Goal: Task Accomplishment & Management: Use online tool/utility

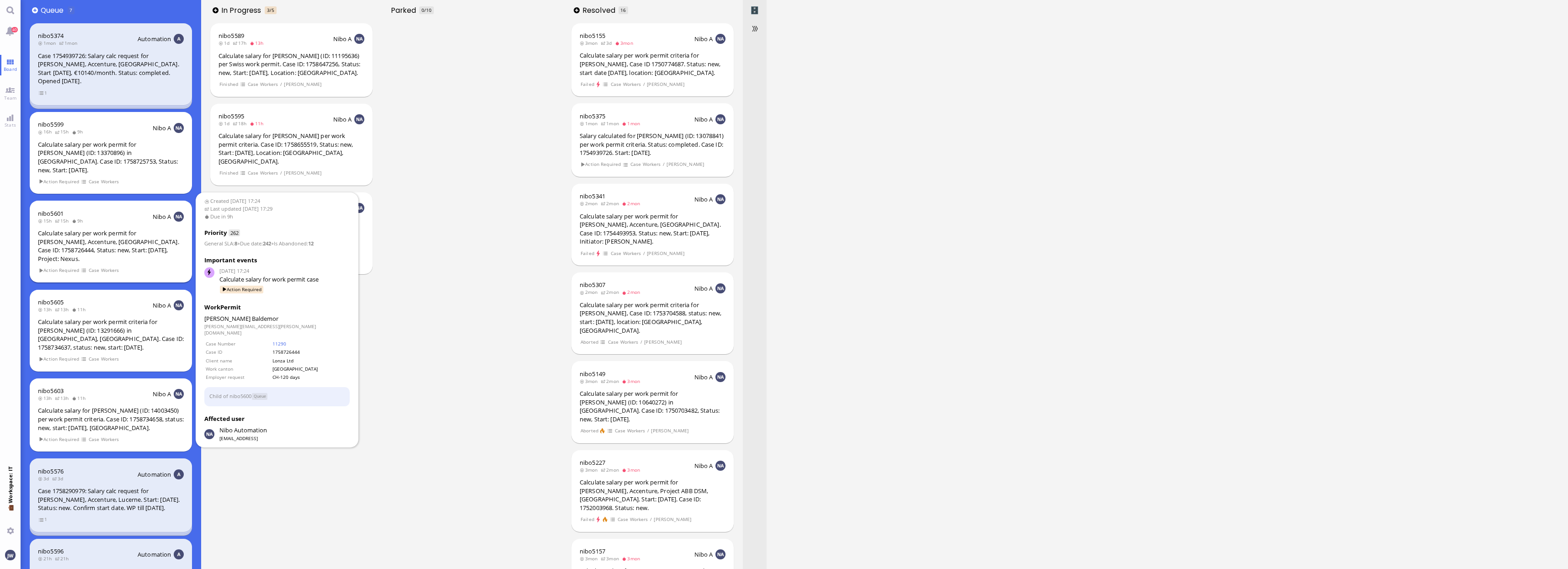
click at [116, 229] on div "Calculate salary per work permit for [PERSON_NAME], Accenture, [GEOGRAPHIC_DATA…" at bounding box center [111, 246] width 146 height 34
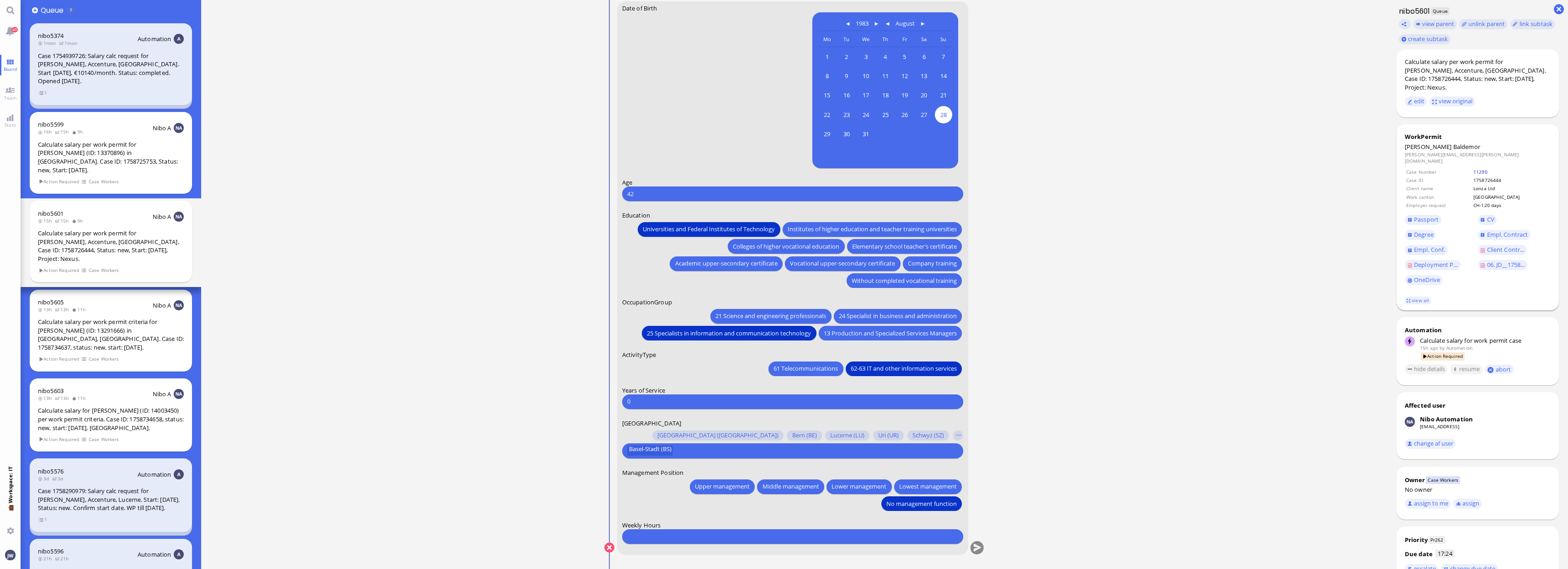
click at [1488, 169] on link "11290" at bounding box center [1481, 172] width 14 height 6
click at [1504, 168] on td "11290" at bounding box center [1511, 171] width 77 height 7
click at [1488, 169] on link "11290" at bounding box center [1481, 172] width 14 height 6
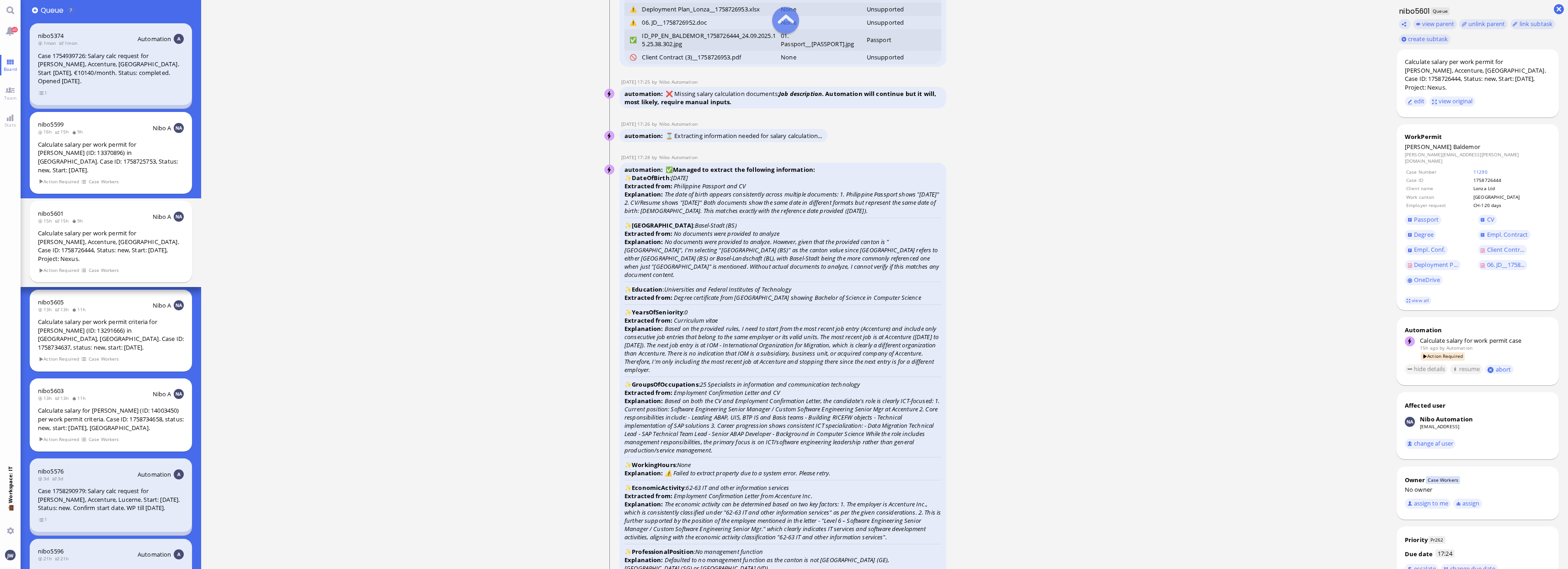
scroll to position [-1143, 0]
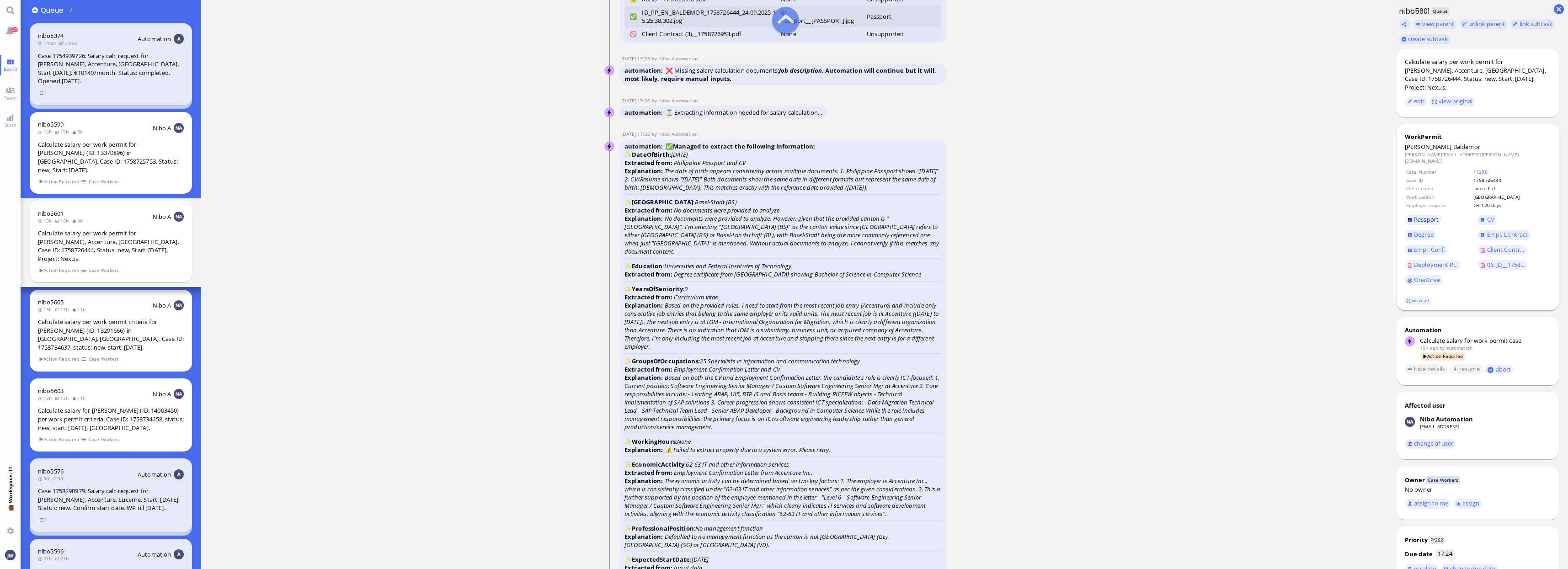
click at [1432, 216] on span "Passport" at bounding box center [1426, 220] width 25 height 8
click at [1426, 231] on span "Degree" at bounding box center [1424, 235] width 20 height 8
click at [1430, 246] on span "Empl. Conf." at bounding box center [1429, 250] width 31 height 8
click at [1484, 215] on link "CV" at bounding box center [1488, 220] width 19 height 10
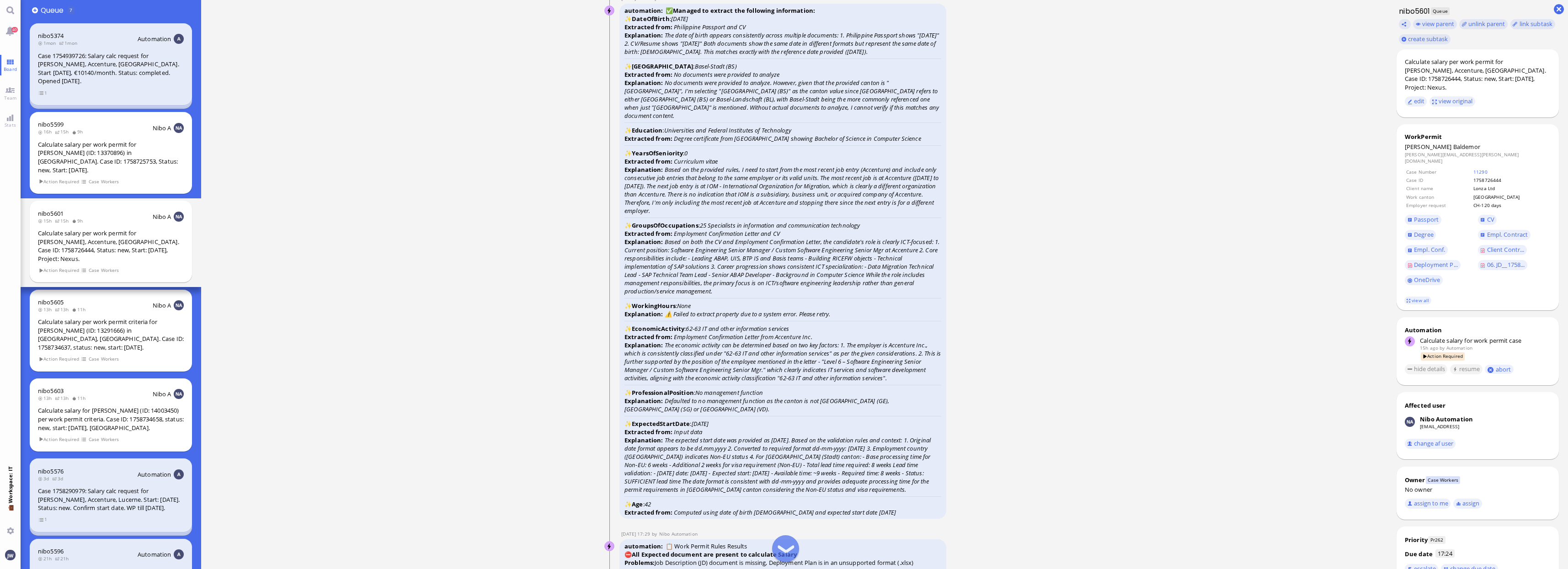
scroll to position [-1029, 0]
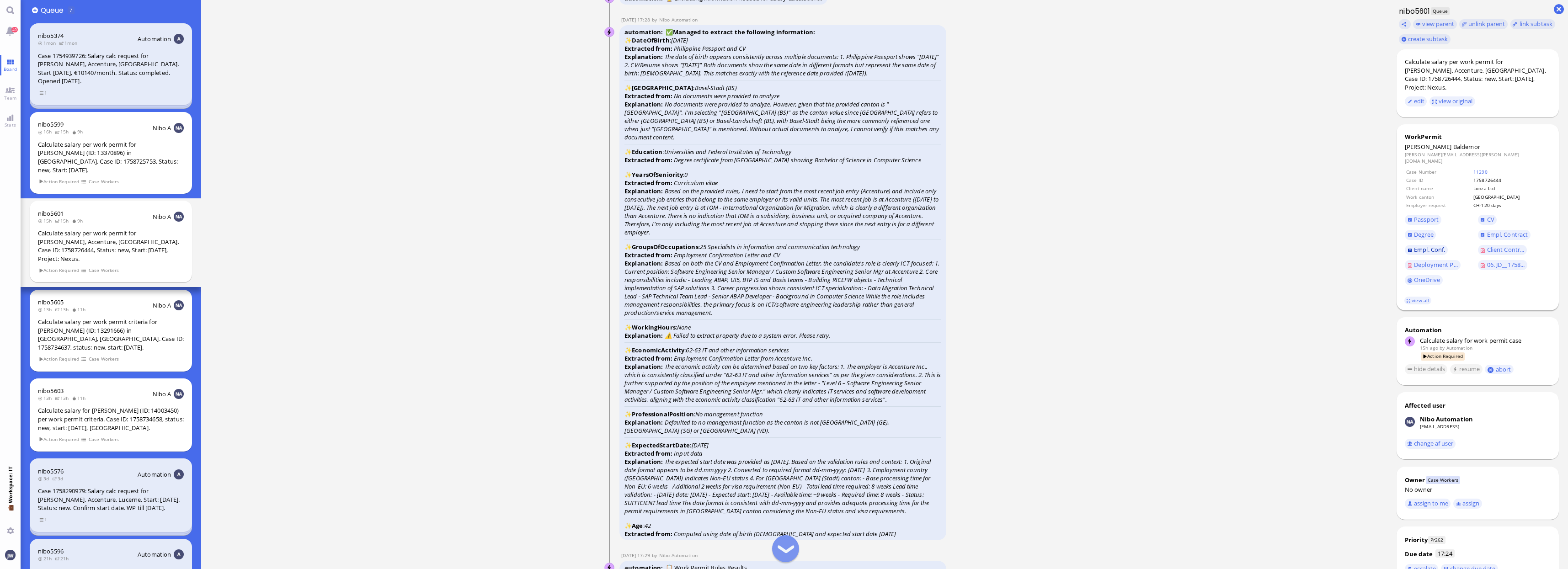
click at [1443, 246] on span "Empl. Conf." at bounding box center [1429, 250] width 31 height 8
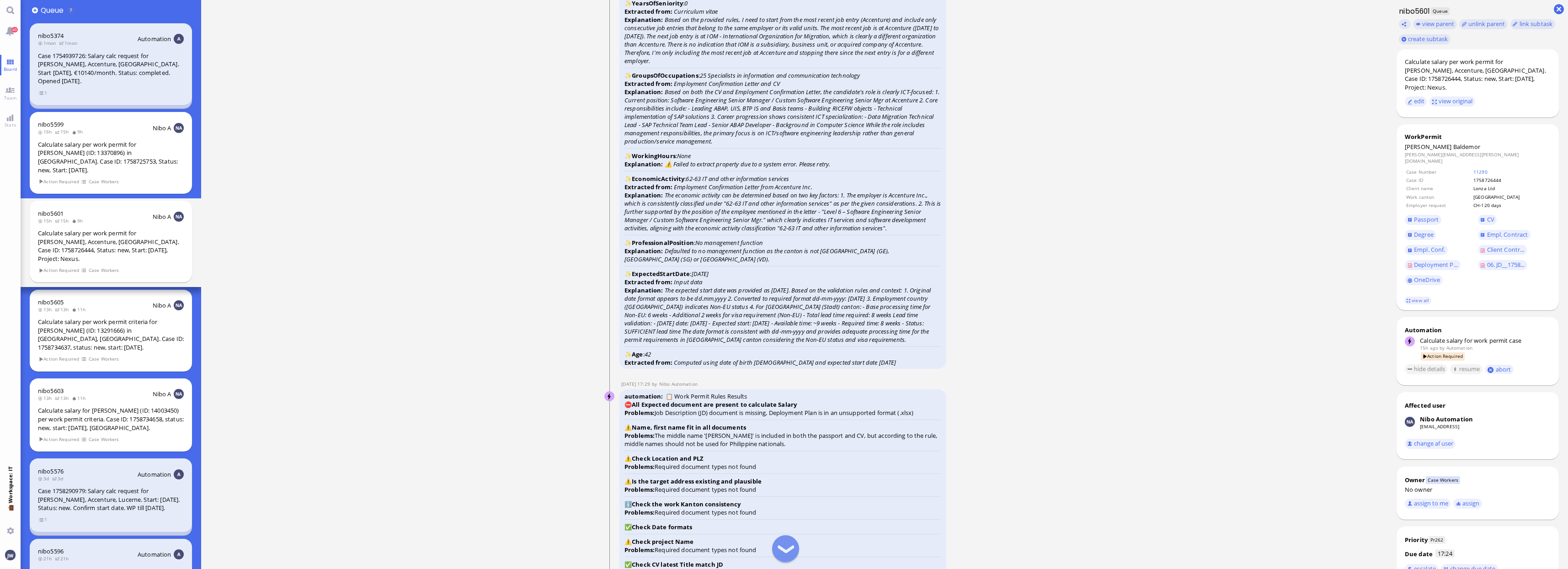
scroll to position [-743, 0]
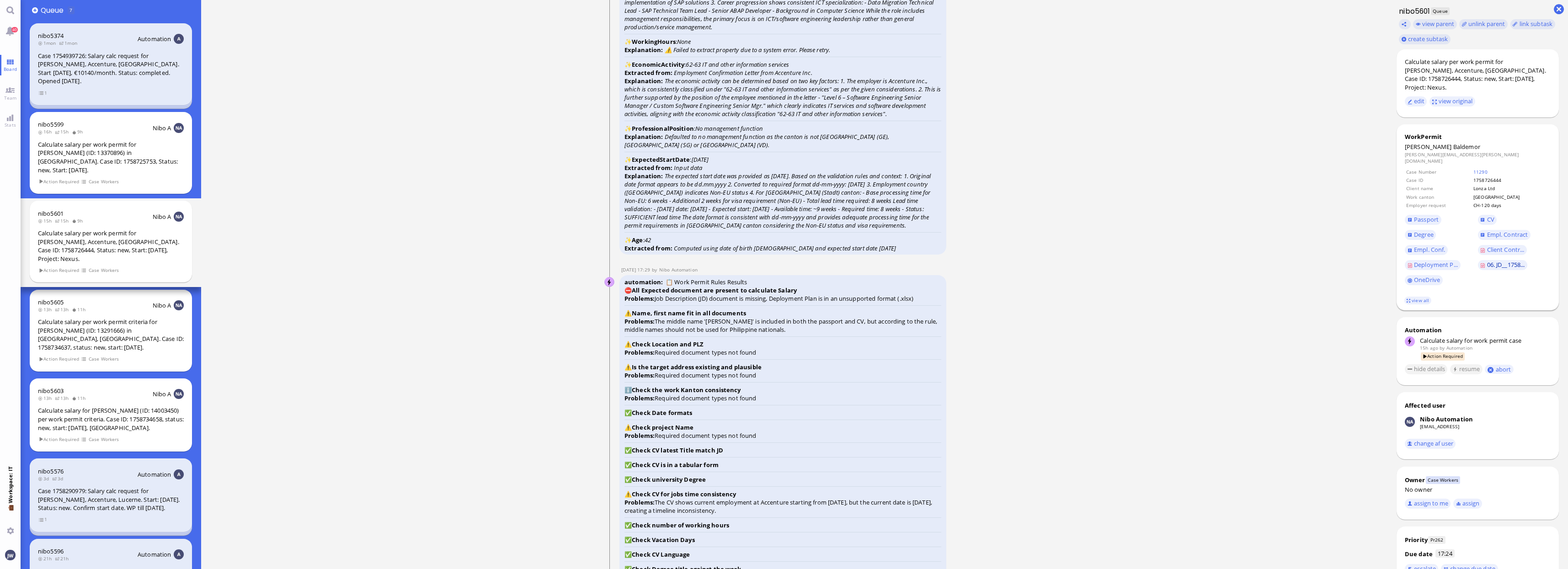
click at [1500, 260] on link "06. JD__1758..." at bounding box center [1503, 265] width 50 height 10
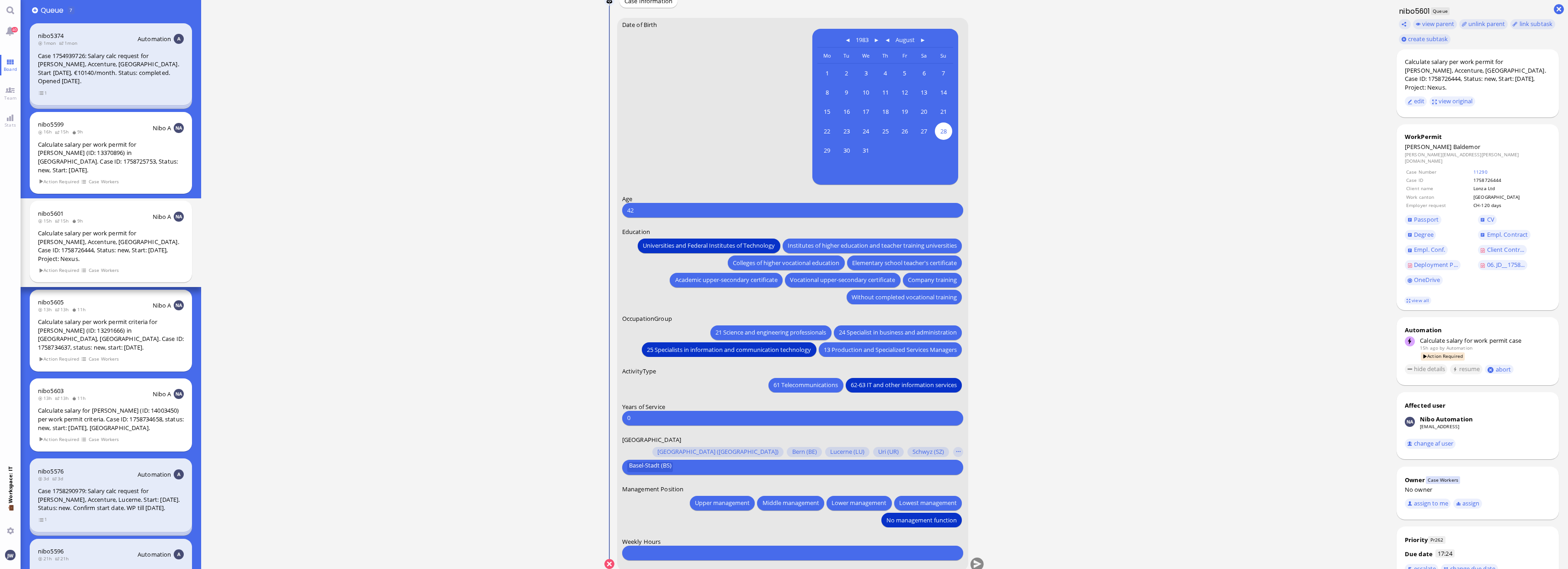
scroll to position [0, 0]
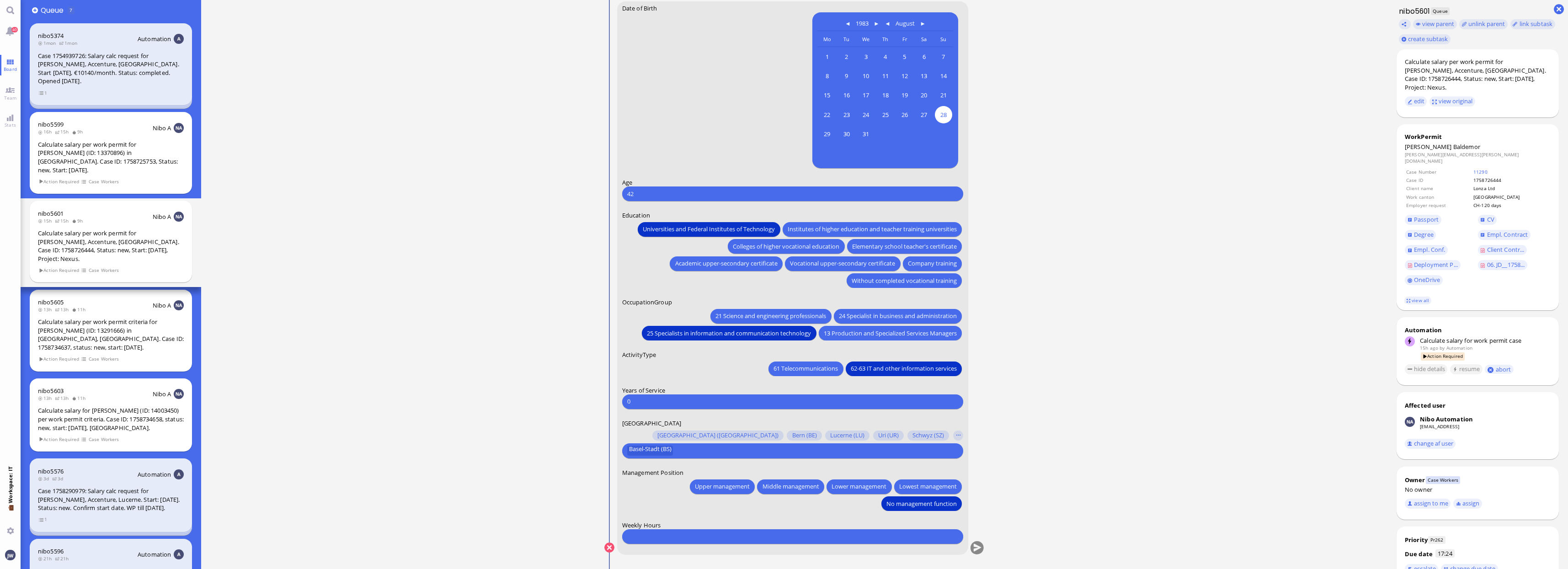
click at [678, 540] on input "number" at bounding box center [793, 537] width 331 height 10
type input "45"
click at [1070, 537] on ticket "[DATE] 17:24 by Automation Automation Calculate eligible salary for work permit…" at bounding box center [794, 284] width 1187 height 569
click at [979, 548] on button "submit" at bounding box center [977, 548] width 13 height 13
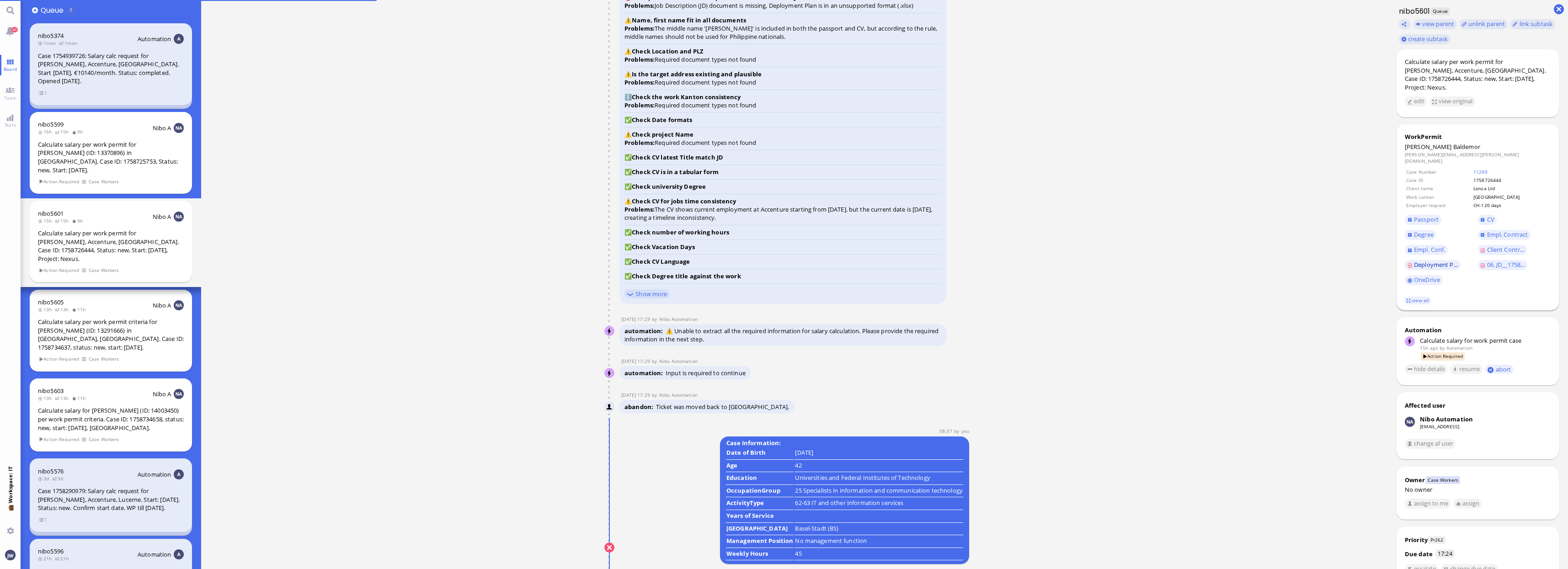
click at [1451, 261] on span "Deployment P..." at bounding box center [1436, 265] width 44 height 8
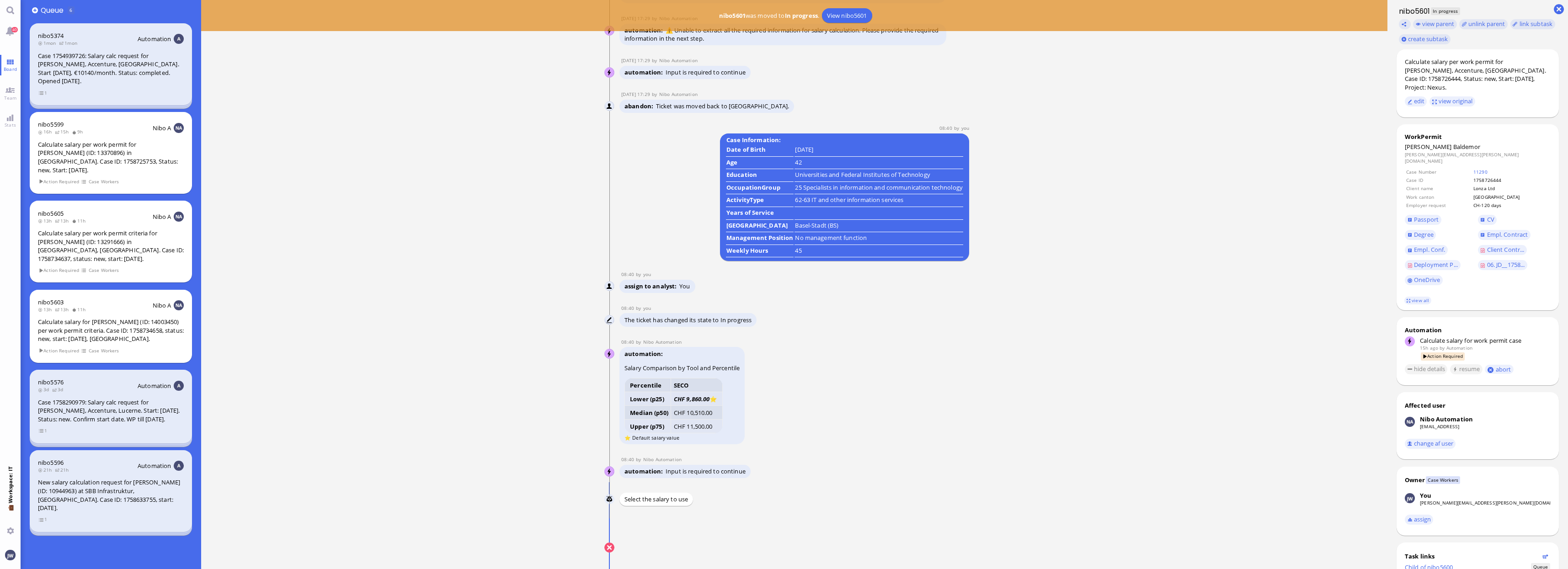
click at [981, 549] on button "submit" at bounding box center [977, 548] width 13 height 13
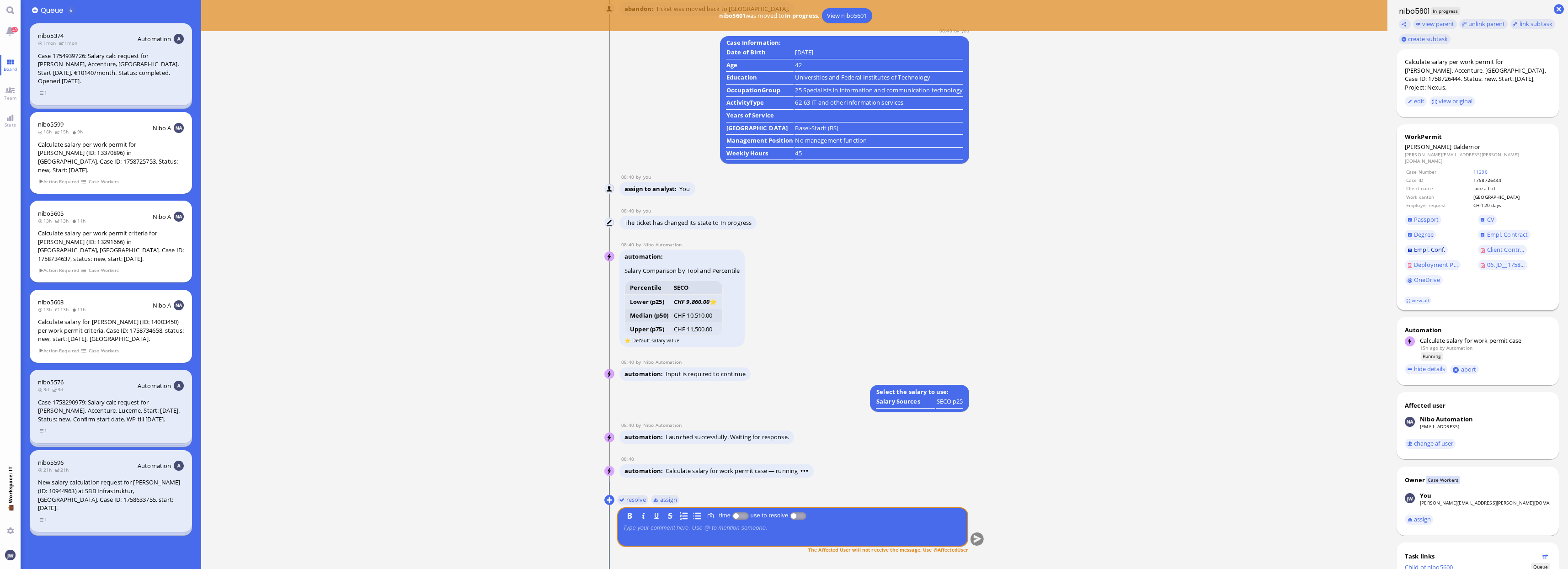
click at [1425, 246] on span "Empl. Conf." at bounding box center [1429, 250] width 31 height 8
click at [1423, 212] on span "Passport" at bounding box center [1441, 220] width 73 height 15
click at [1425, 216] on span "Passport" at bounding box center [1426, 220] width 25 height 8
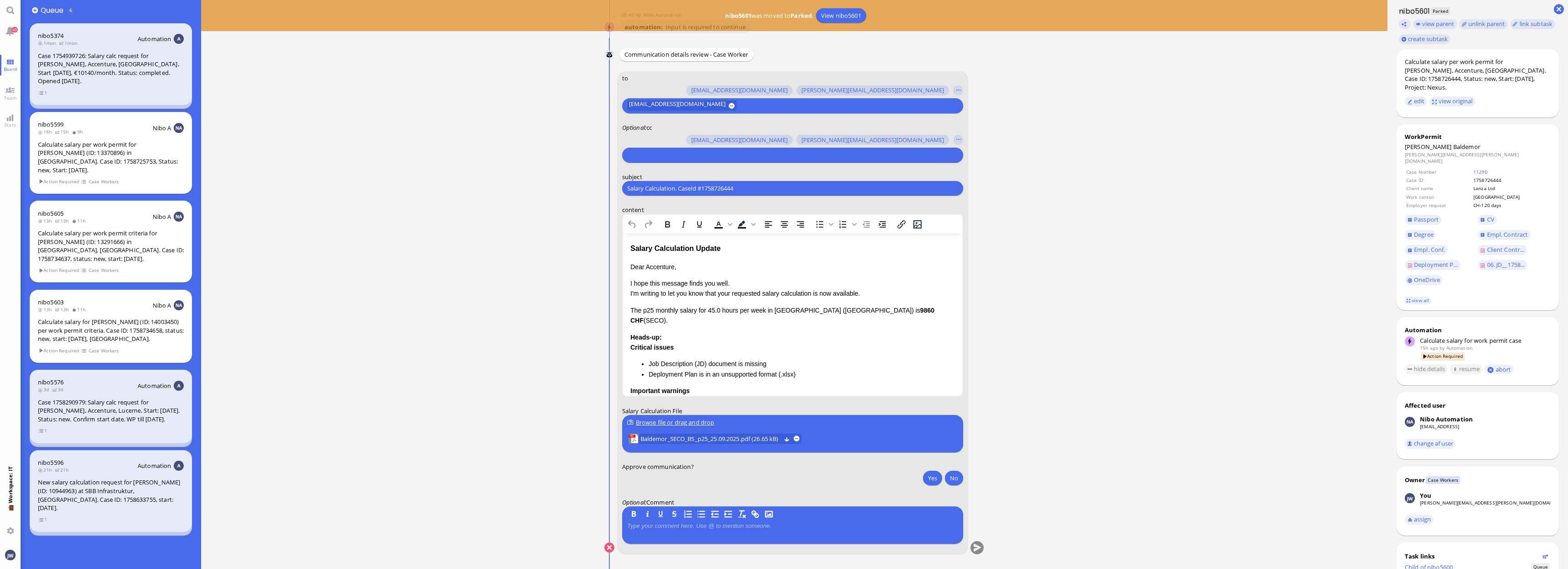
click at [686, 155] on input "text" at bounding box center [791, 155] width 329 height 10
type input "[PERSON_NAME]"
click at [693, 138] on span "[PERSON_NAME][EMAIL_ADDRESS][PERSON_NAME][DOMAIN_NAME]" at bounding box center [740, 138] width 189 height 10
type input "den"
click at [693, 138] on span "[EMAIL_ADDRESS][DOMAIN_NAME]" at bounding box center [694, 138] width 97 height 10
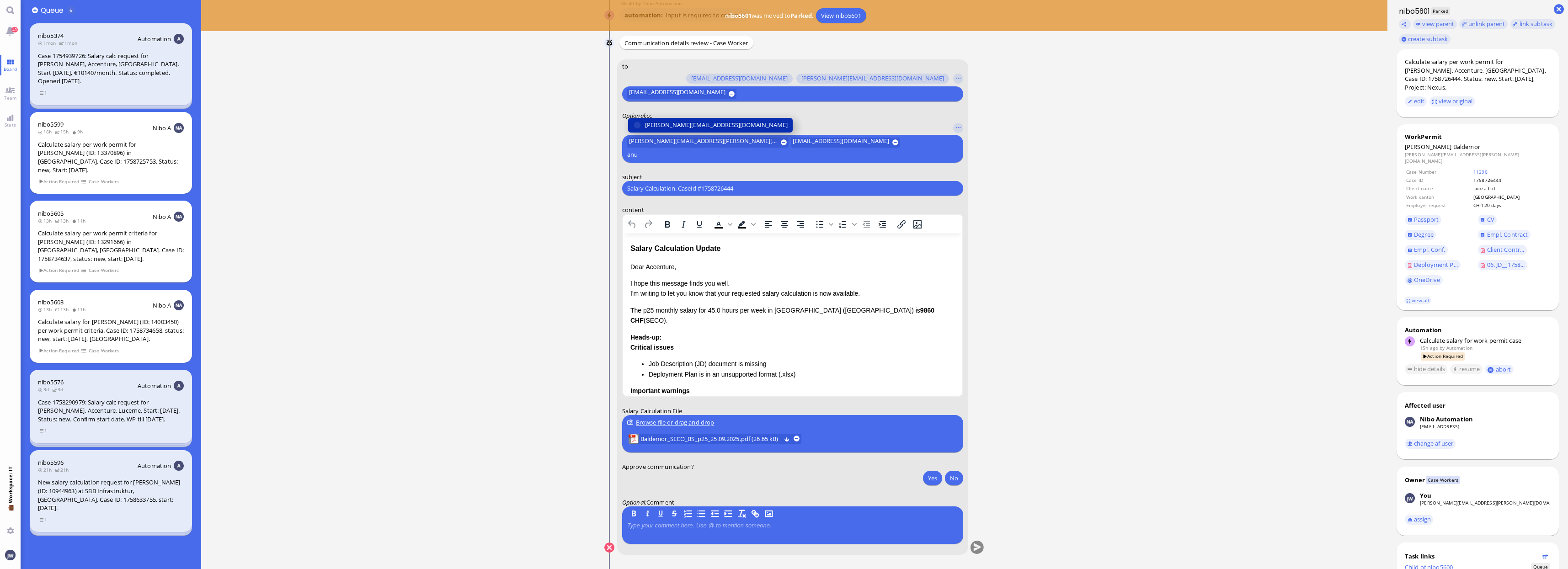
type input "anu"
click at [691, 130] on span "[PERSON_NAME][EMAIL_ADDRESS][DOMAIN_NAME]" at bounding box center [717, 125] width 143 height 10
type input "fab"
click at [693, 134] on selector "[EMAIL_ADDRESS][DOMAIN_NAME] [DOMAIN_NAME][EMAIL_ADDRESS][DOMAIN_NAME] [PERSON_…" at bounding box center [793, 141] width 341 height 43
click at [694, 129] on span "[EMAIL_ADDRESS][DOMAIN_NAME]" at bounding box center [694, 125] width 97 height 10
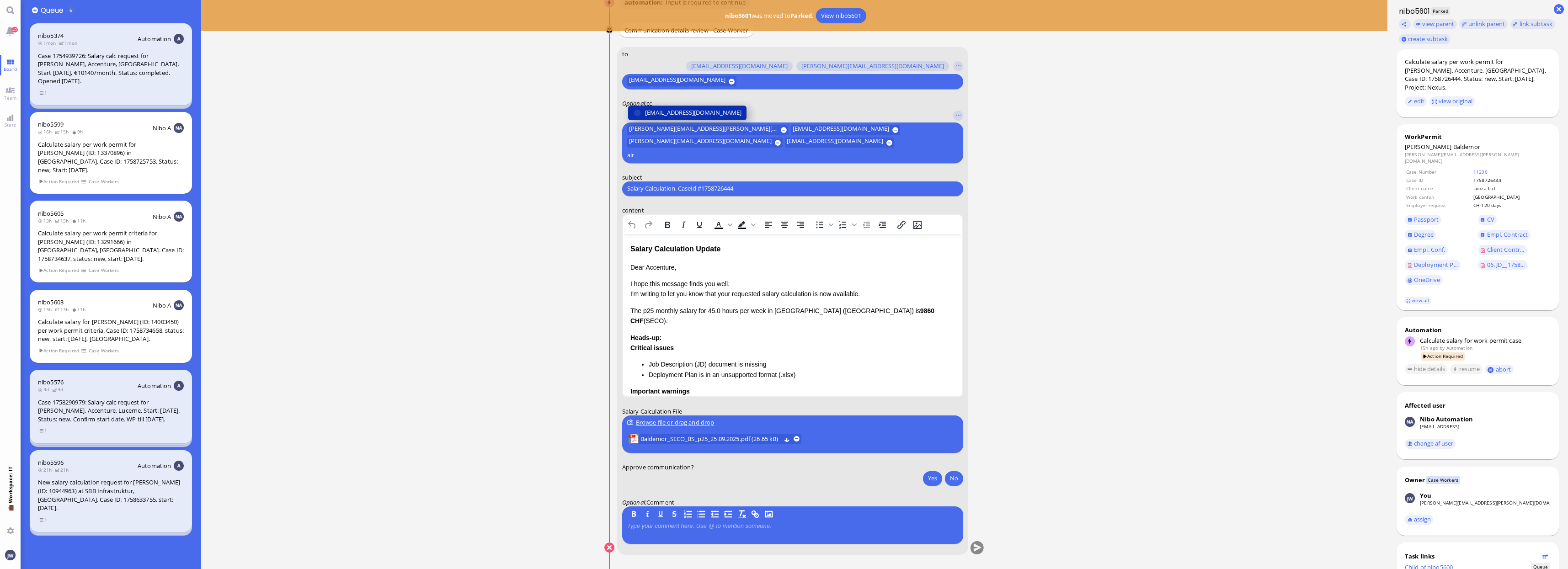
type input "air"
click at [706, 117] on span "[EMAIL_ADDRESS][DOMAIN_NAME]" at bounding box center [694, 113] width 97 height 10
click at [1413, 296] on link "view all" at bounding box center [1417, 300] width 26 height 8
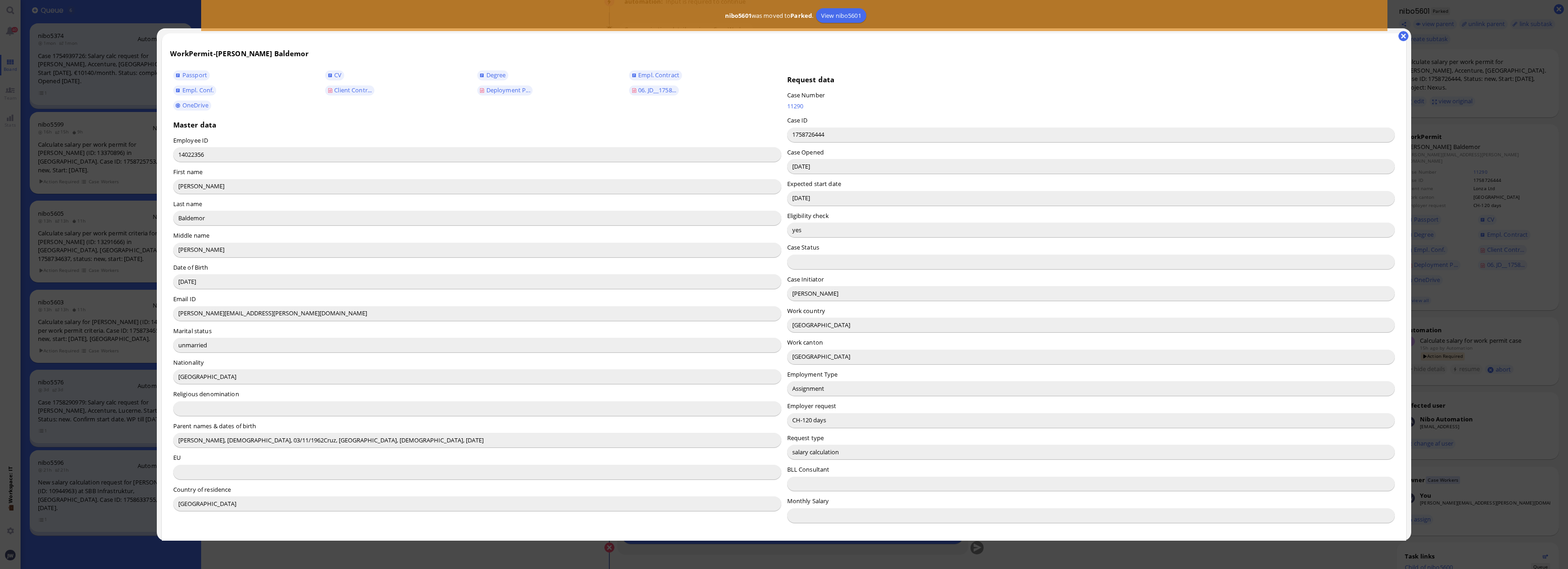
click at [802, 296] on input "[PERSON_NAME]" at bounding box center [1091, 293] width 608 height 14
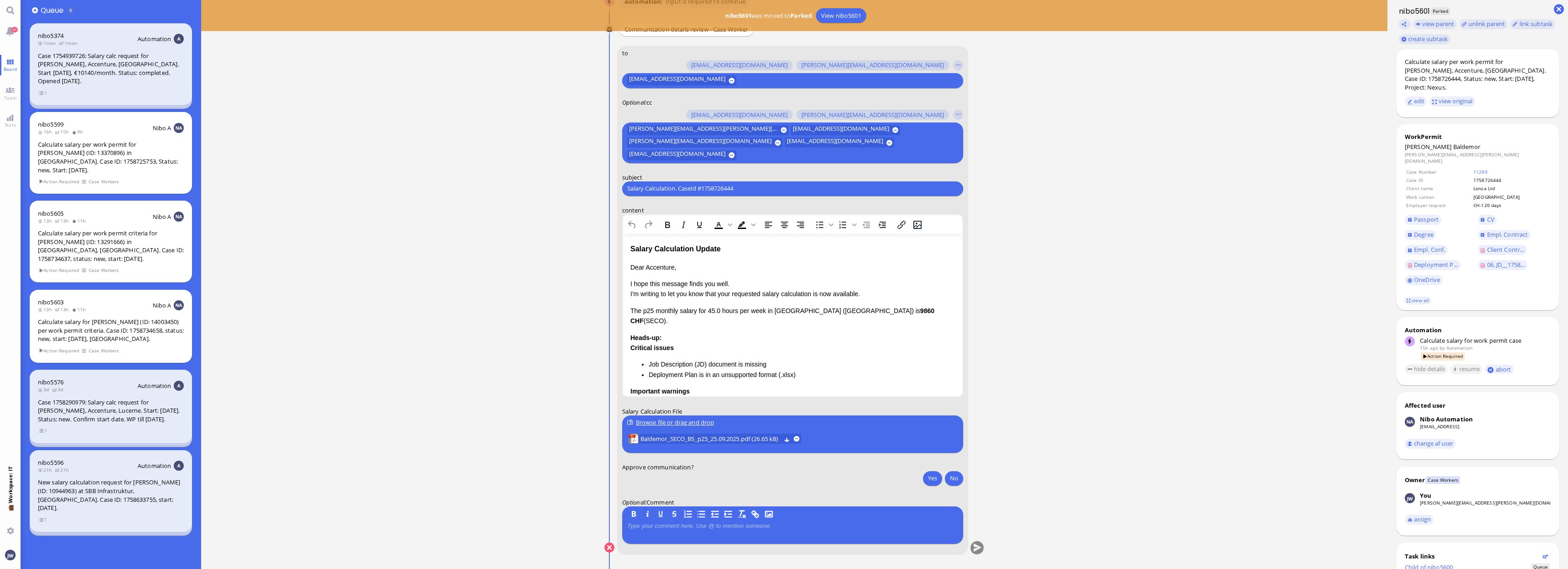
click at [634, 249] on div "Salary Calculation Update" at bounding box center [792, 248] width 324 height 12
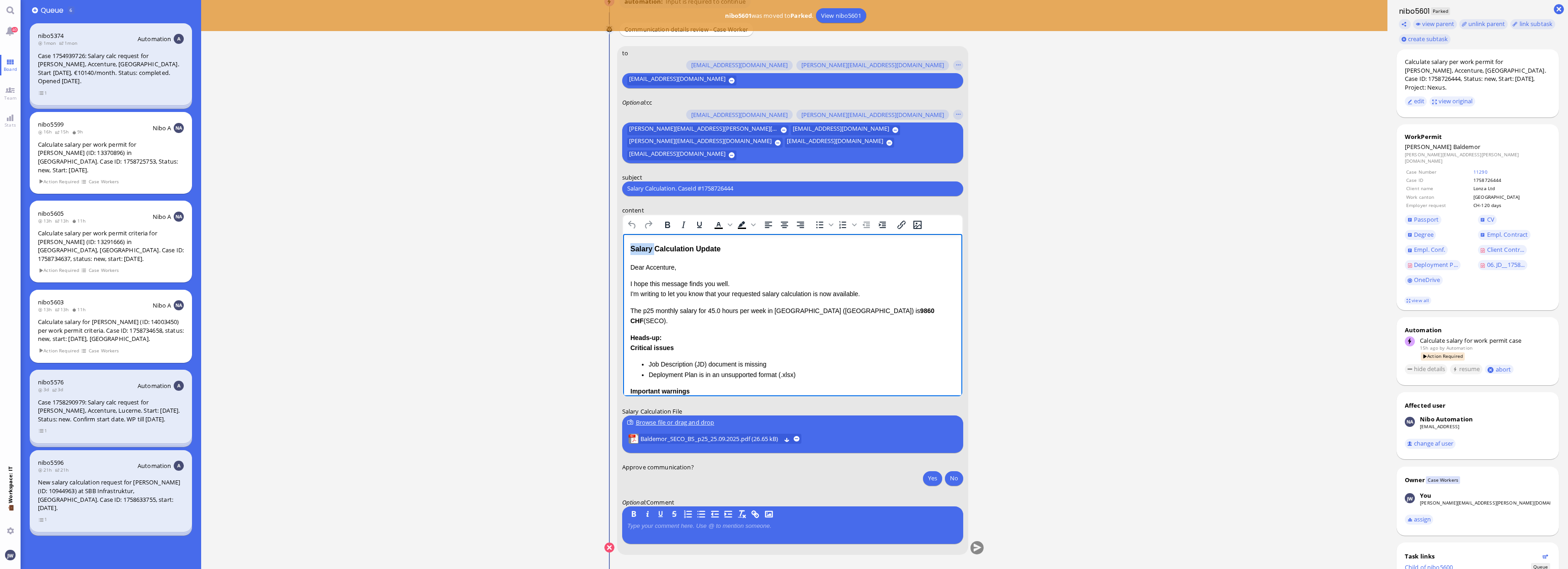
click at [634, 249] on div "Salary Calculation Update" at bounding box center [792, 248] width 324 height 12
click at [697, 249] on div "Salary Calculation Update" at bounding box center [792, 248] width 324 height 12
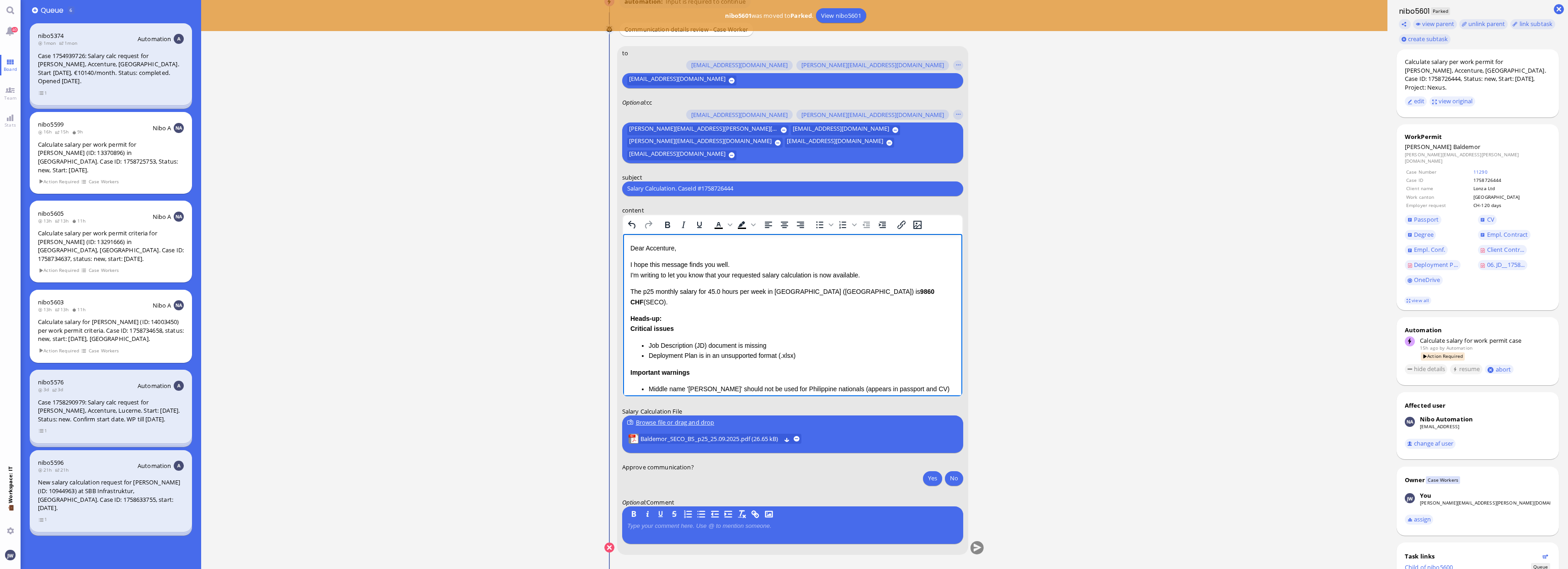
click at [656, 247] on p "Dear Accenture," at bounding box center [792, 247] width 324 height 10
click at [722, 272] on p "I hope this message finds you well. I'm writing to let you know that your reque…" at bounding box center [792, 269] width 324 height 21
click at [812, 273] on p "I hope this message finds you well. I'm writing to let you know that the reques…" at bounding box center [792, 269] width 324 height 21
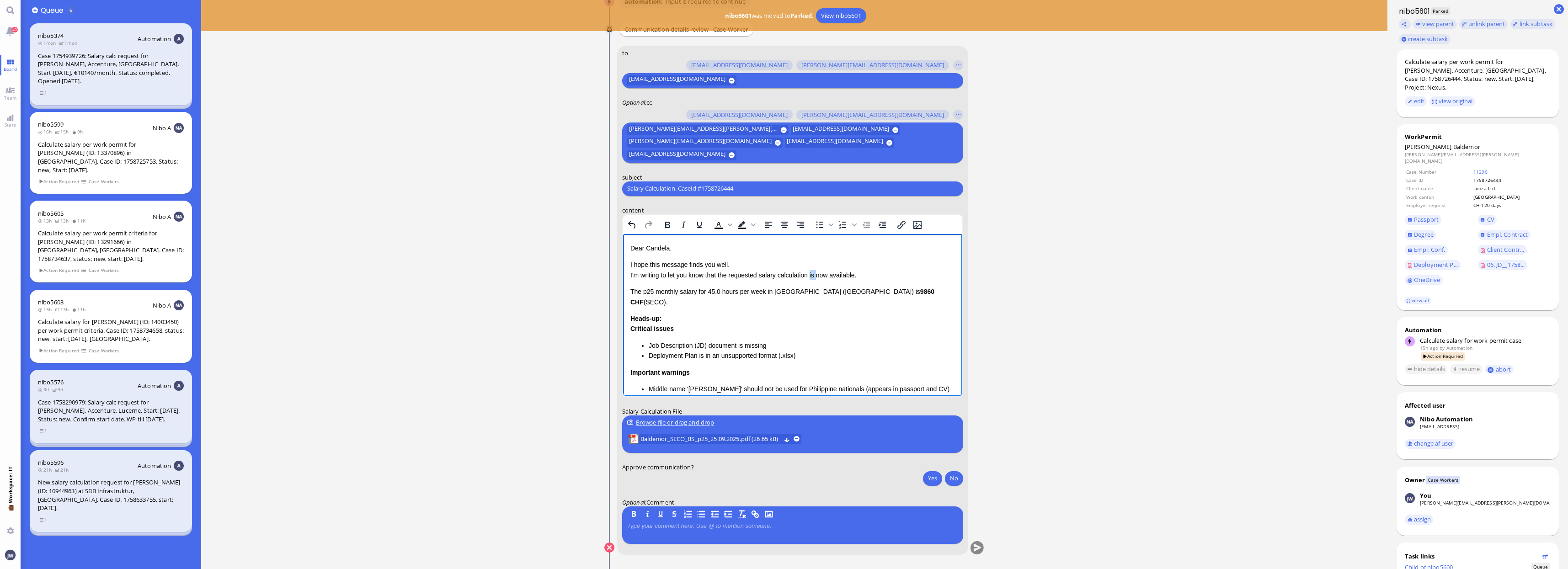
click at [812, 273] on p "I hope this message finds you well. I'm writing to let you know that the reques…" at bounding box center [792, 269] width 324 height 21
click at [836, 273] on p "I hope this message finds you well. I'm writing to let you know that the reques…" at bounding box center [792, 269] width 324 height 21
click at [1453, 143] on span "Baldemor" at bounding box center [1467, 147] width 27 height 8
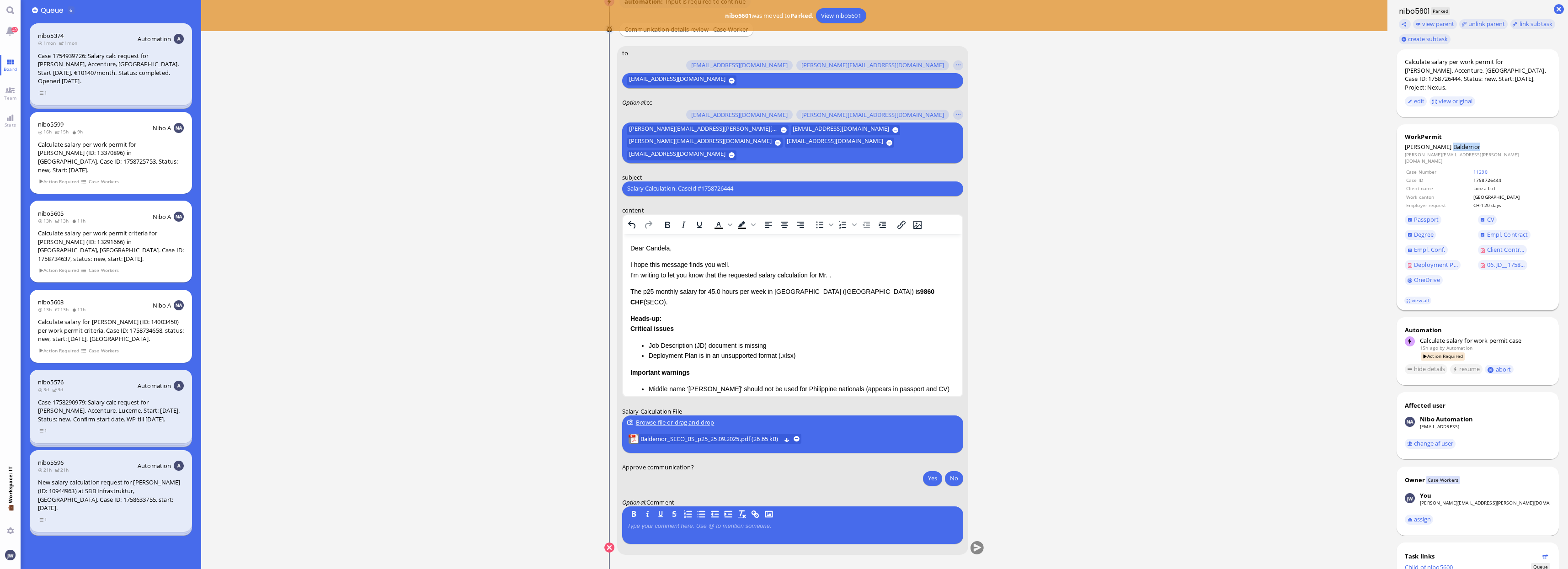
click at [1453, 143] on span "Baldemor" at bounding box center [1467, 147] width 27 height 8
copy span "Baldemor"
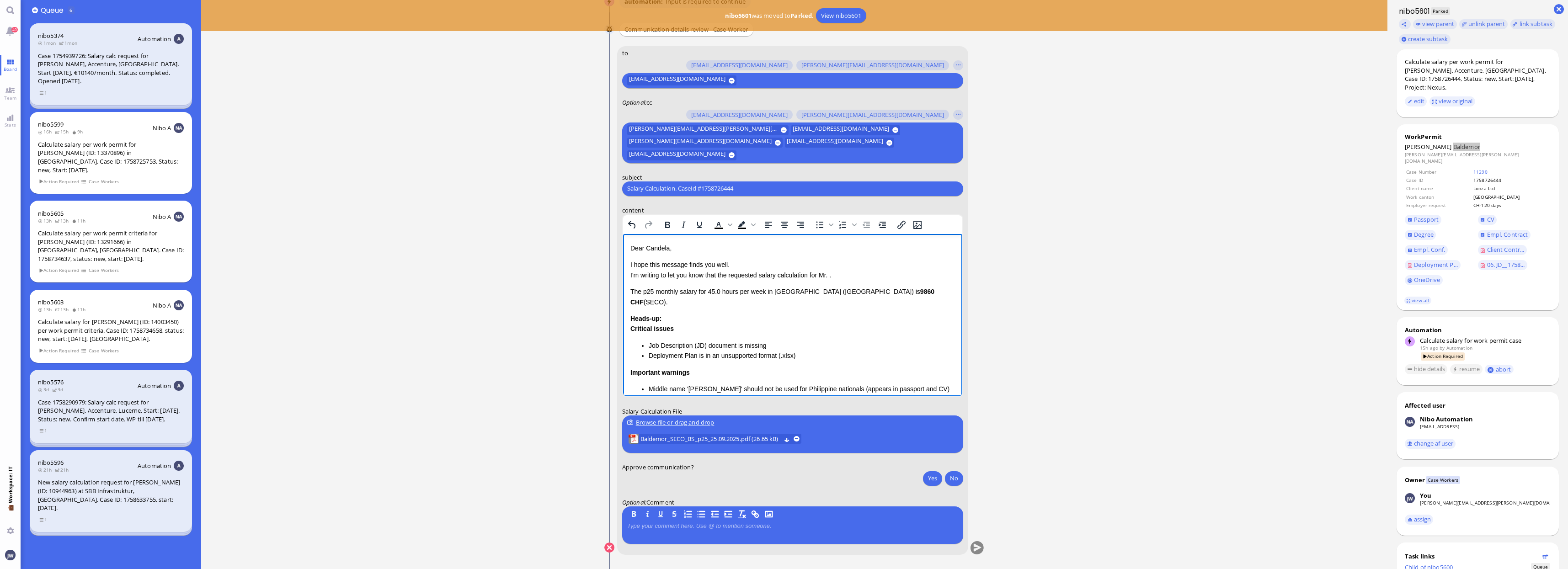
click at [831, 275] on p "I hope this message finds you well. I'm writing to let you know that the reques…" at bounding box center [792, 269] width 324 height 21
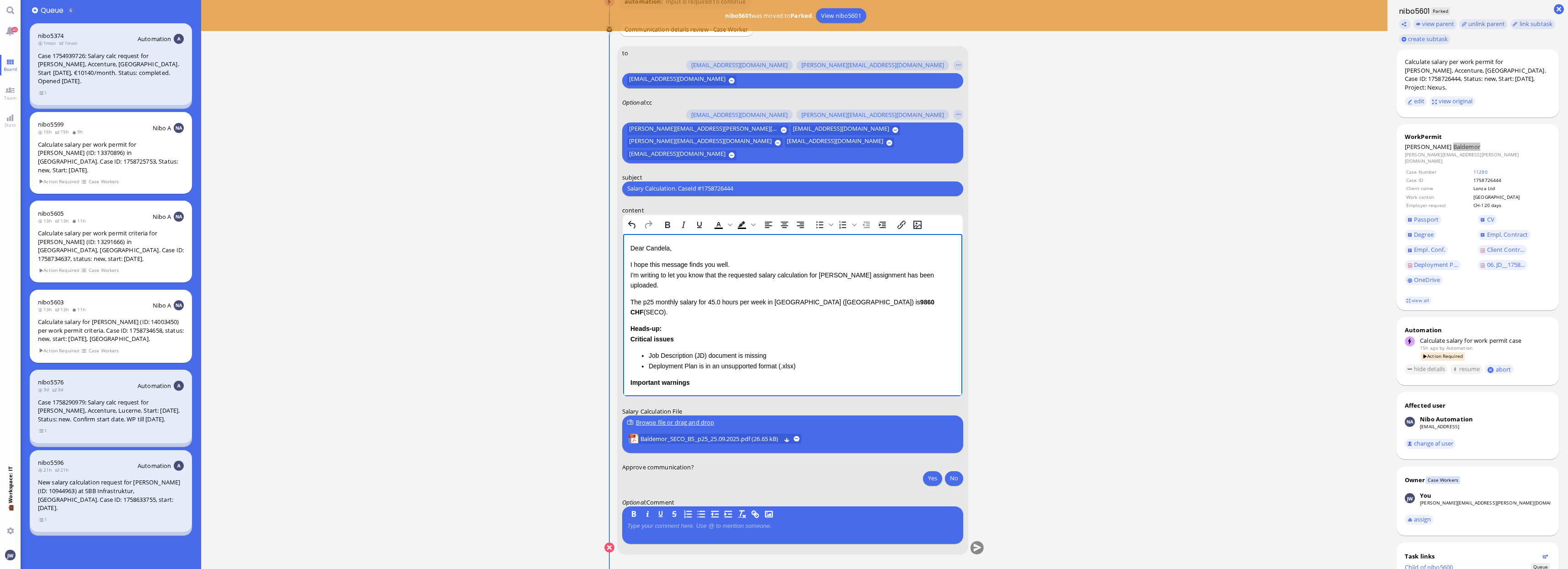
click at [631, 299] on p "The p25 monthly salary for 45.0 hours per week in [GEOGRAPHIC_DATA] (BS) is 986…" at bounding box center [792, 307] width 324 height 21
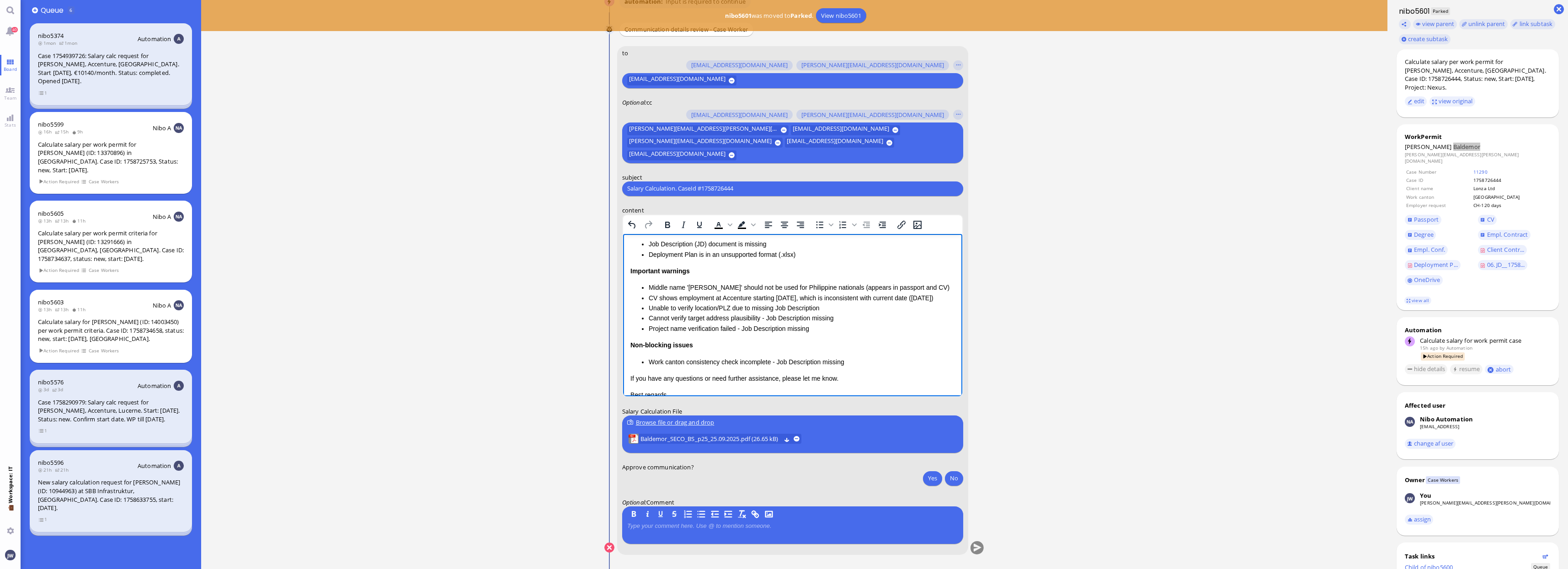
scroll to position [114, 0]
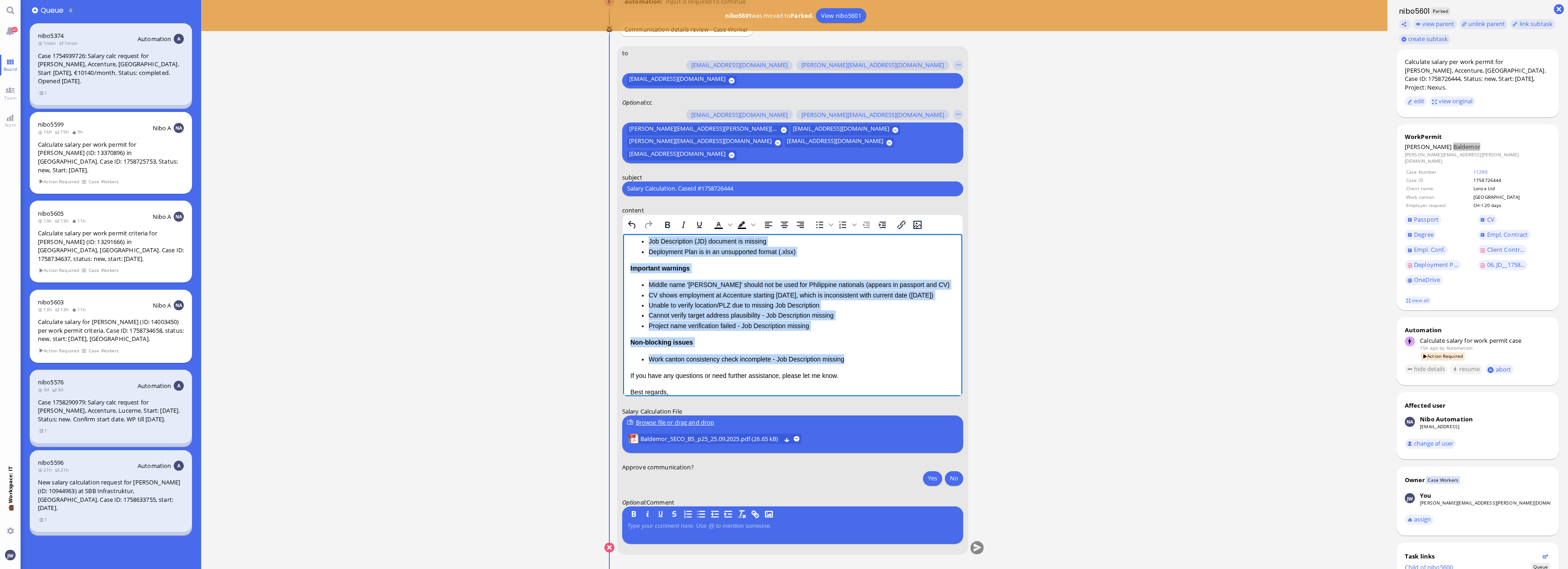
click at [843, 358] on li "Work canton consistency check incomplete - Job Description missing" at bounding box center [801, 358] width 306 height 10
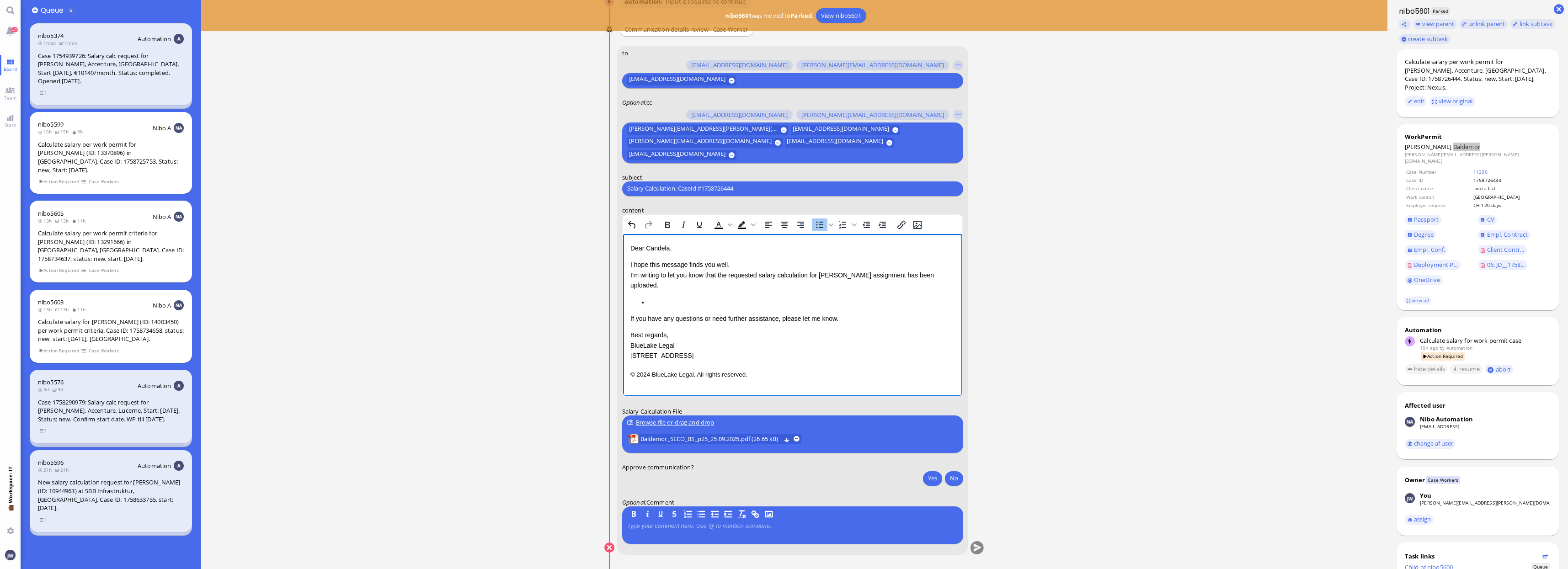
scroll to position [0, 0]
click at [843, 323] on p "If you have any questions or need further assistance, please let me know." at bounding box center [792, 328] width 324 height 10
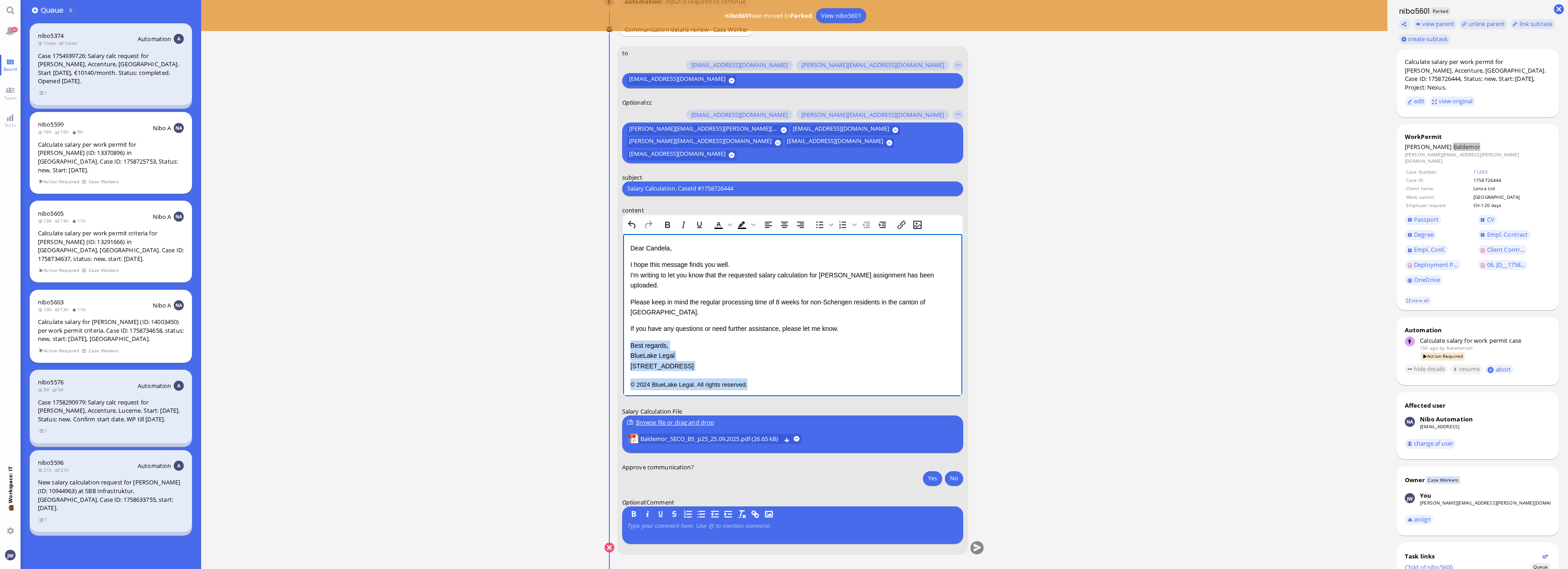
click at [757, 378] on p "© 2024 BlueLake Legal. All rights reserved." at bounding box center [792, 384] width 324 height 12
click at [1444, 151] on dd "[PERSON_NAME][EMAIL_ADDRESS][PERSON_NAME][DOMAIN_NAME]" at bounding box center [1478, 158] width 146 height 13
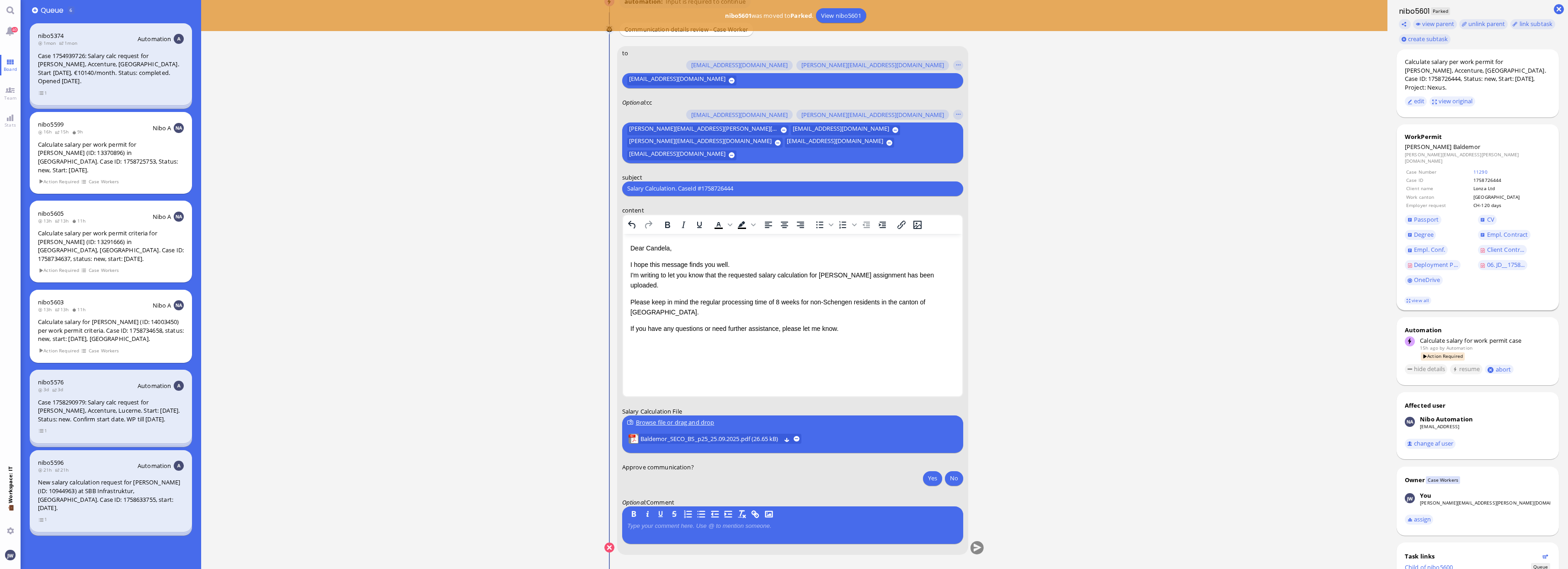
click at [1453, 143] on span "Baldemor" at bounding box center [1467, 147] width 27 height 8
copy span "Baldemor"
click at [699, 184] on input "Salary Calculation. CaseId #1758726444" at bounding box center [793, 189] width 331 height 10
paste input "PazPerTout new case: [PERSON_NAME] (1758726444 / 14022356), Employer Request: C…"
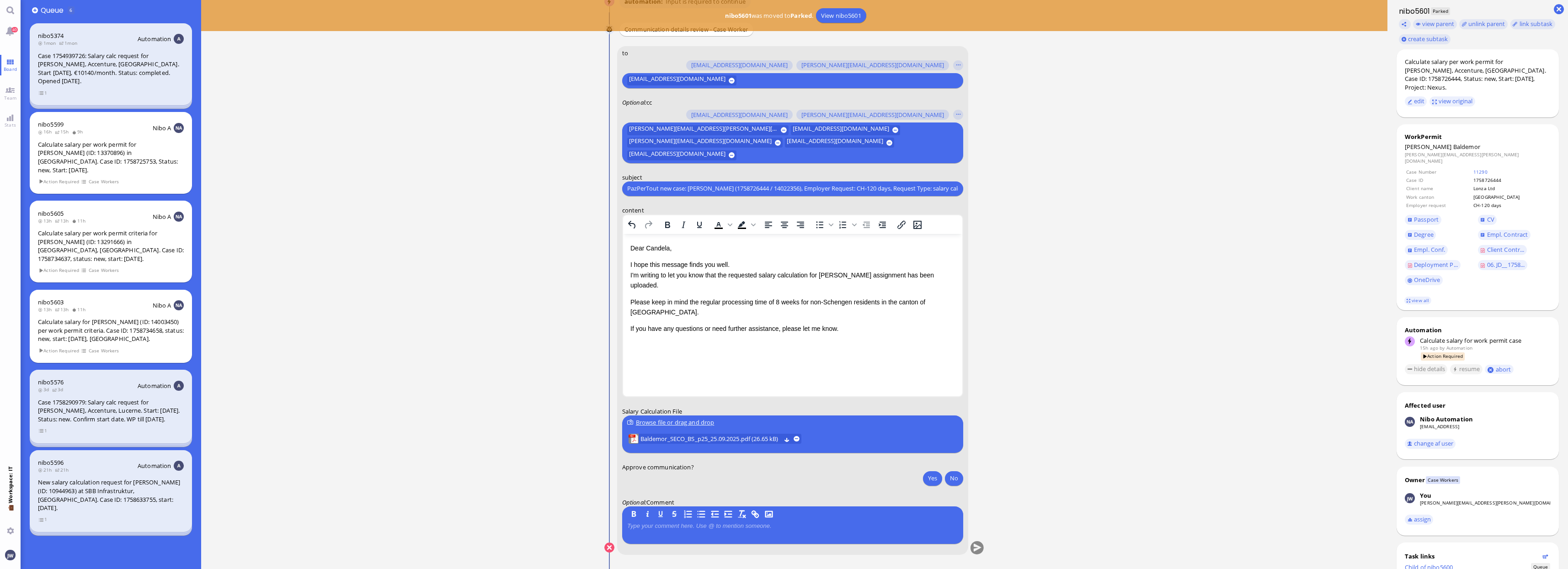
scroll to position [0, 33]
type input "PazPerTout new case: [PERSON_NAME] (1758726444 / 14022356), Employer Request: C…"
click at [668, 529] on p at bounding box center [793, 525] width 331 height 7
click at [930, 475] on button "Yes" at bounding box center [932, 478] width 19 height 14
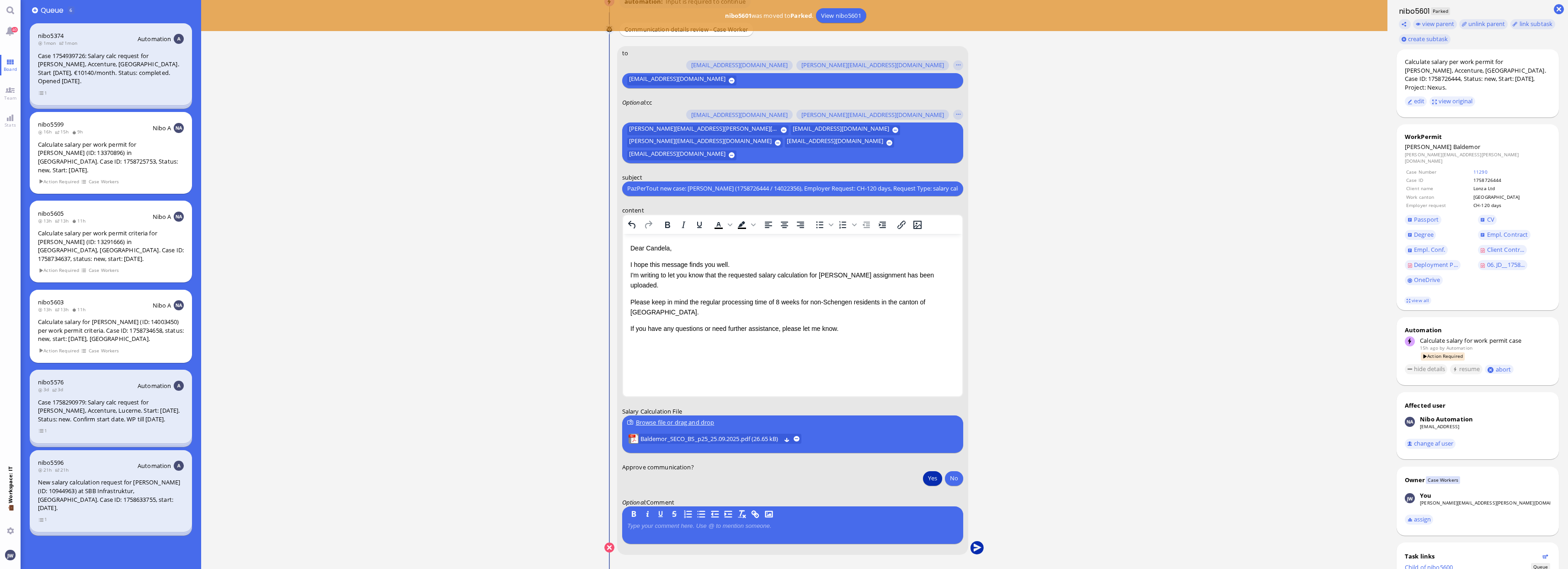
click at [980, 551] on button "submit" at bounding box center [977, 548] width 13 height 13
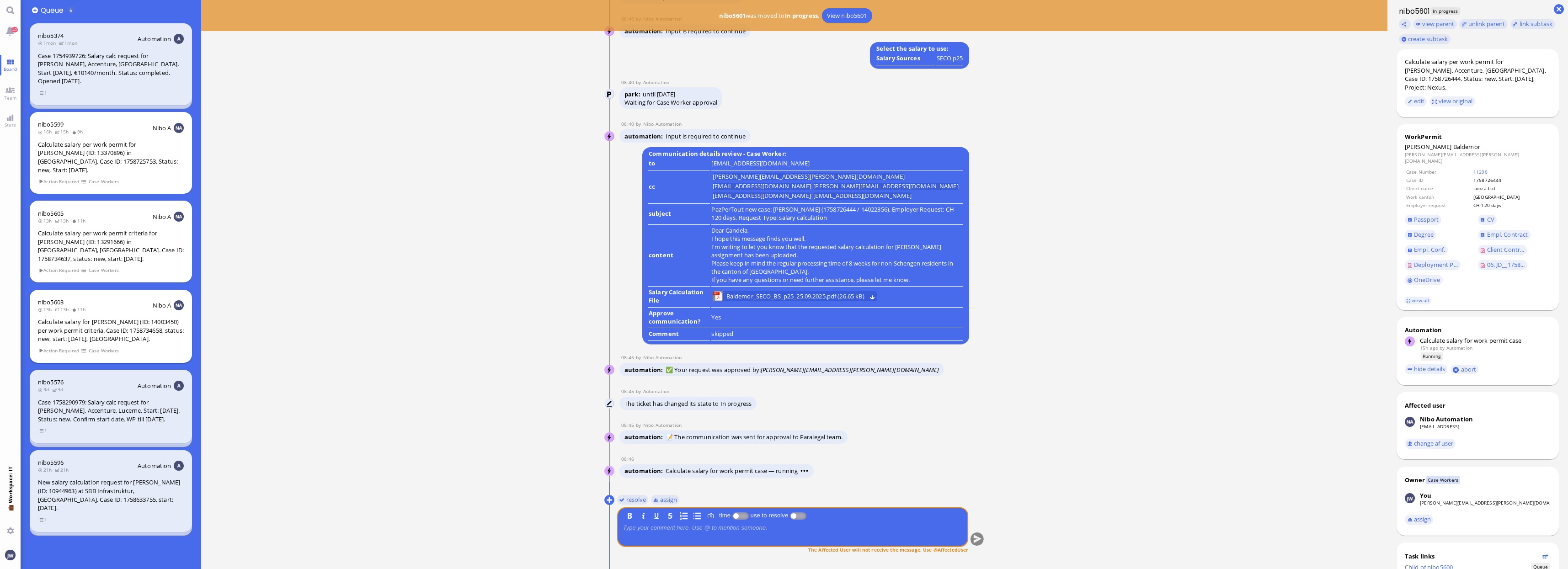
click at [116, 318] on div "Calculate salary for [PERSON_NAME] (ID: 14003450) per work permit criteria. Cas…" at bounding box center [111, 330] width 146 height 25
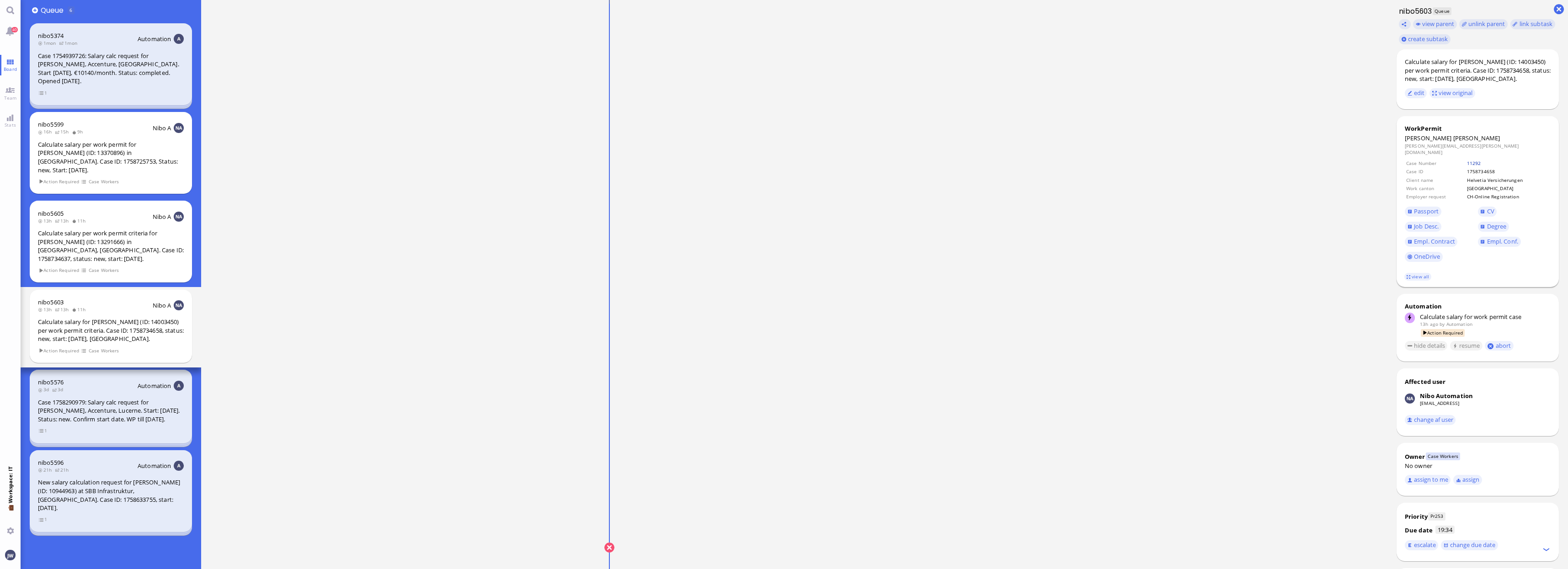
click at [1474, 160] on link "11292" at bounding box center [1474, 163] width 14 height 6
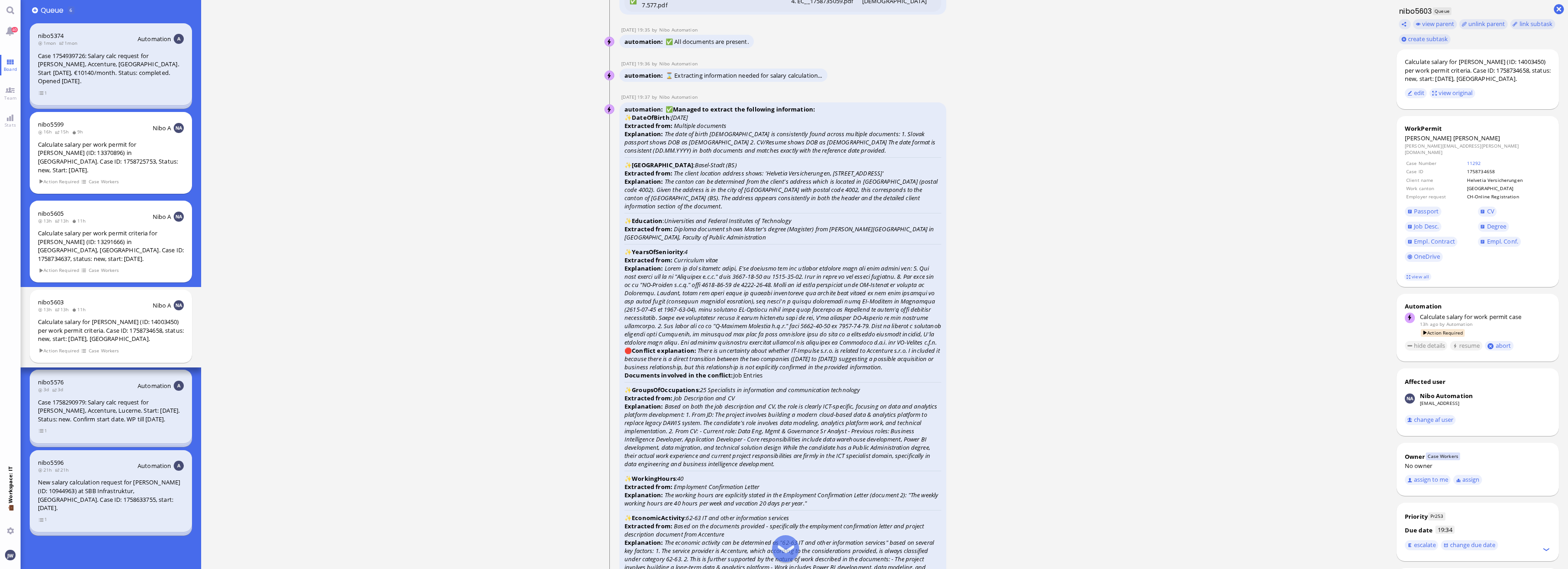
scroll to position [-1257, 0]
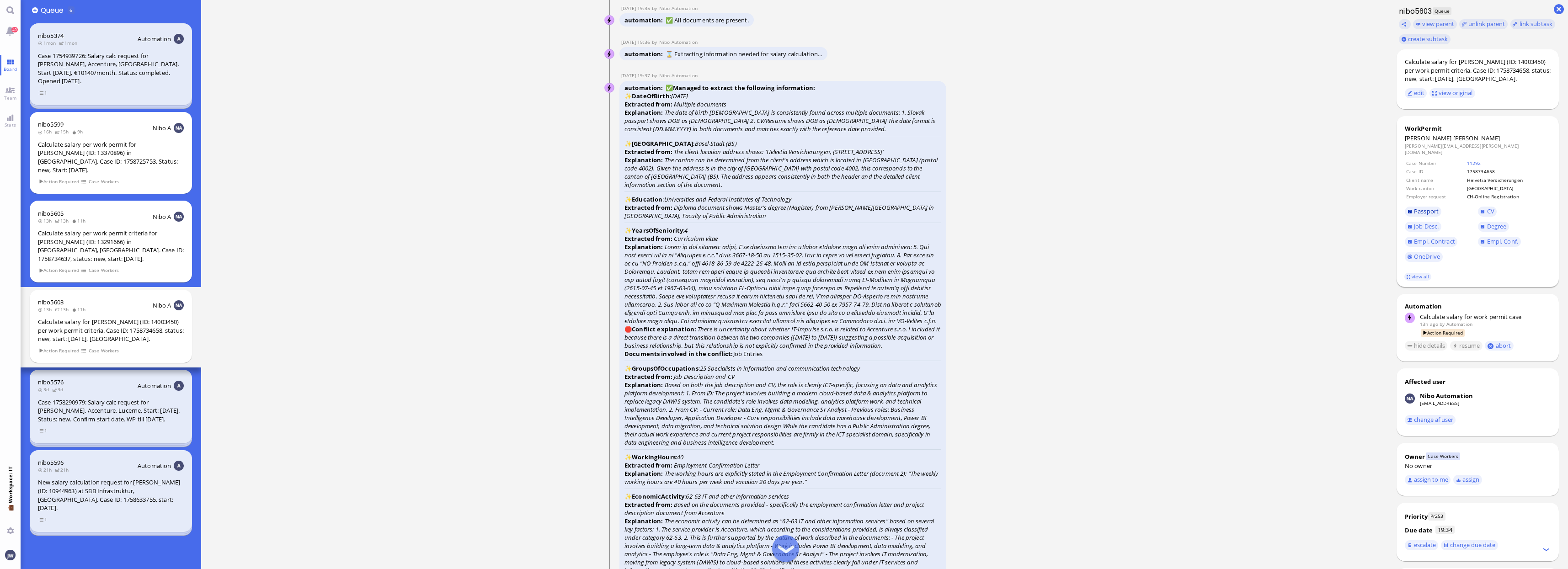
click at [1434, 207] on span "Passport" at bounding box center [1426, 211] width 25 height 8
click at [1492, 222] on span "Degree" at bounding box center [1497, 226] width 20 height 8
click at [1487, 237] on span "Empl. Conf." at bounding box center [1502, 241] width 31 height 8
click at [1482, 207] on link "CV" at bounding box center [1488, 212] width 19 height 10
click at [1446, 240] on link "Empl. Contract" at bounding box center [1431, 242] width 52 height 10
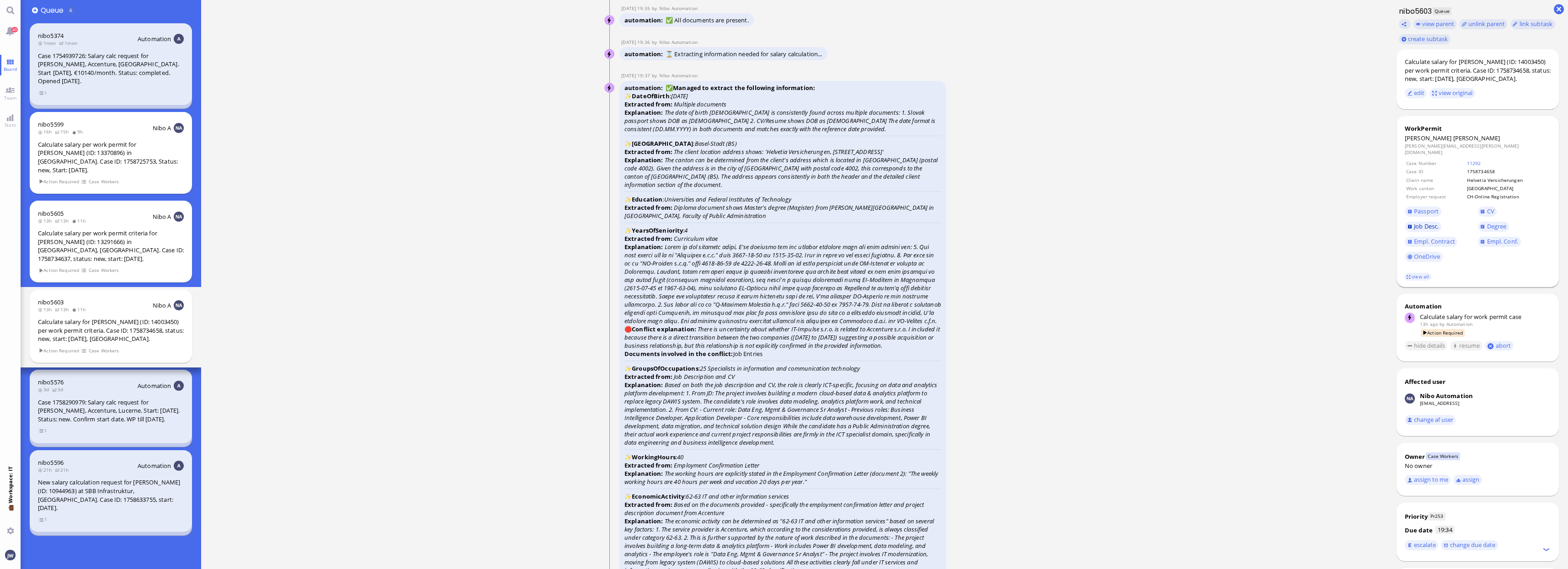
click at [1438, 222] on span "Job Desc." at bounding box center [1426, 226] width 25 height 8
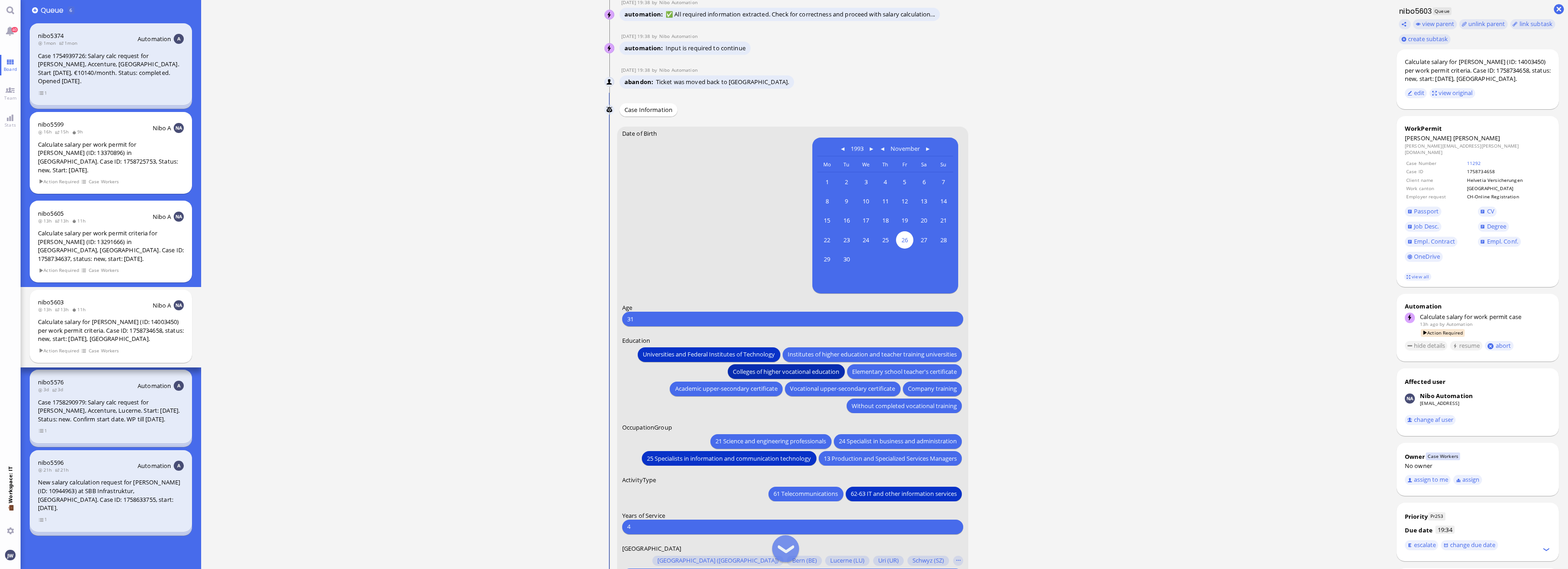
scroll to position [-57, 0]
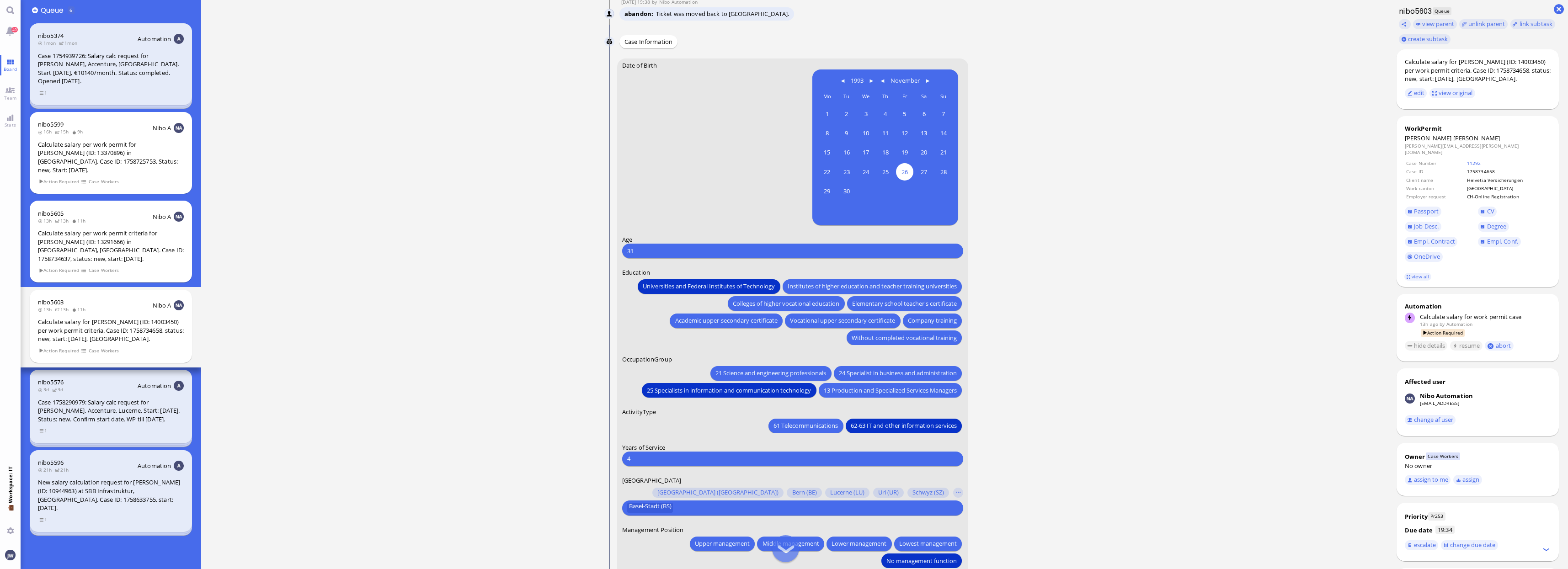
click at [662, 457] on input "4" at bounding box center [793, 459] width 331 height 10
type input "0"
click at [677, 430] on div "61 Telecommunications 62-63 IT and other information services" at bounding box center [793, 424] width 341 height 17
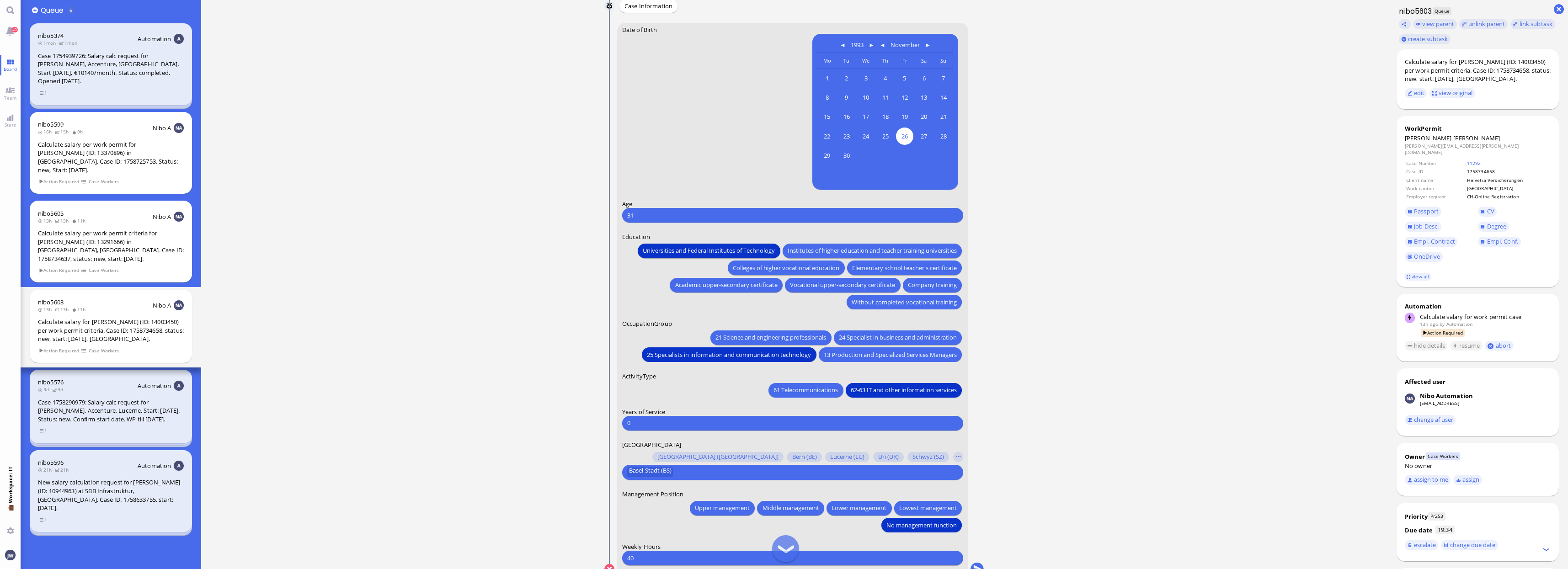
scroll to position [0, 0]
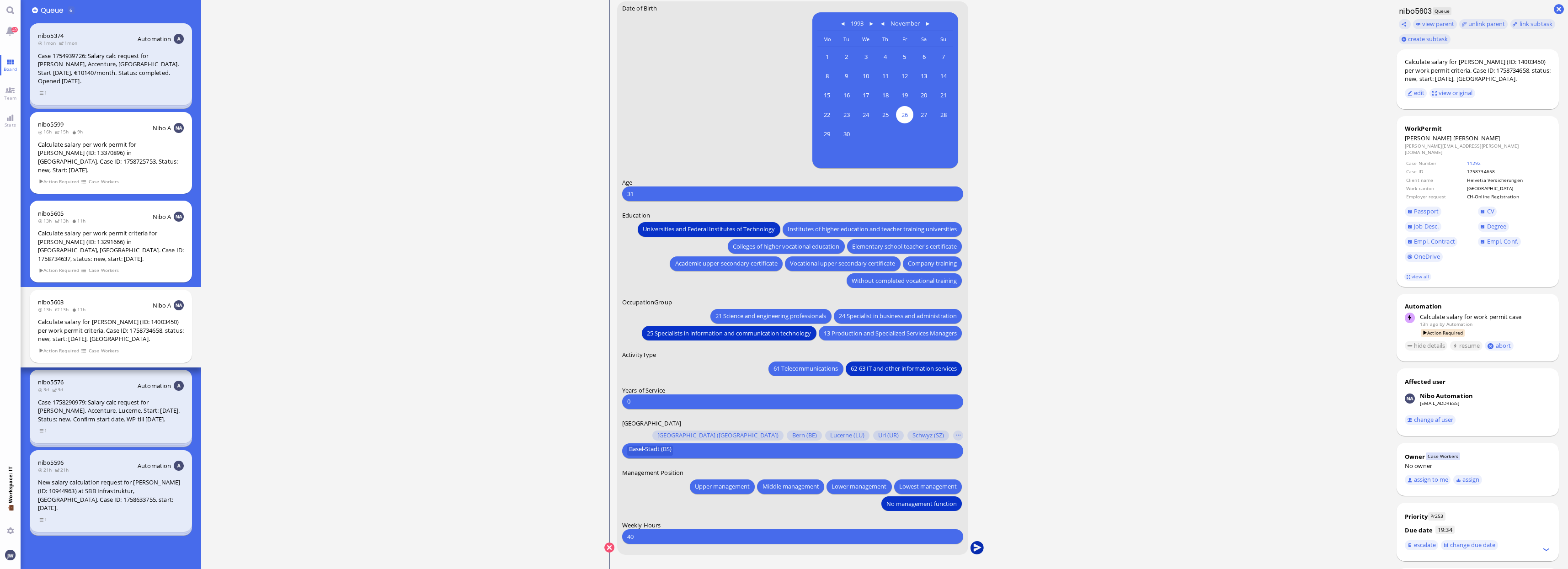
click at [977, 546] on button "submit" at bounding box center [977, 548] width 13 height 13
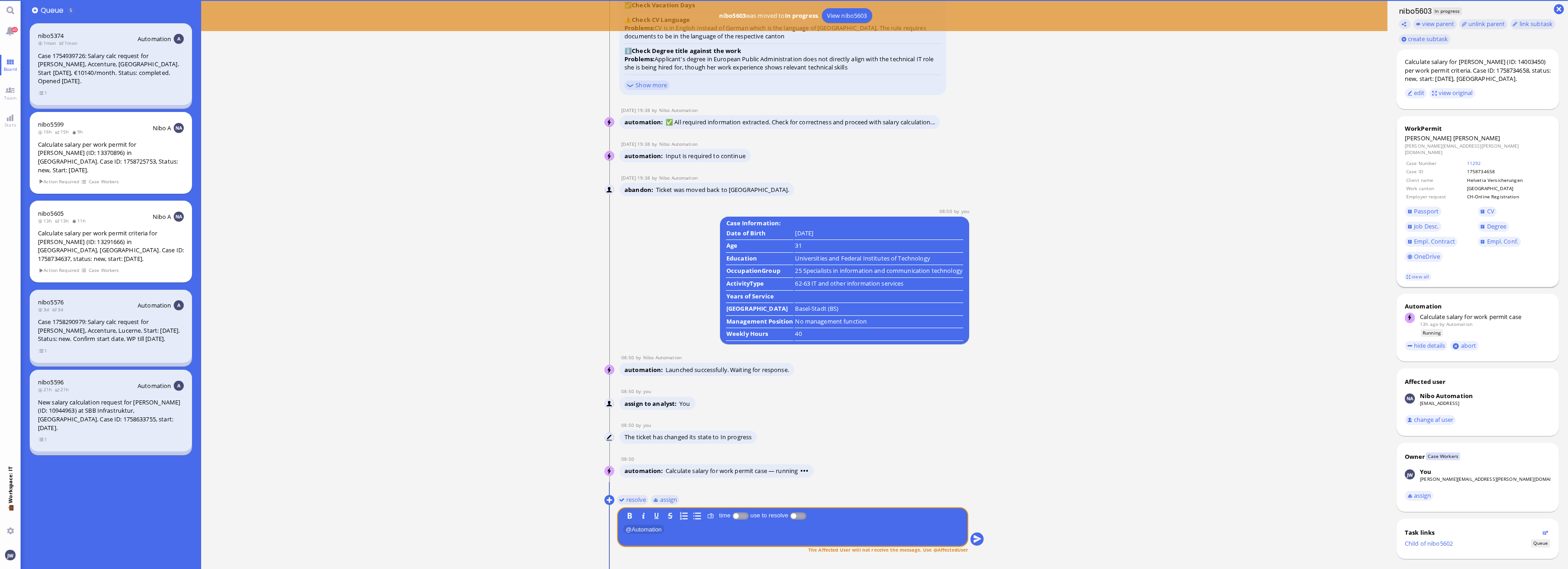
click at [1453, 141] on span "[PERSON_NAME]" at bounding box center [1476, 138] width 47 height 8
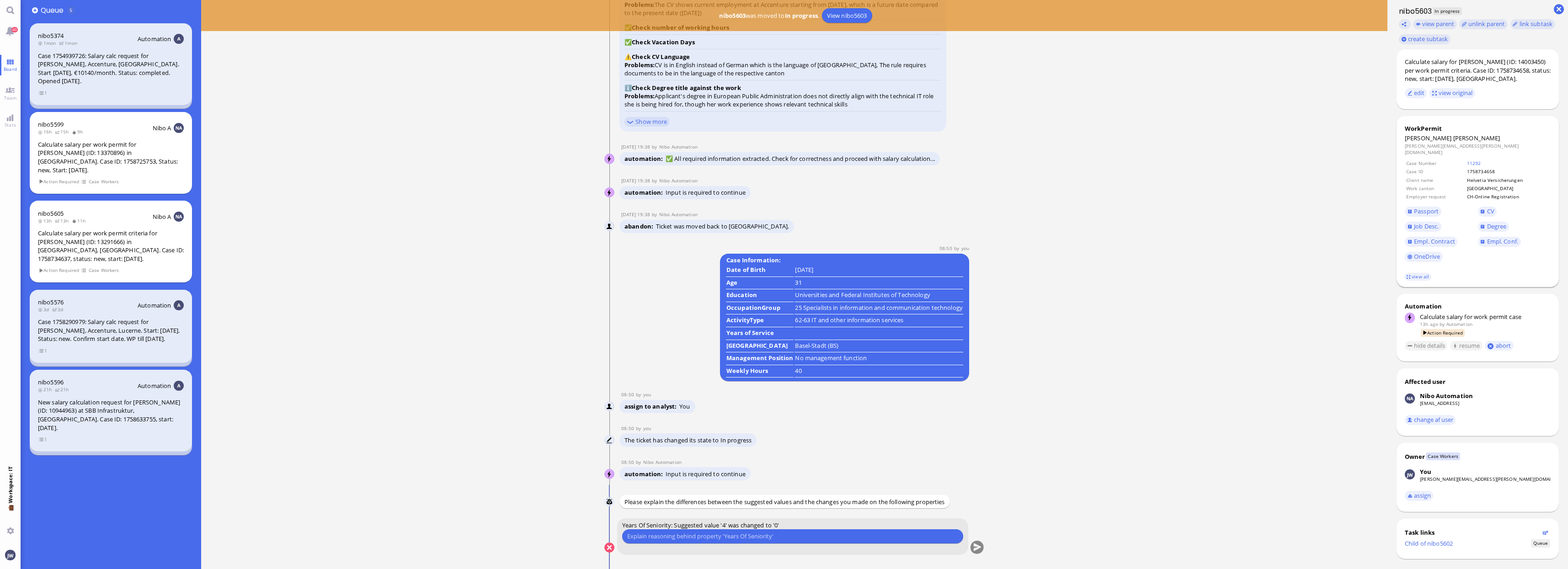
click at [1453, 141] on span "[PERSON_NAME]" at bounding box center [1476, 138] width 47 height 8
click at [794, 537] on input "text" at bounding box center [793, 537] width 331 height 10
click at [1422, 237] on span "Empl. Contract" at bounding box center [1435, 241] width 41 height 8
click at [1488, 237] on span "Empl. Conf." at bounding box center [1502, 241] width 31 height 8
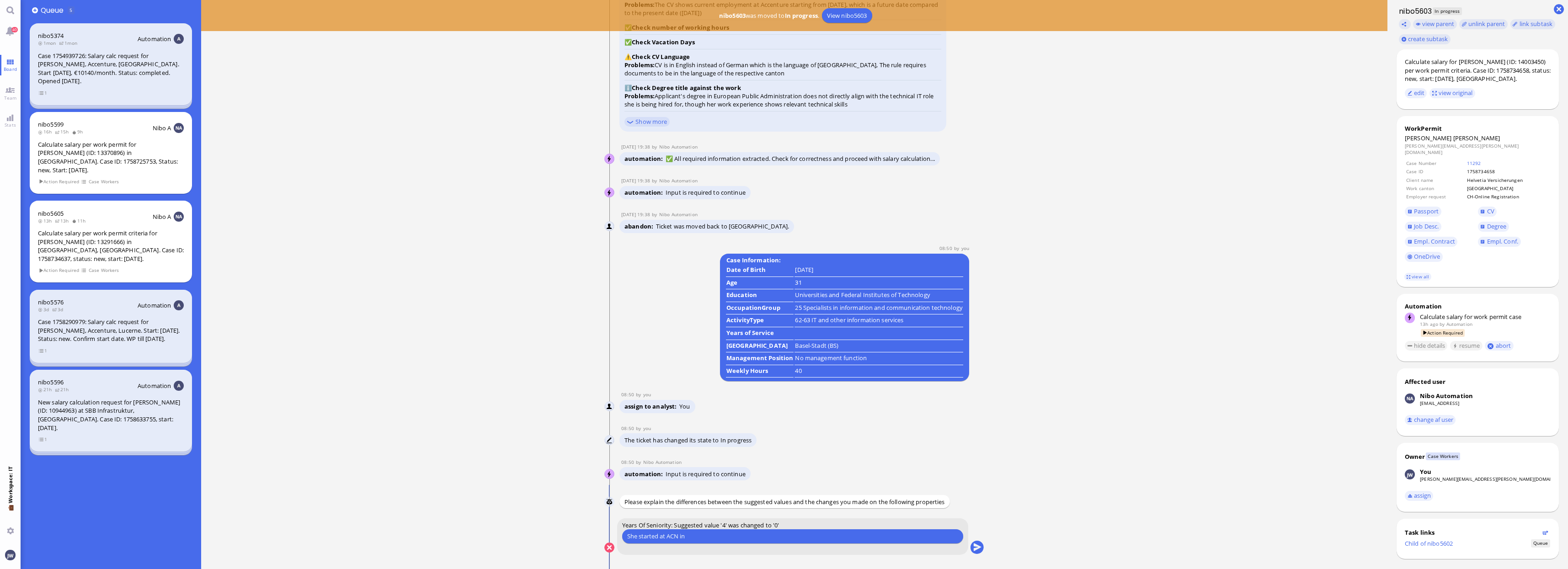
click at [709, 537] on input "She started at ACN in" at bounding box center [793, 537] width 331 height 10
type input "She started at ACN in [DATE]."
click at [978, 546] on button "submit" at bounding box center [977, 548] width 13 height 13
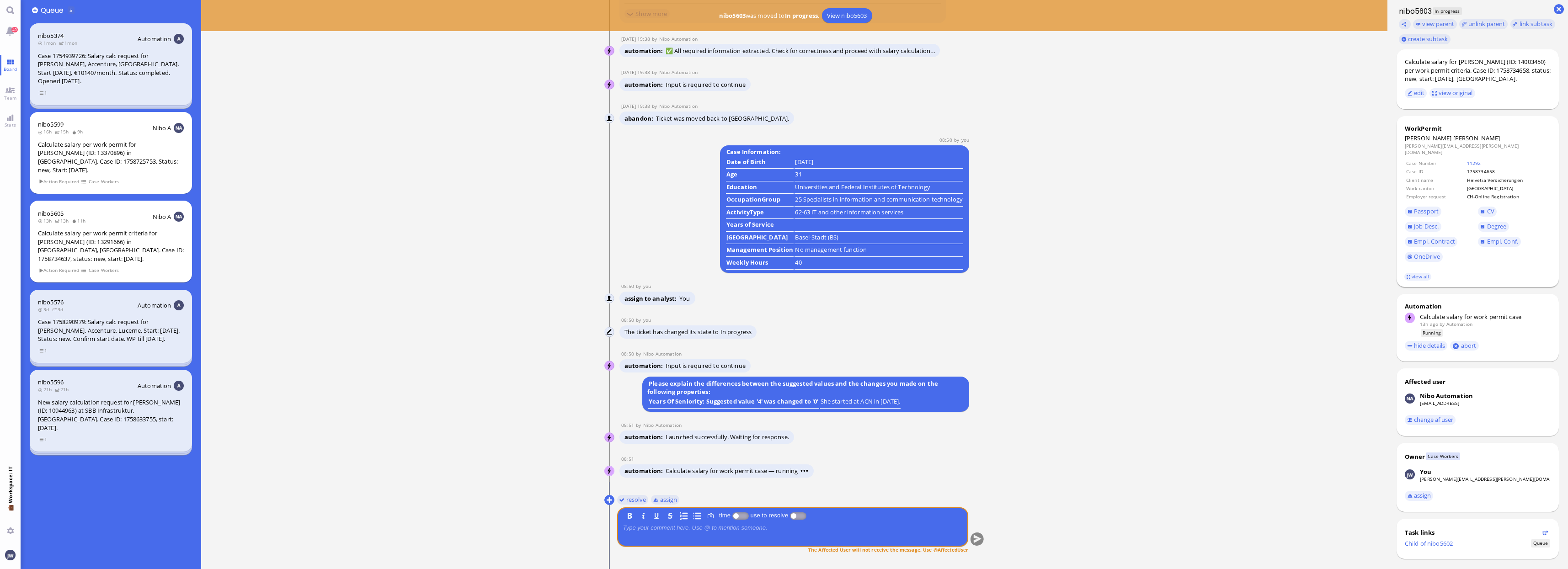
click at [1453, 138] on span "[PERSON_NAME]" at bounding box center [1476, 138] width 47 height 8
copy span "[PERSON_NAME]"
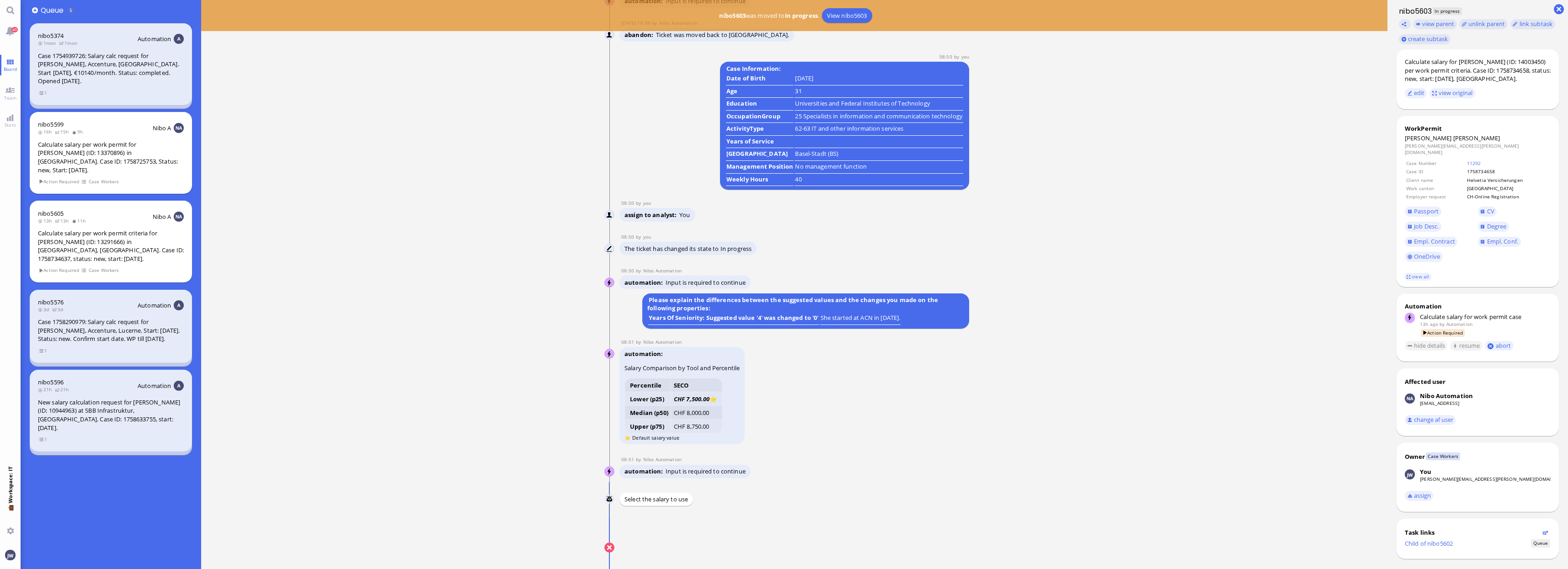
click at [977, 549] on button "submit" at bounding box center [977, 548] width 13 height 13
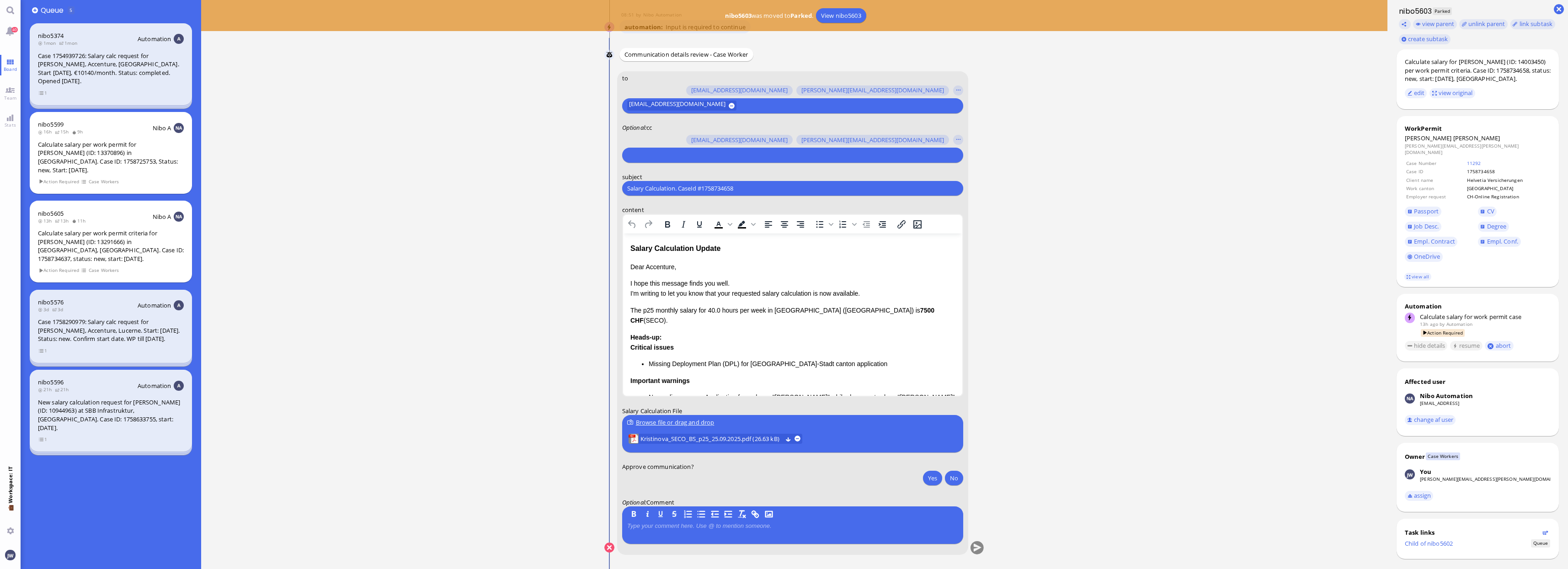
click at [729, 191] on input "Salary Calculation. CaseId #1758734658" at bounding box center [793, 189] width 331 height 10
paste input "PazPerTout new case: [PERSON_NAME] (1758734658 / 14003450), Employer Request: C…"
type input "PazPerTout new case: [PERSON_NAME] (1758734658 / 14003450), Employer Request: C…"
click at [682, 158] on input "text" at bounding box center [791, 155] width 329 height 10
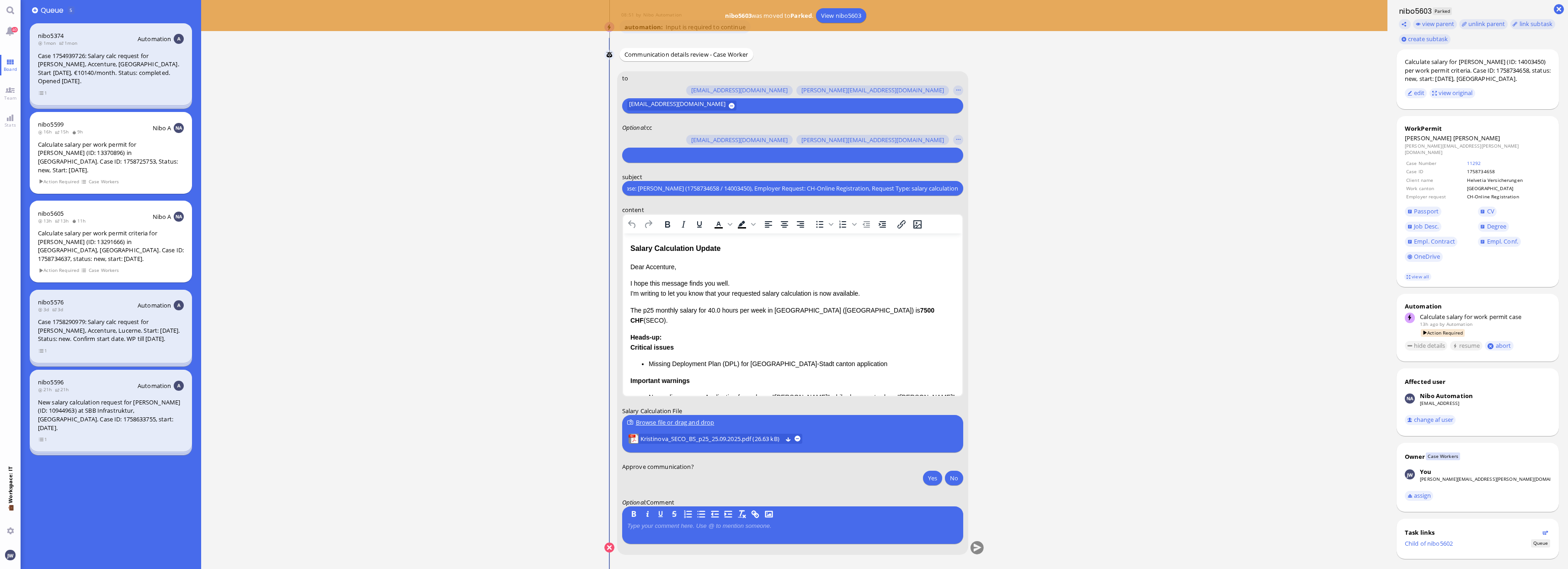
scroll to position [0, 0]
type input "[PERSON_NAME]"
click at [672, 139] on span "[PERSON_NAME][EMAIL_ADDRESS][PERSON_NAME][DOMAIN_NAME]" at bounding box center [740, 138] width 189 height 10
type input "den"
click at [672, 139] on span "[EMAIL_ADDRESS][DOMAIN_NAME]" at bounding box center [694, 138] width 97 height 10
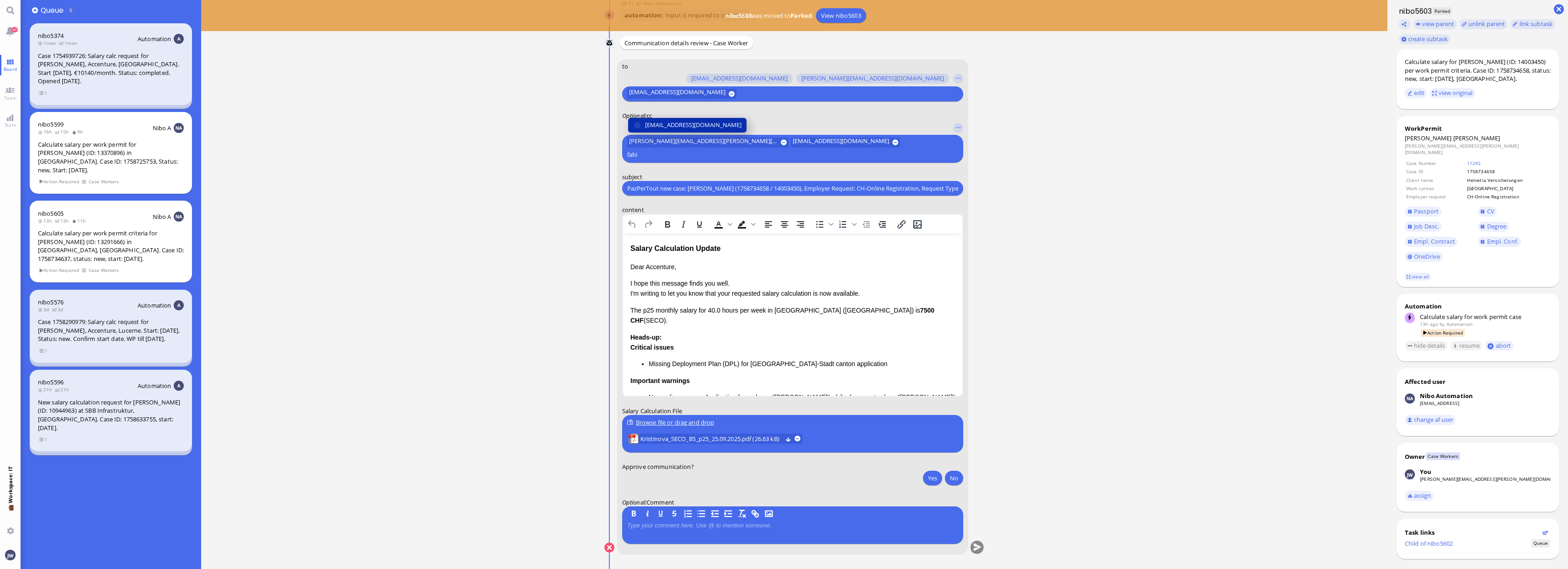
type input "fabi"
click at [672, 130] on span "[EMAIL_ADDRESS][DOMAIN_NAME]" at bounding box center [694, 125] width 97 height 10
type input "anu"
click at [674, 128] on span "[PERSON_NAME][EMAIL_ADDRESS][DOMAIN_NAME]" at bounding box center [717, 125] width 143 height 10
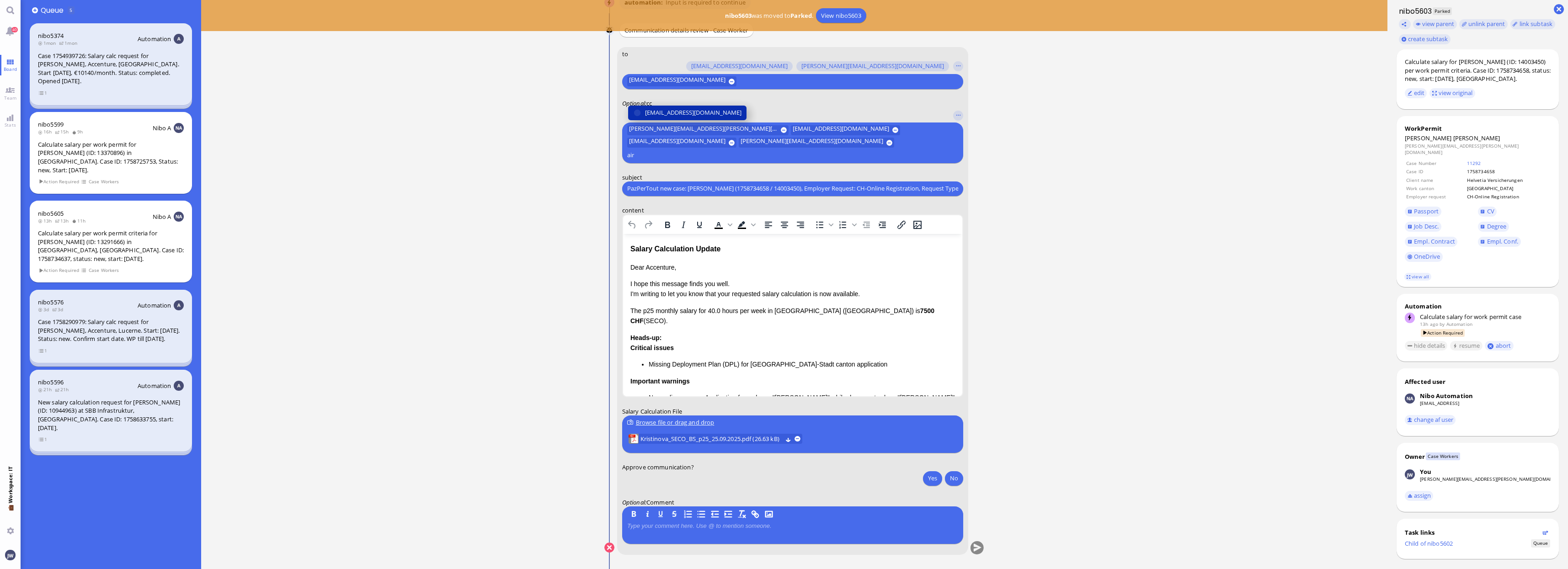
type input "air"
click at [675, 117] on span "[EMAIL_ADDRESS][DOMAIN_NAME]" at bounding box center [694, 113] width 97 height 10
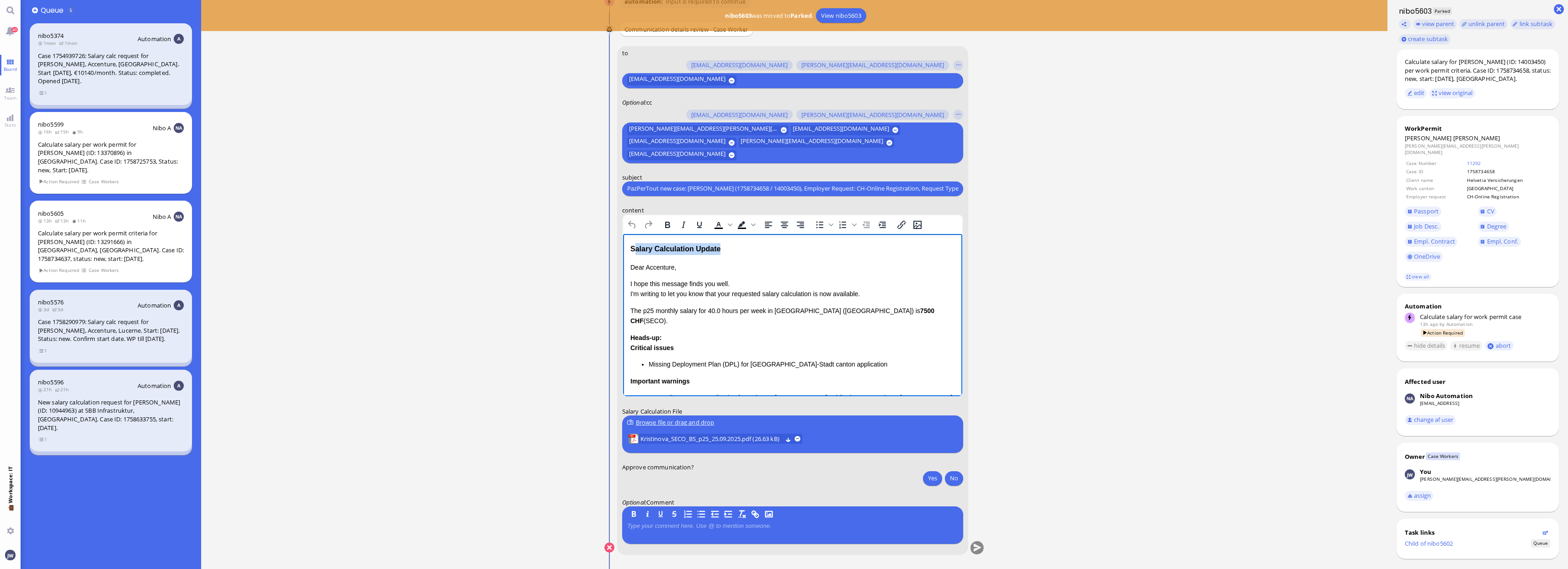
drag, startPoint x: 721, startPoint y: 248, endPoint x: 632, endPoint y: 250, distance: 89.0
click at [632, 250] on div "Salary Calculation Update" at bounding box center [792, 248] width 324 height 12
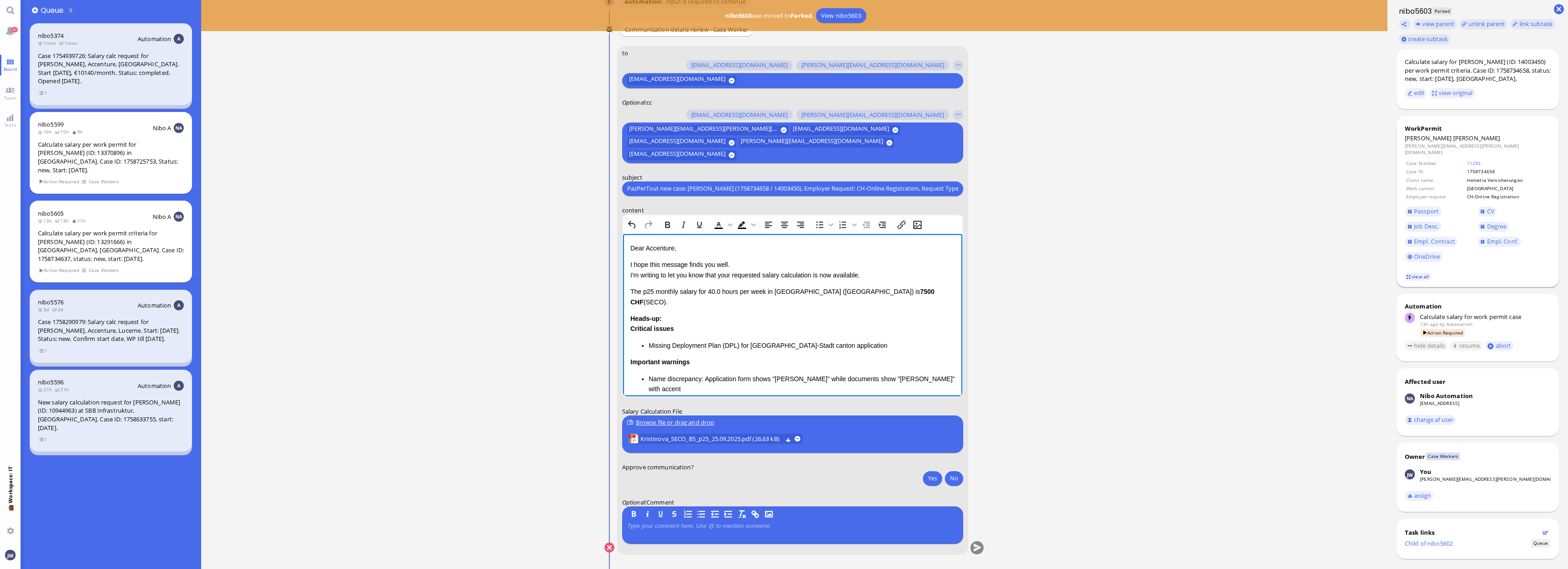
click at [1409, 273] on link "view all" at bounding box center [1417, 277] width 26 height 8
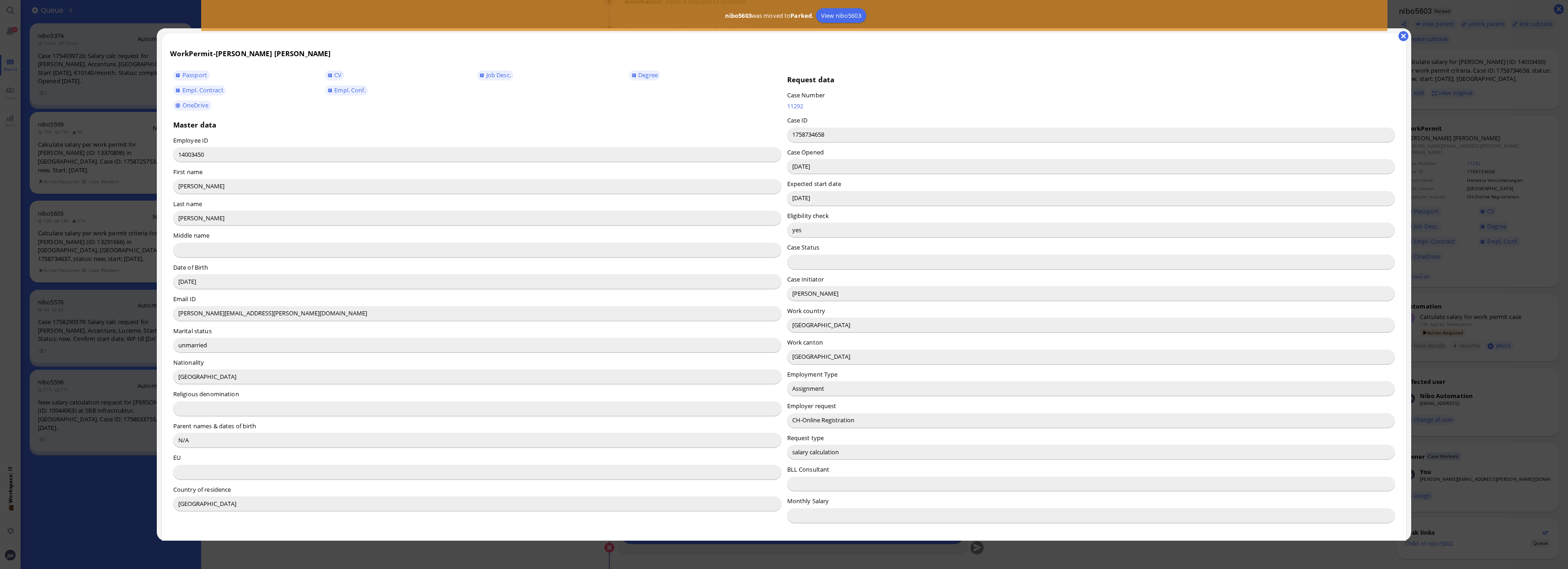
click at [797, 298] on input "[PERSON_NAME]" at bounding box center [1091, 293] width 608 height 14
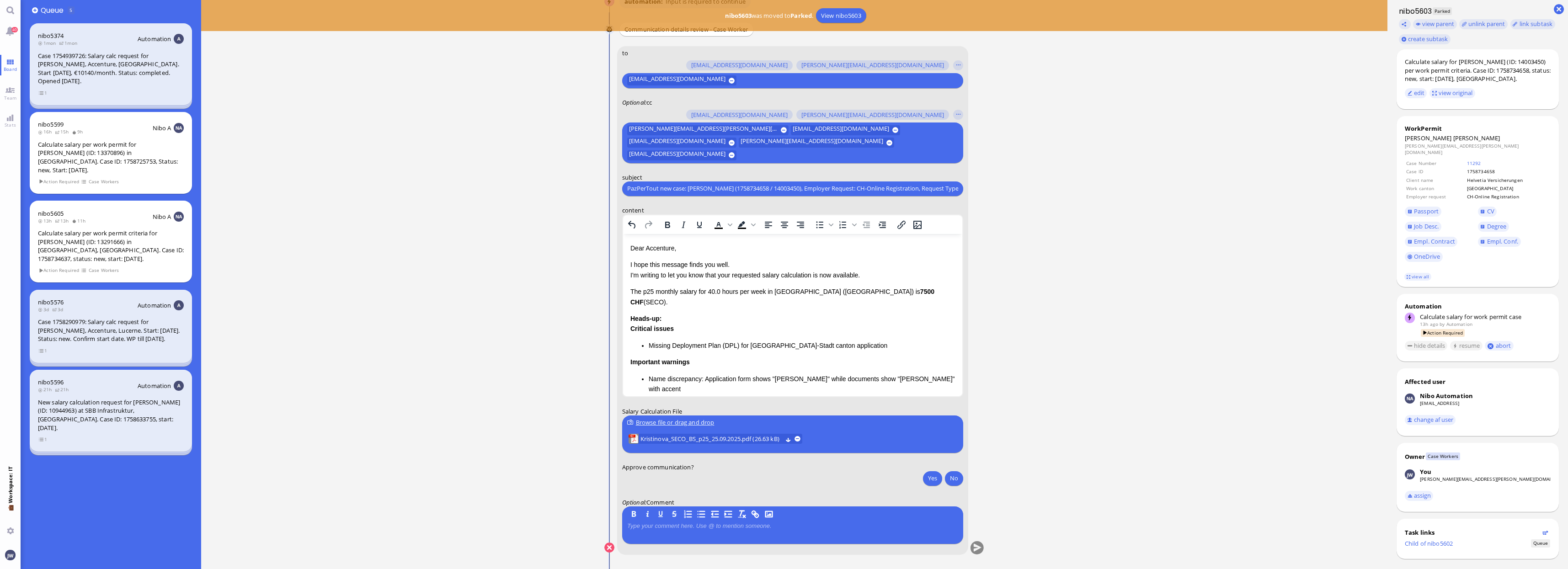
click at [663, 251] on p "Dear Accenture," at bounding box center [792, 247] width 324 height 10
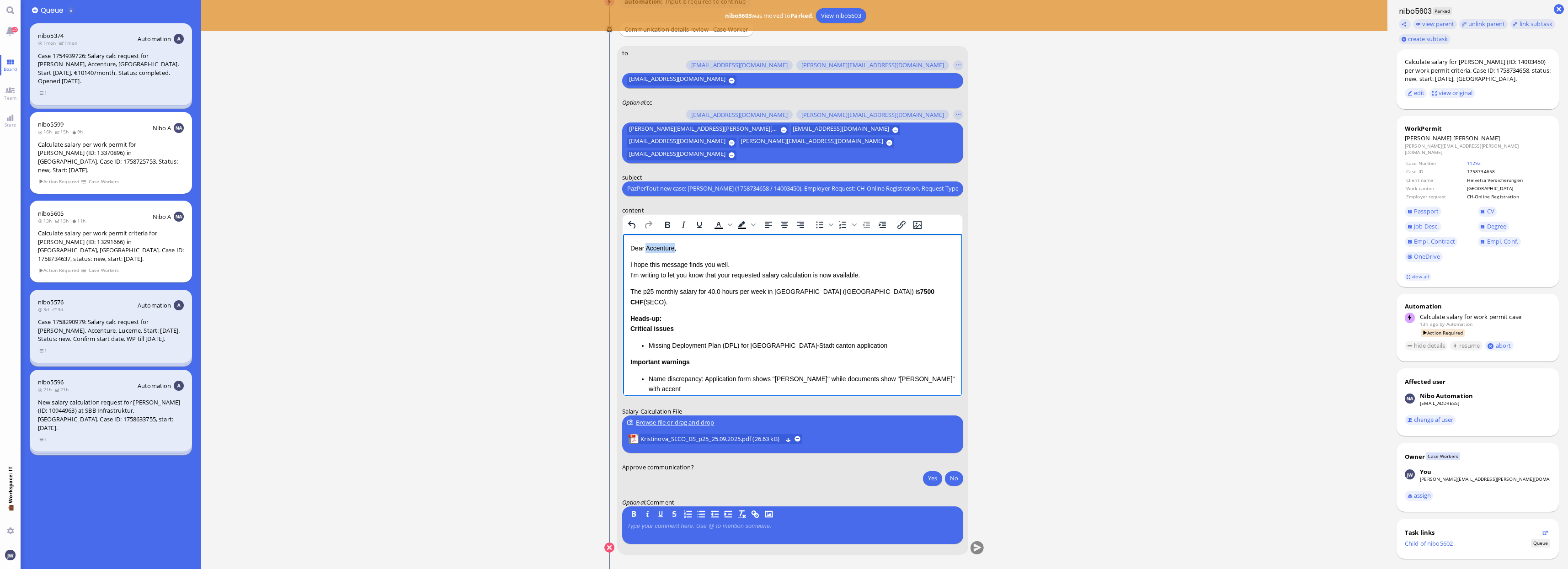
click at [663, 251] on p "Dear Accenture," at bounding box center [792, 247] width 324 height 10
click at [729, 278] on p "I hope this message finds you well. I'm writing to let you know that your reque…" at bounding box center [792, 269] width 324 height 21
click at [1453, 136] on span "[PERSON_NAME]" at bounding box center [1476, 138] width 47 height 8
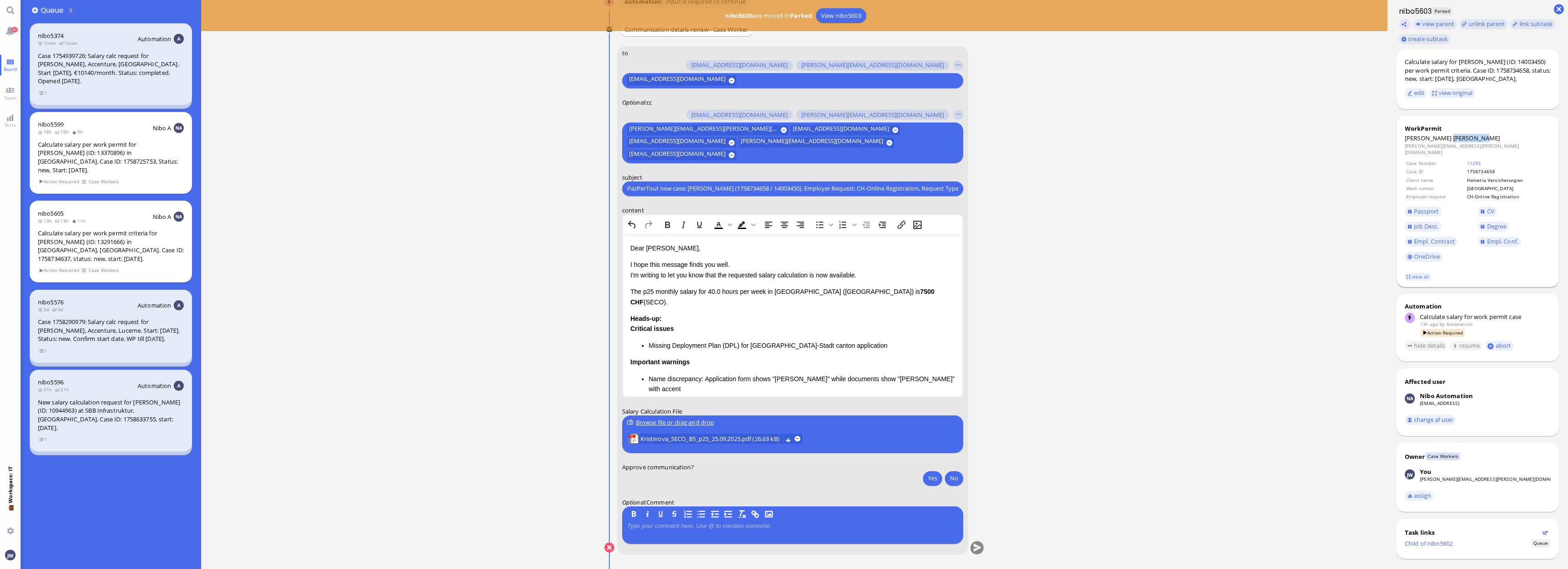
click at [1453, 136] on span "[PERSON_NAME]" at bounding box center [1476, 138] width 47 height 8
copy span "[PERSON_NAME]"
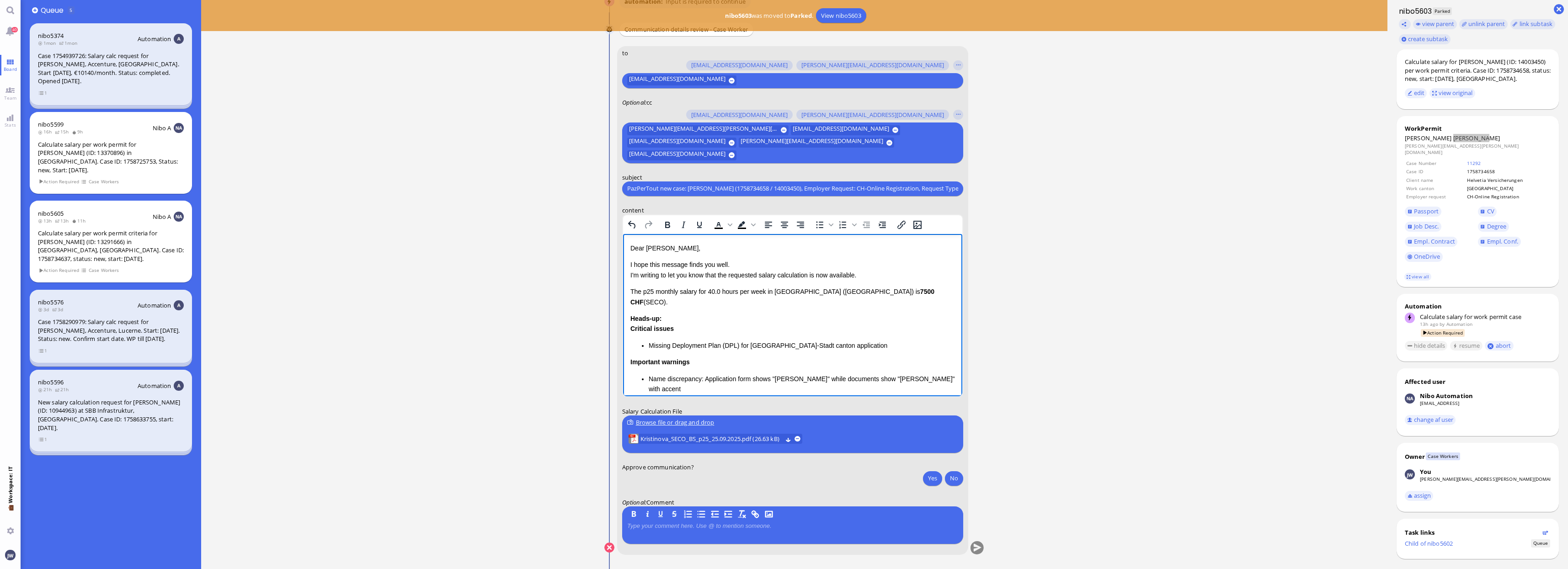
click at [813, 274] on p "I hope this message finds you well. I'm writing to let you know that the reques…" at bounding box center [792, 269] width 324 height 21
click at [843, 273] on p "I hope this message finds you well. I'm writing to let you know that the reques…" at bounding box center [792, 269] width 324 height 21
click at [630, 304] on p "The p25 monthly salary for 40.0 hours per week in [GEOGRAPHIC_DATA] (BS) is 750…" at bounding box center [792, 307] width 324 height 21
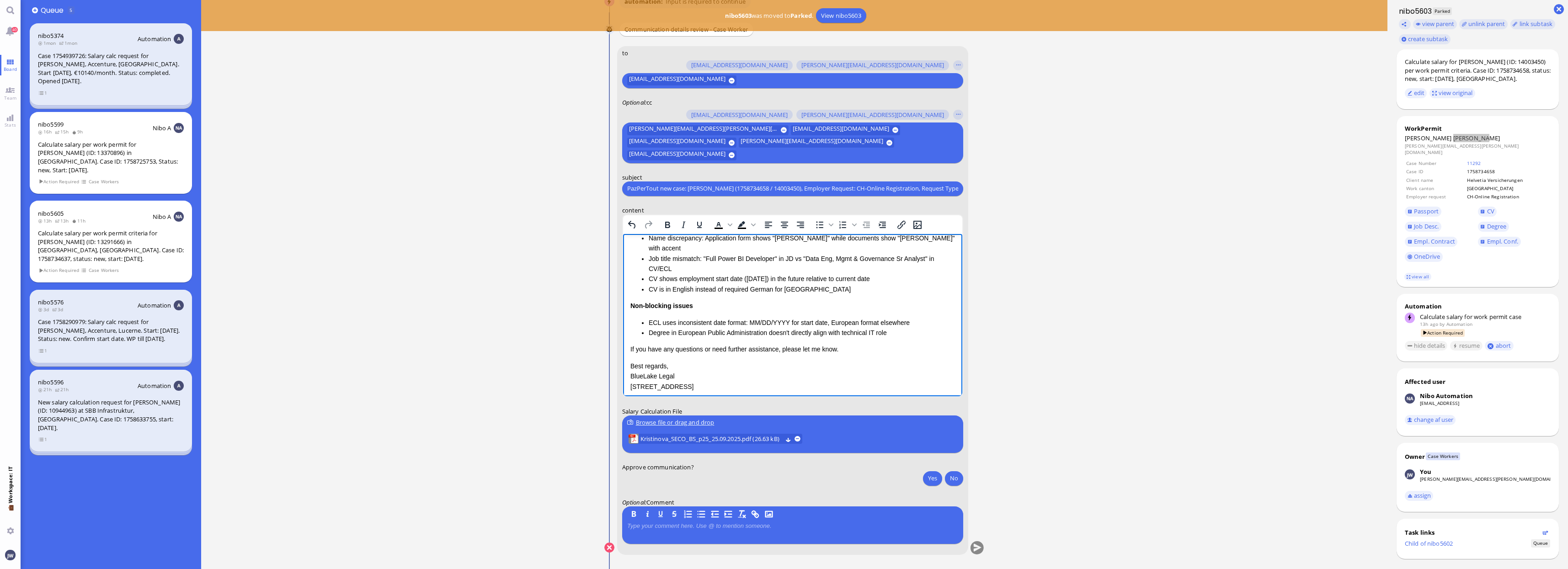
scroll to position [154, 0]
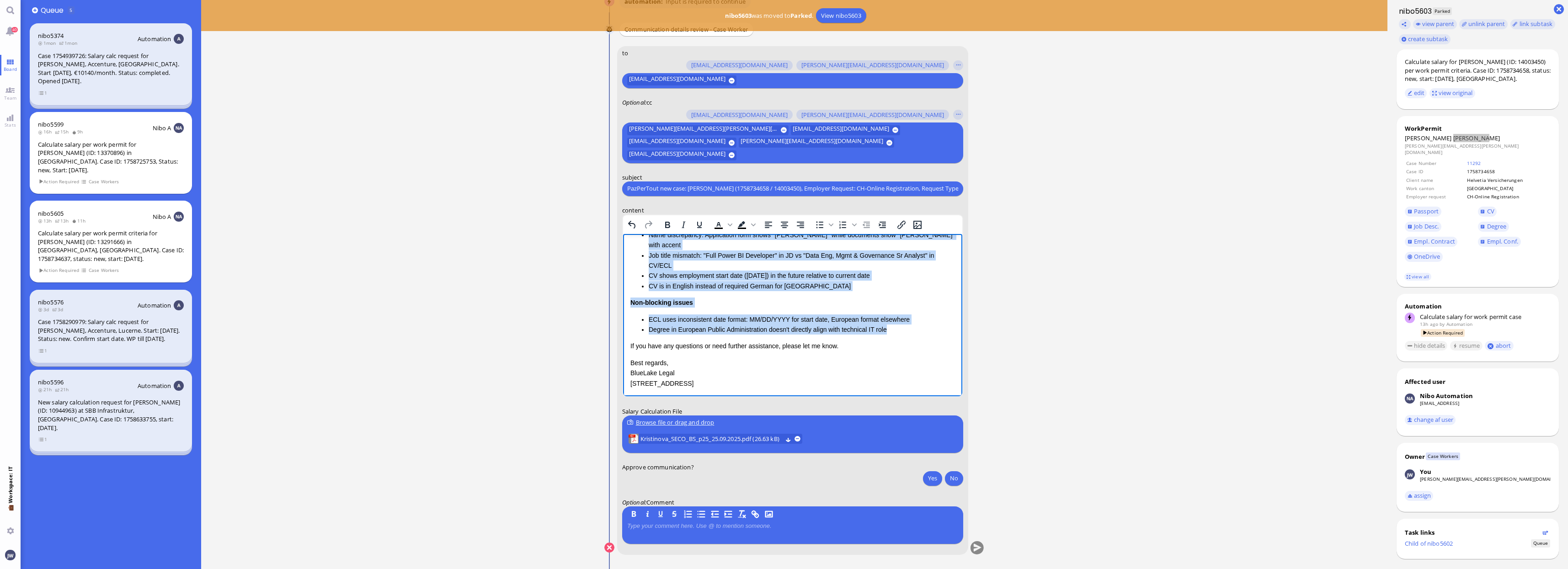
click at [890, 324] on li "Degree in European Public Administration doesn't directly align with technical …" at bounding box center [801, 329] width 306 height 10
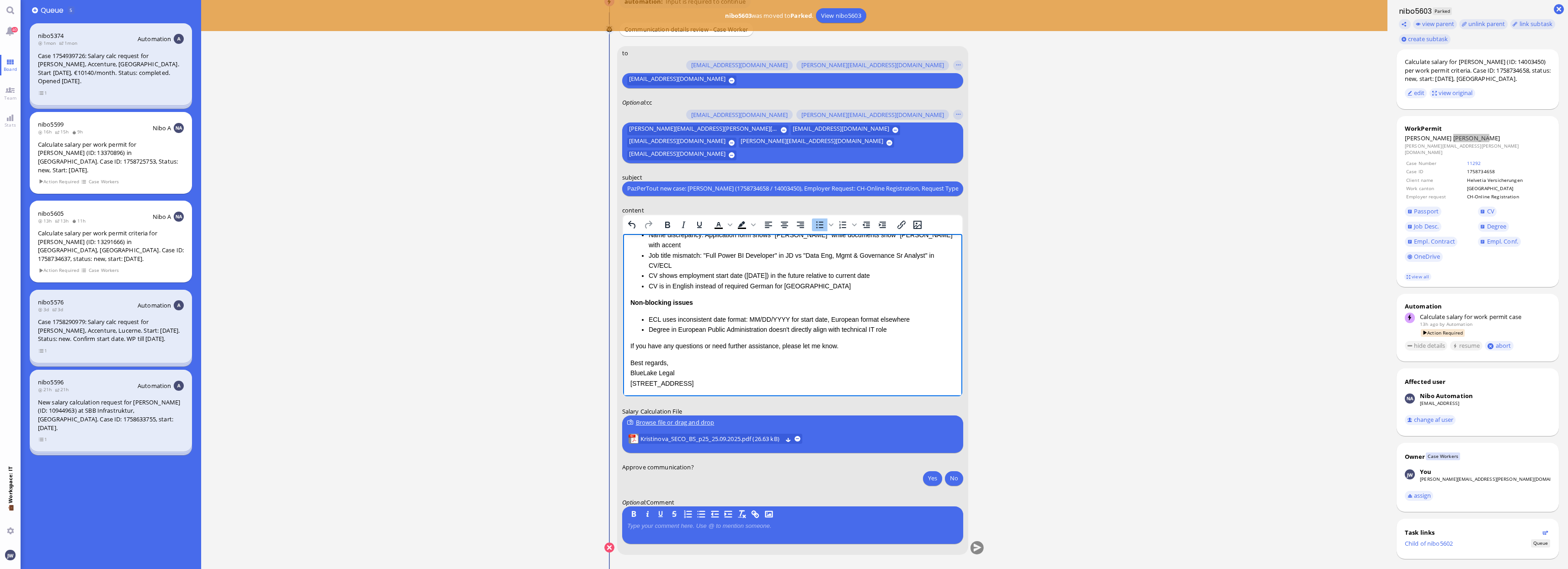
scroll to position [0, 0]
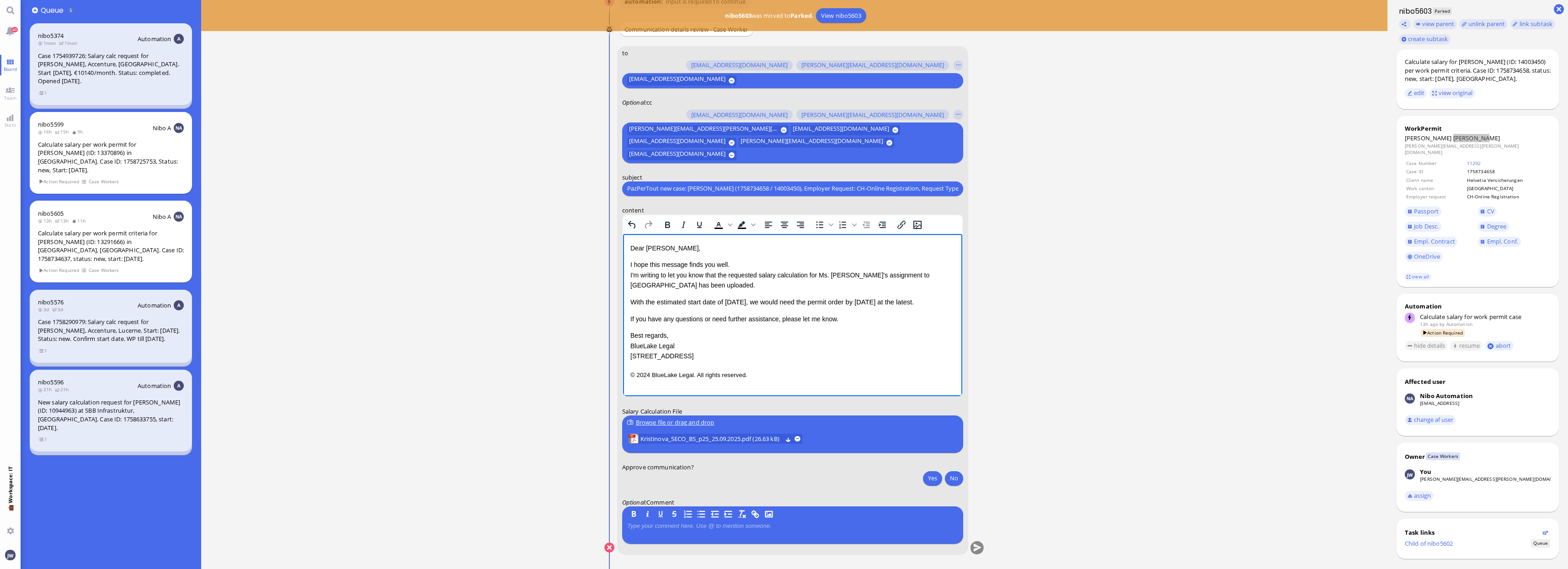
click at [671, 304] on span "With the estimated start date of [DATE], we would need the permit order by [DAT…" at bounding box center [772, 301] width 284 height 7
click at [729, 303] on span "With the expected start date of [DATE], we would need the permit order by [DATE…" at bounding box center [771, 301] width 281 height 7
click at [839, 321] on p "If you have any questions or need further assistance, please let me know." at bounding box center [792, 319] width 324 height 10
click at [755, 374] on p "© 2024 BlueLake Legal. All rights reserved." at bounding box center [792, 374] width 324 height 12
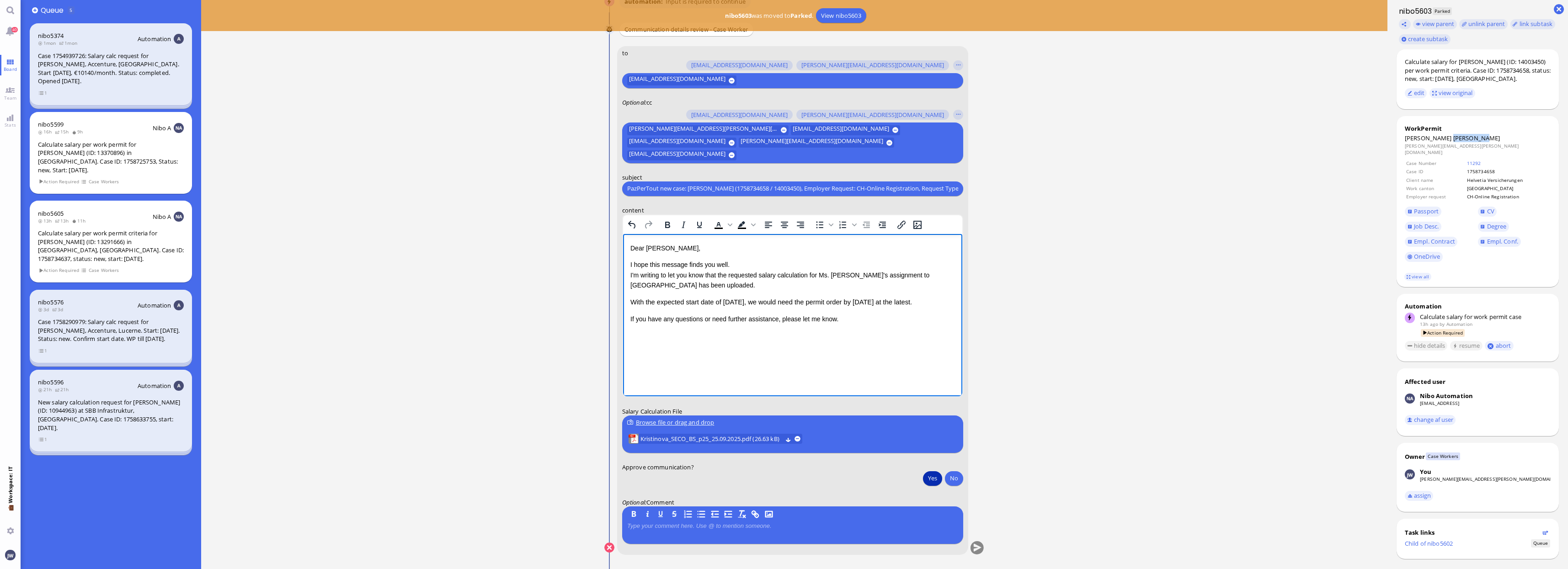
click at [930, 478] on button "Yes" at bounding box center [932, 478] width 19 height 14
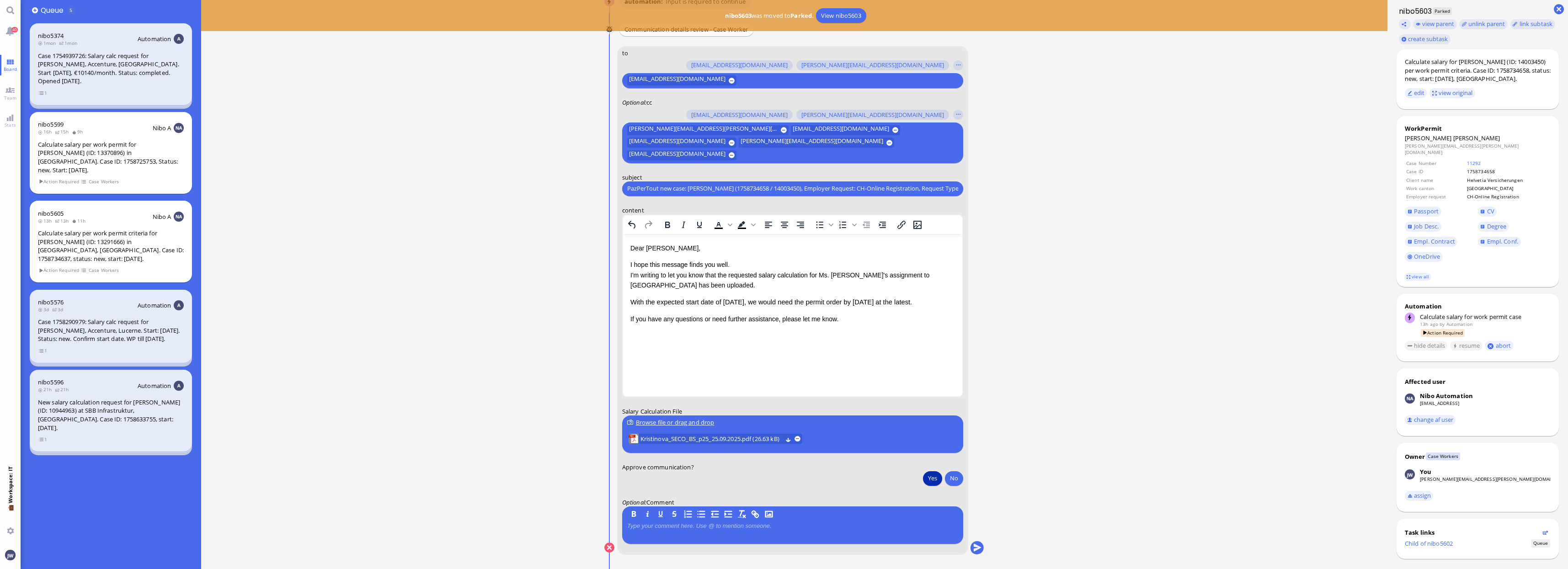
click at [987, 547] on nitautoscroll "[DATE] 19:34 by Automation Automation Calculate eligible salary for work permit…" at bounding box center [794, 284] width 423 height 569
click at [981, 548] on button "submit" at bounding box center [977, 548] width 13 height 13
click at [94, 217] on div "nibo5605 13h 13h 11h Nibo A Calculate salary per work permit criteria for [PERS…" at bounding box center [110, 241] width 163 height 82
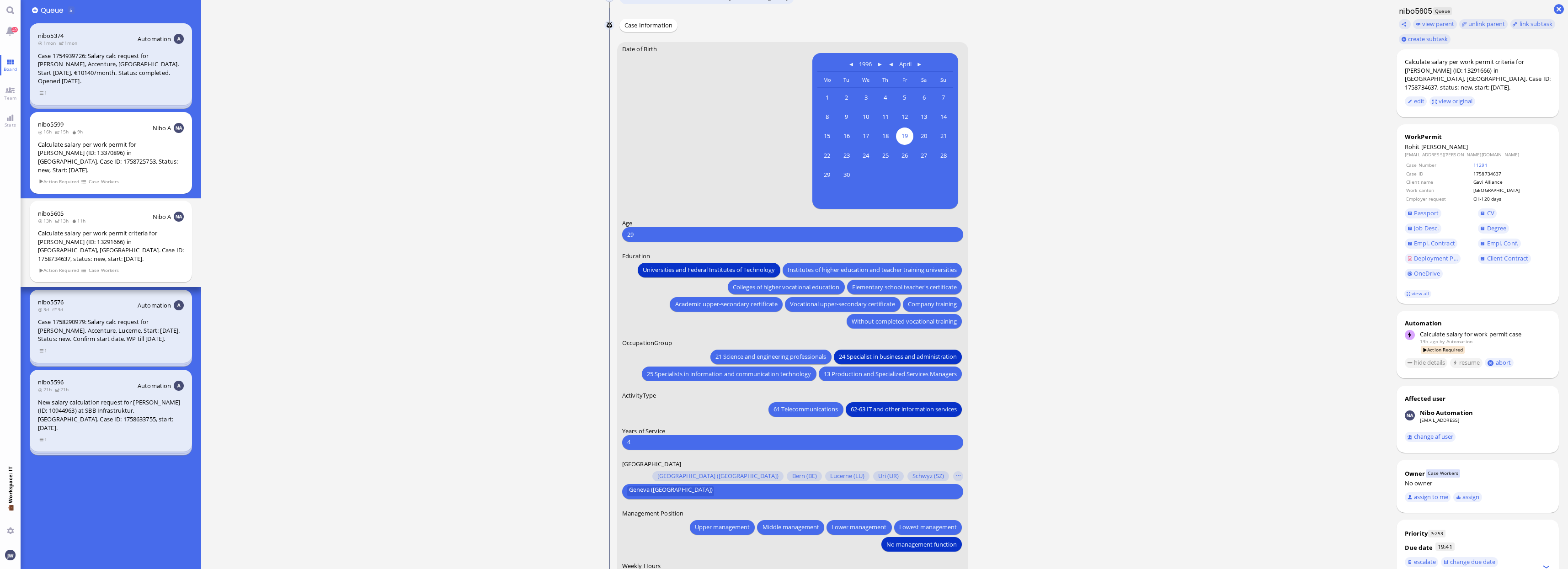
scroll to position [-57, 0]
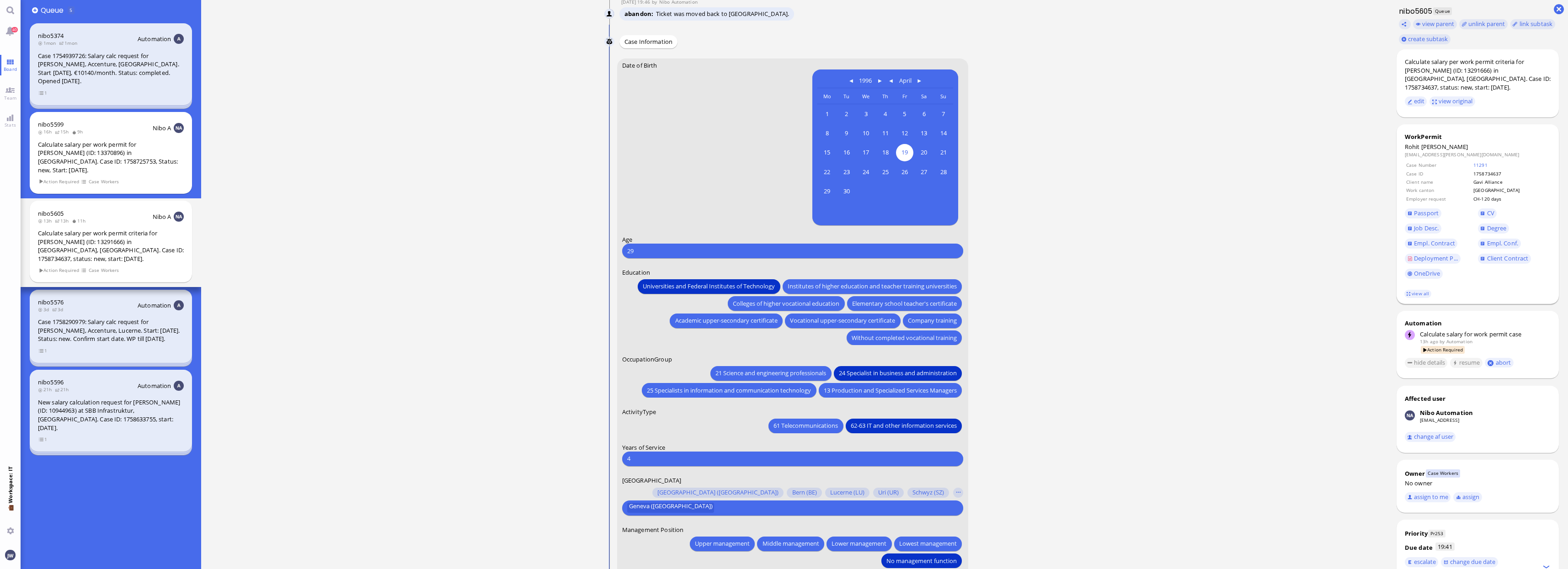
click at [1472, 162] on td "Case Number" at bounding box center [1439, 165] width 67 height 7
click at [1488, 162] on link "11291" at bounding box center [1481, 165] width 14 height 6
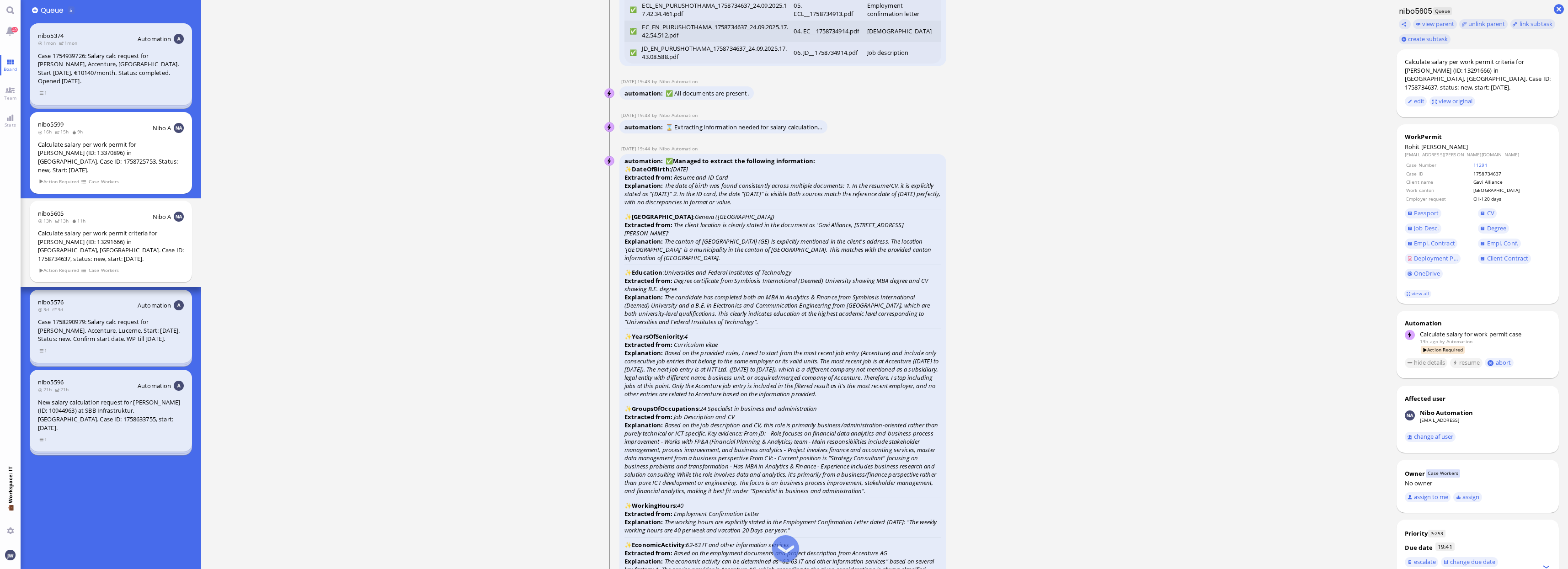
scroll to position [-1200, 0]
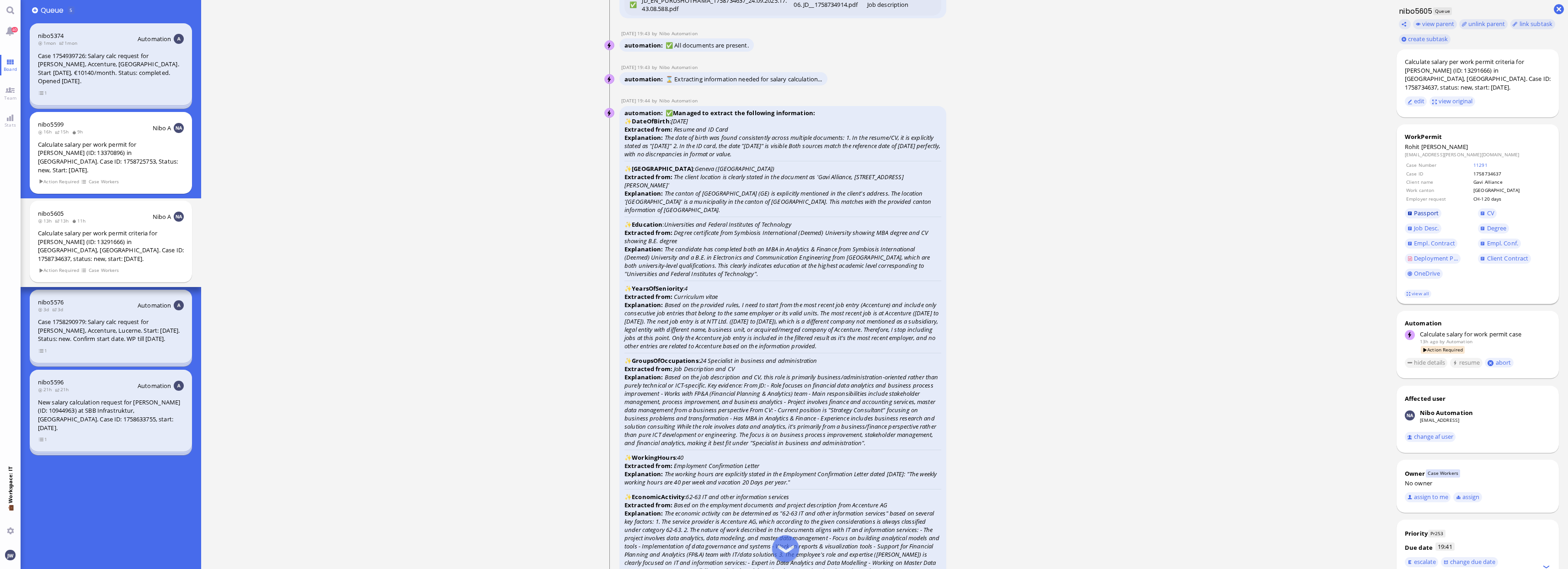
click at [1427, 209] on span "Passport" at bounding box center [1426, 213] width 25 height 8
click at [1489, 239] on span "Empl. Conf." at bounding box center [1502, 243] width 31 height 8
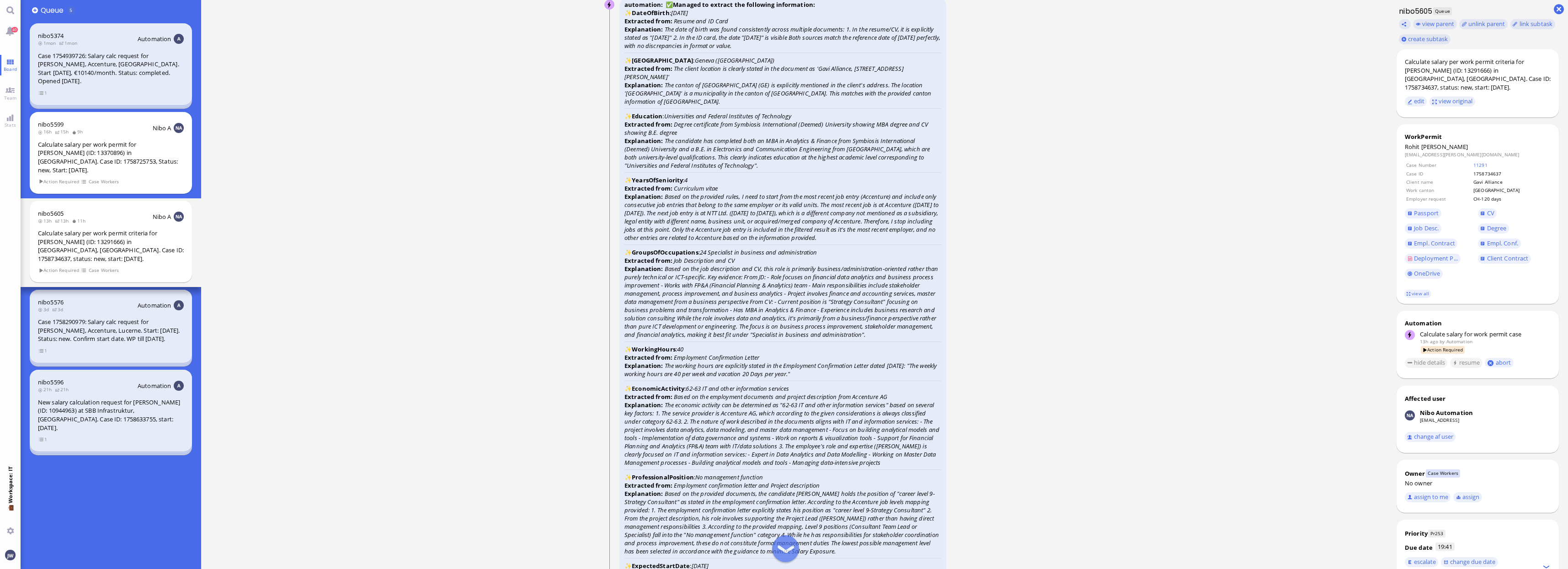
scroll to position [-1086, 0]
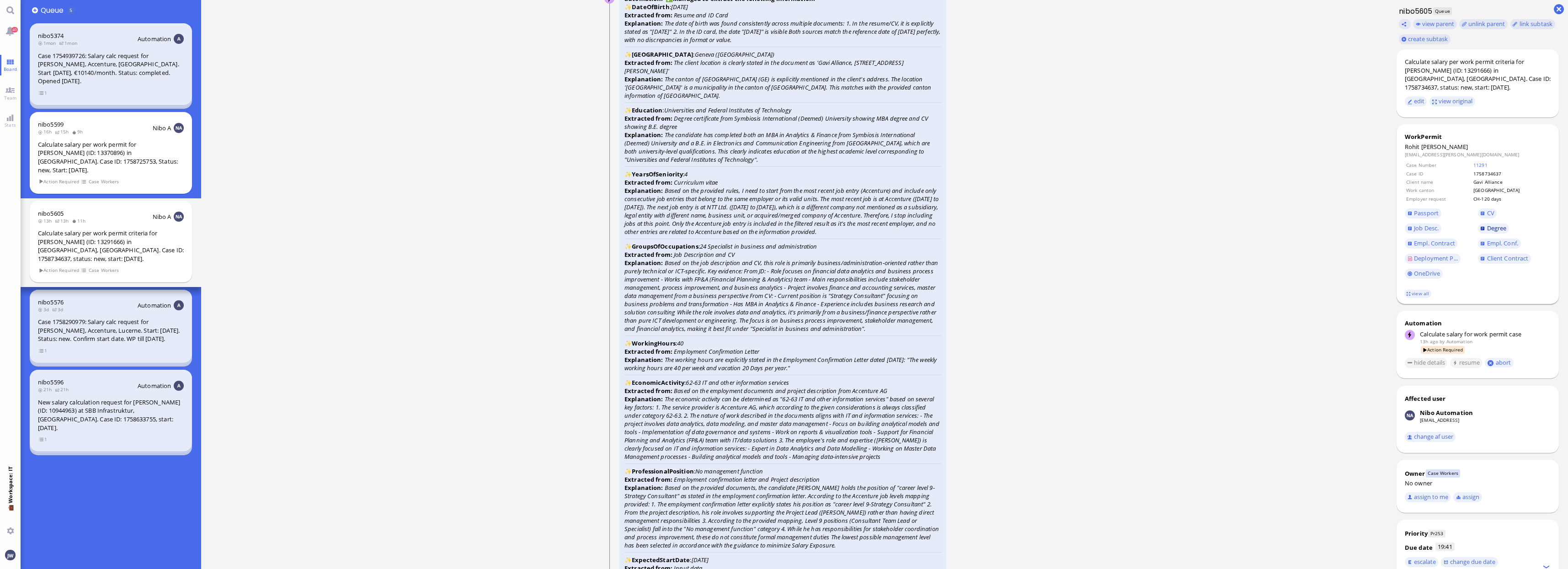
click at [1483, 223] on link "Degree" at bounding box center [1493, 228] width 31 height 10
click at [1431, 224] on link "Job Desc." at bounding box center [1423, 228] width 36 height 10
click at [1494, 209] on span "CV" at bounding box center [1490, 213] width 7 height 8
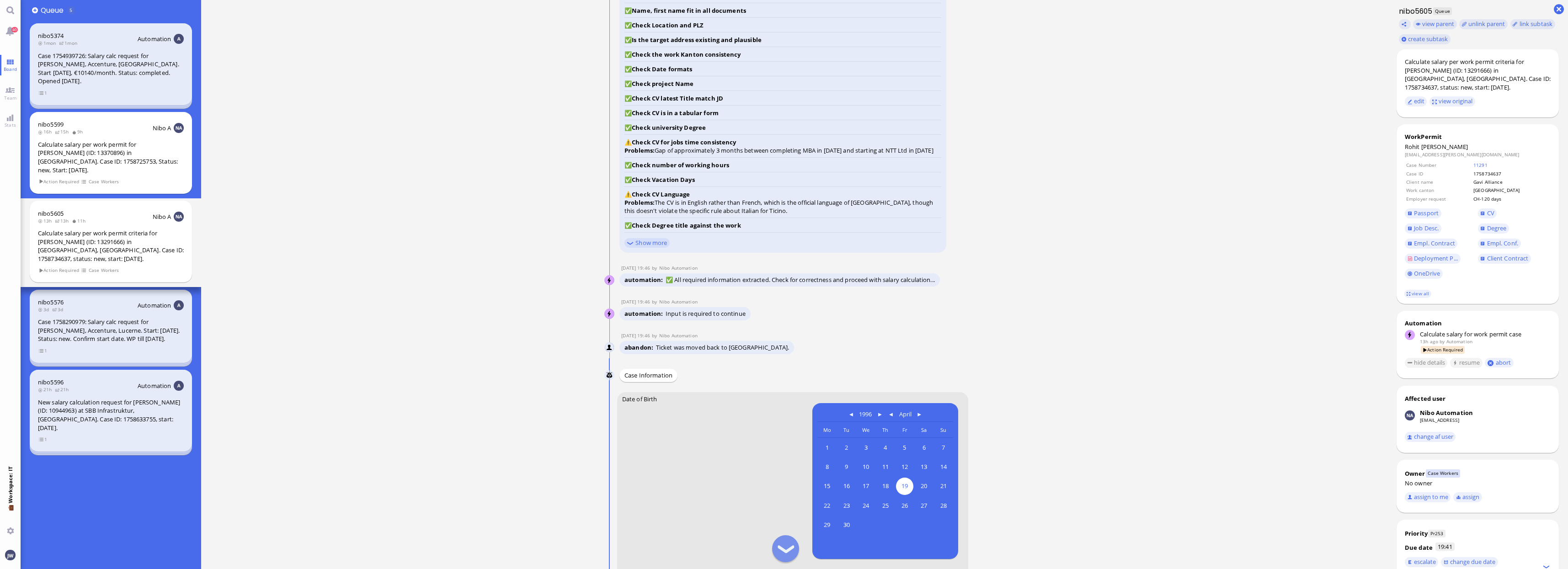
scroll to position [-285, 0]
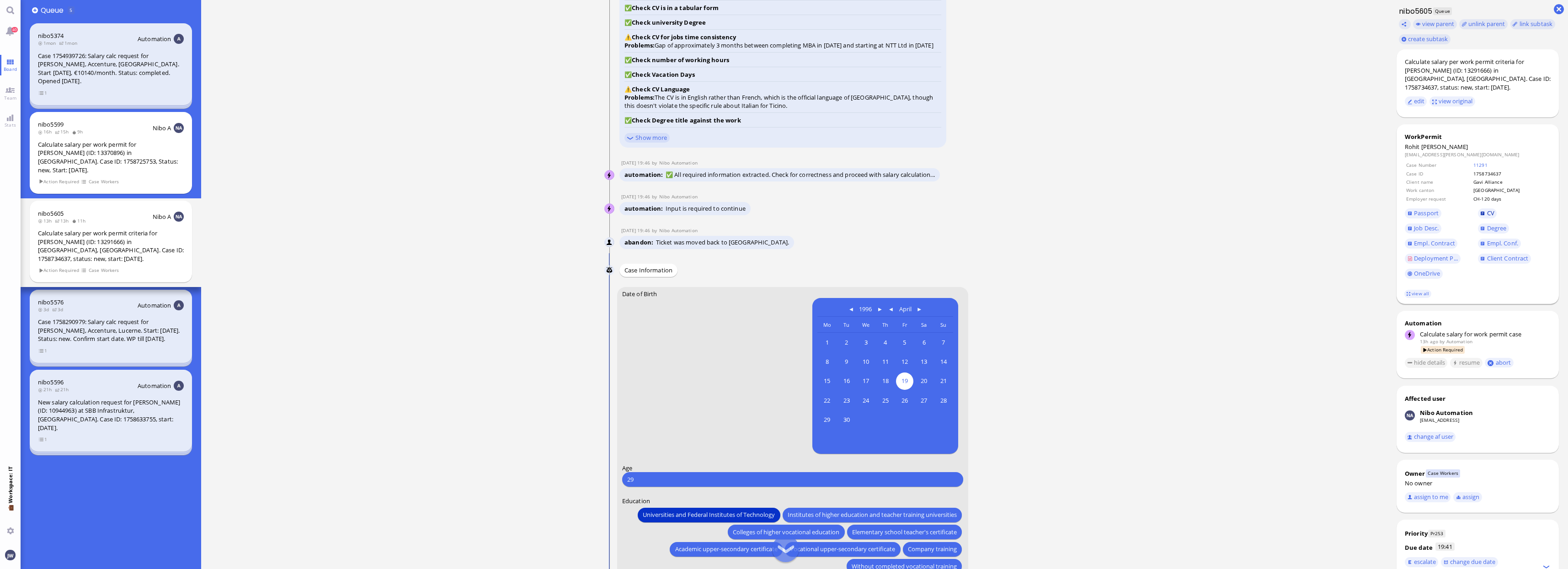
click at [1492, 209] on span "CV" at bounding box center [1490, 213] width 7 height 8
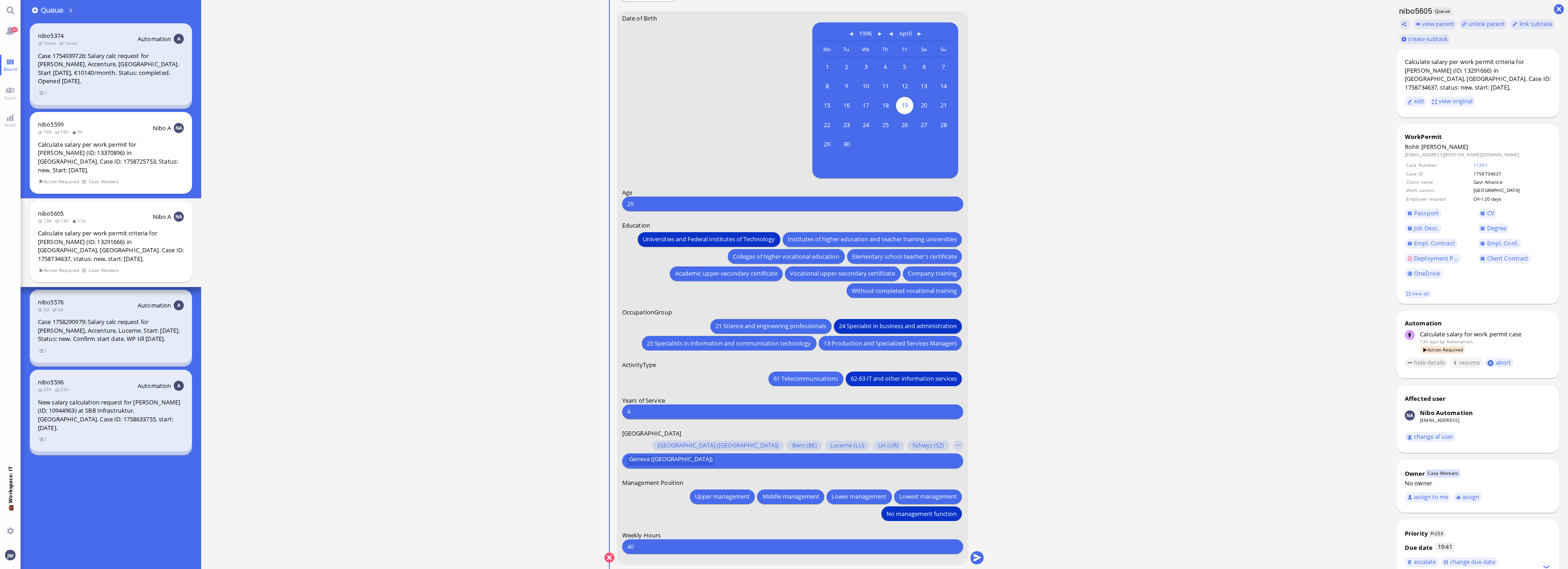
scroll to position [0, 0]
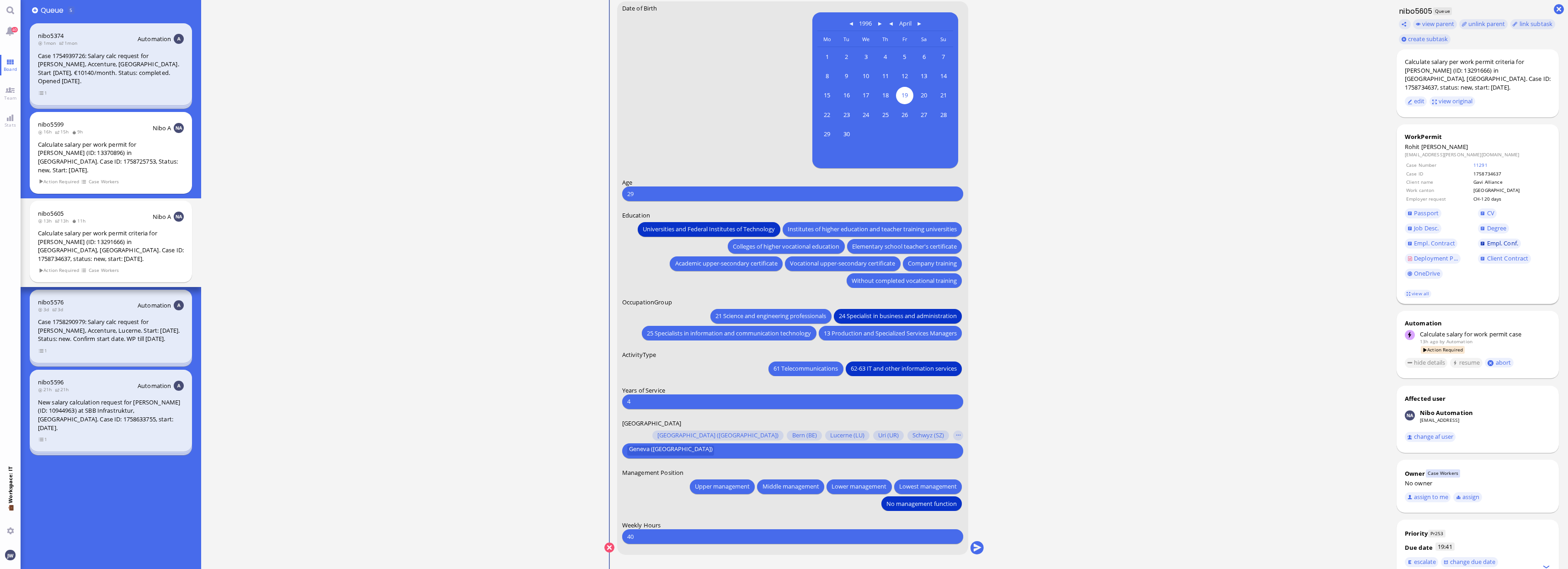
click at [1494, 239] on link "Empl. Conf." at bounding box center [1500, 243] width 43 height 10
click at [973, 545] on button "submit" at bounding box center [977, 548] width 13 height 13
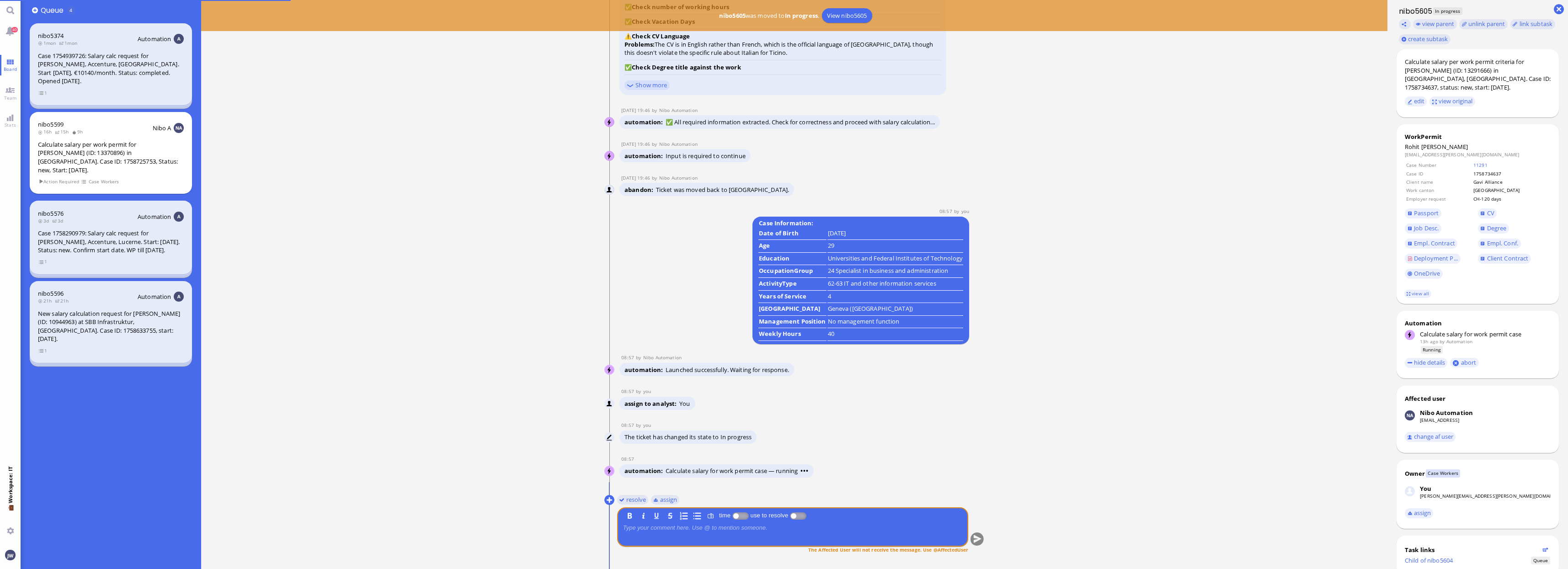
click at [1447, 143] on span "[PERSON_NAME]" at bounding box center [1444, 147] width 47 height 8
copy span "[PERSON_NAME]"
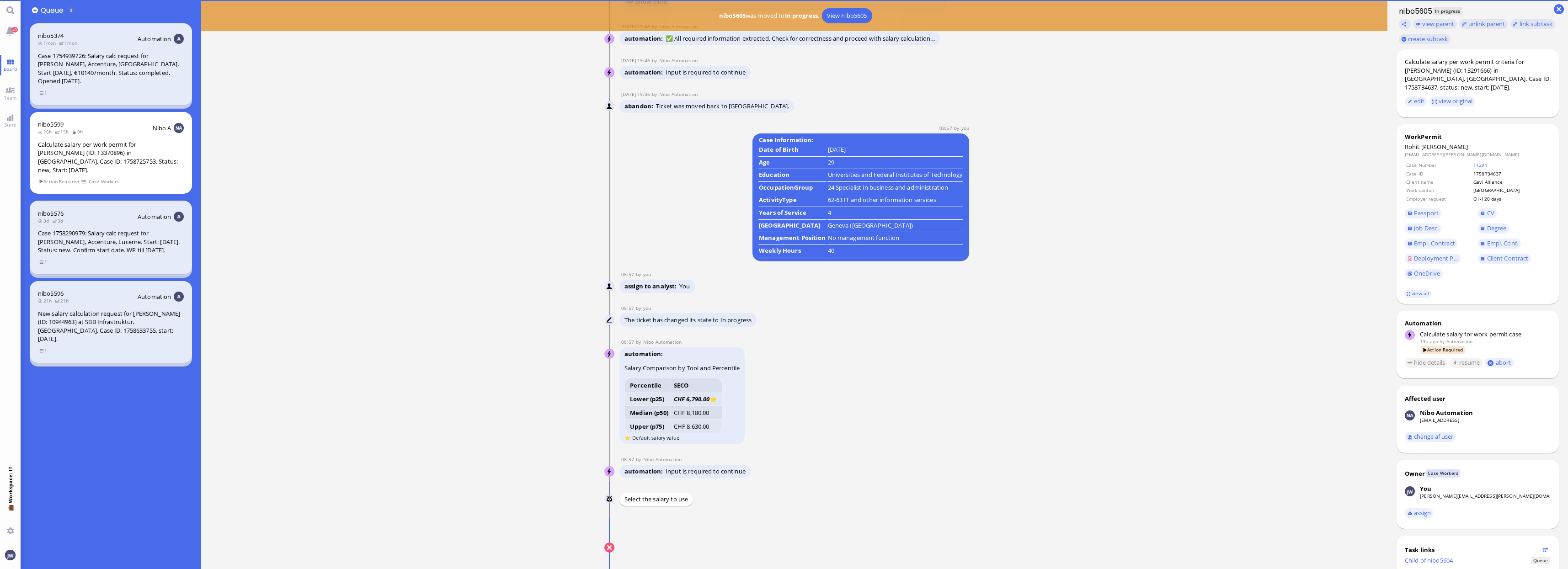
click at [1048, 487] on ticket "[DATE] 19:41 by Automation Automation Calculate eligible salary for work permit…" at bounding box center [794, 284] width 1187 height 569
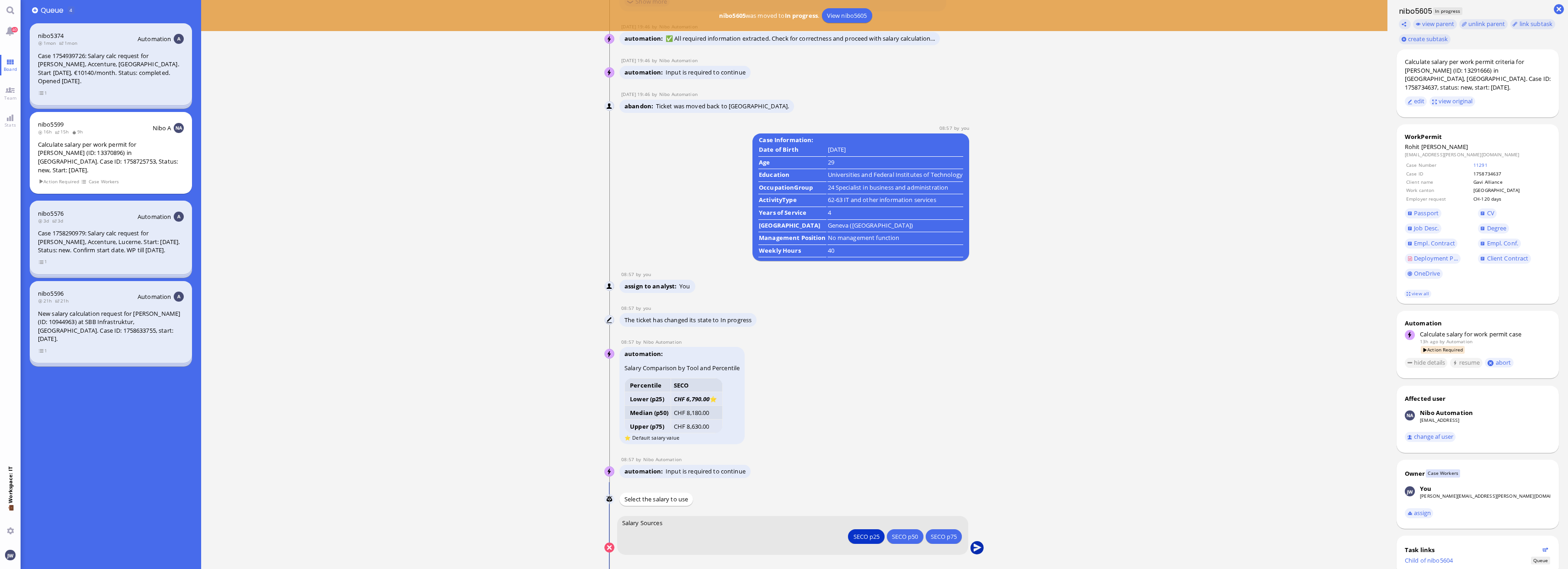
click at [979, 543] on button "submit" at bounding box center [977, 548] width 13 height 13
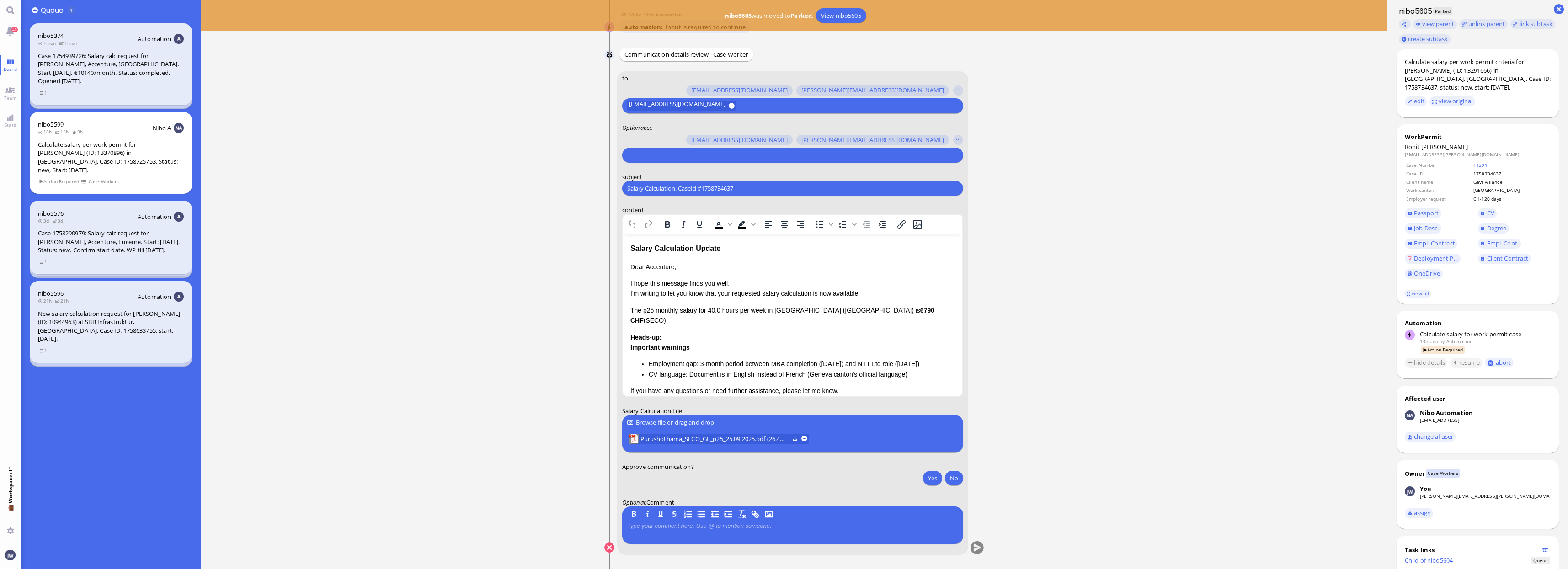
click at [763, 159] on div at bounding box center [792, 155] width 331 height 13
type input "[PERSON_NAME]"
click at [695, 138] on span "[PERSON_NAME][EMAIL_ADDRESS][PERSON_NAME][DOMAIN_NAME]" at bounding box center [740, 138] width 189 height 10
type input "den"
click at [699, 139] on span "[EMAIL_ADDRESS][DOMAIN_NAME]" at bounding box center [694, 138] width 97 height 10
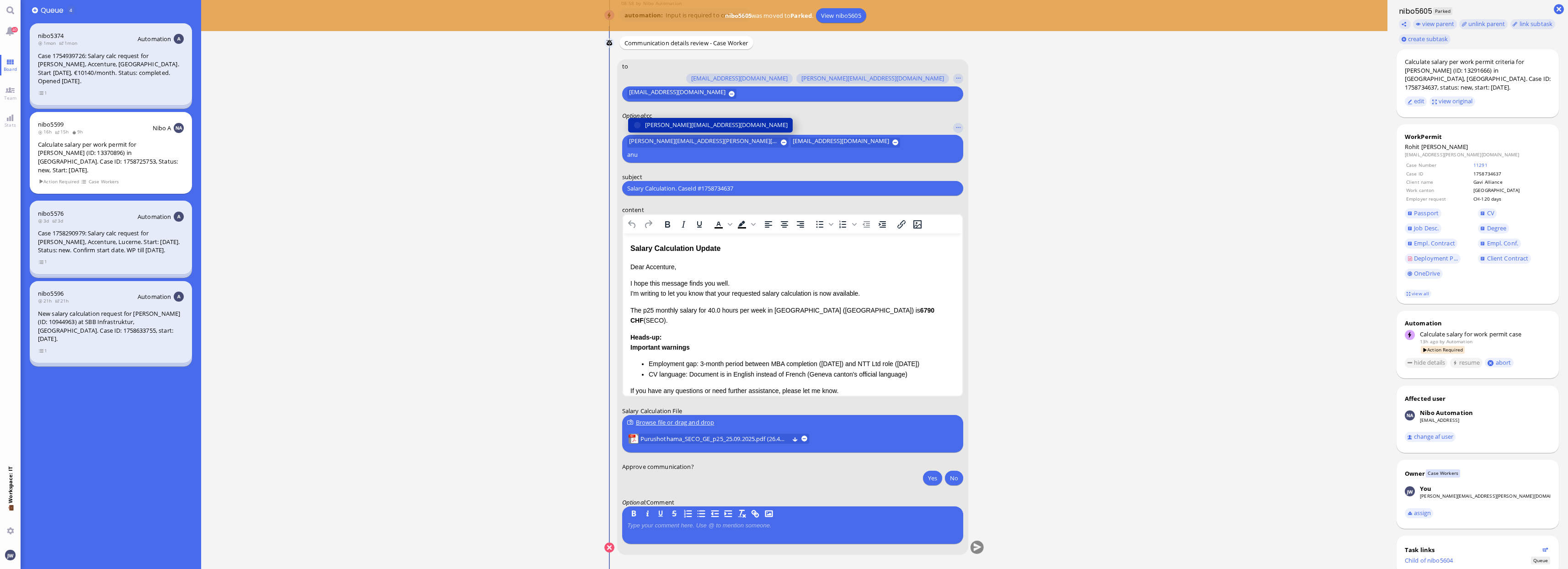
type input "anu"
click at [699, 130] on span "[PERSON_NAME][EMAIL_ADDRESS][DOMAIN_NAME]" at bounding box center [717, 125] width 143 height 10
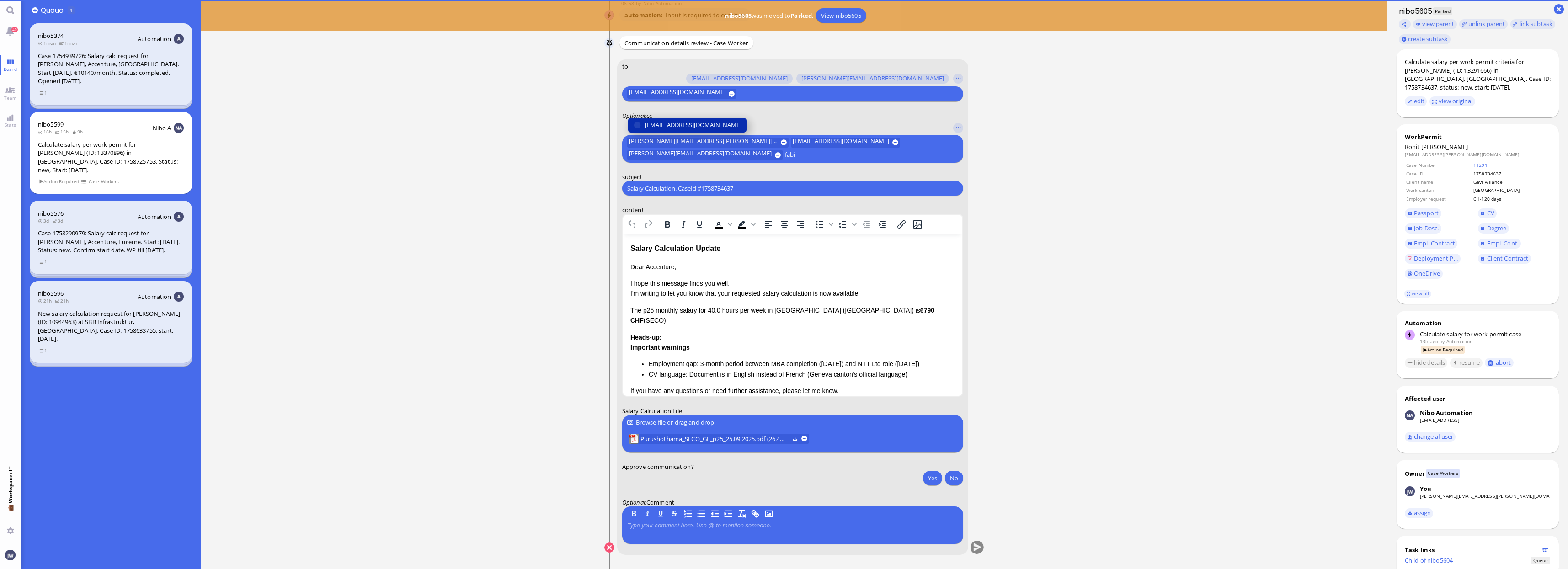
type input "fabi"
click at [703, 131] on button "[EMAIL_ADDRESS][DOMAIN_NAME]" at bounding box center [686, 125] width 118 height 14
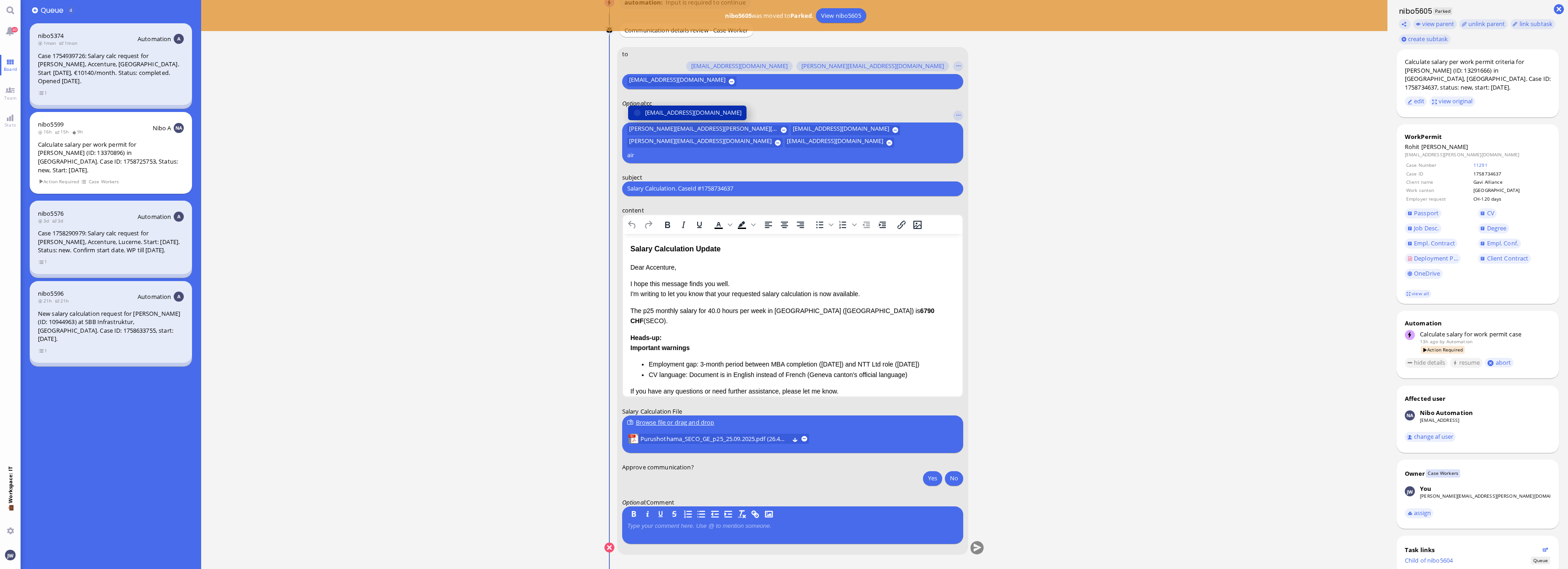
type input "air"
click at [704, 117] on span "[EMAIL_ADDRESS][DOMAIN_NAME]" at bounding box center [694, 113] width 97 height 10
click at [706, 183] on div "Salary Calculation. CaseId #1758734637 Please type something" at bounding box center [793, 188] width 341 height 14
click at [705, 187] on input "Salary Calculation. CaseId #1758734637" at bounding box center [793, 189] width 331 height 10
paste input "PazPerTout new case: [PERSON_NAME] (1758734637 / 13291666), Employer Request: C…"
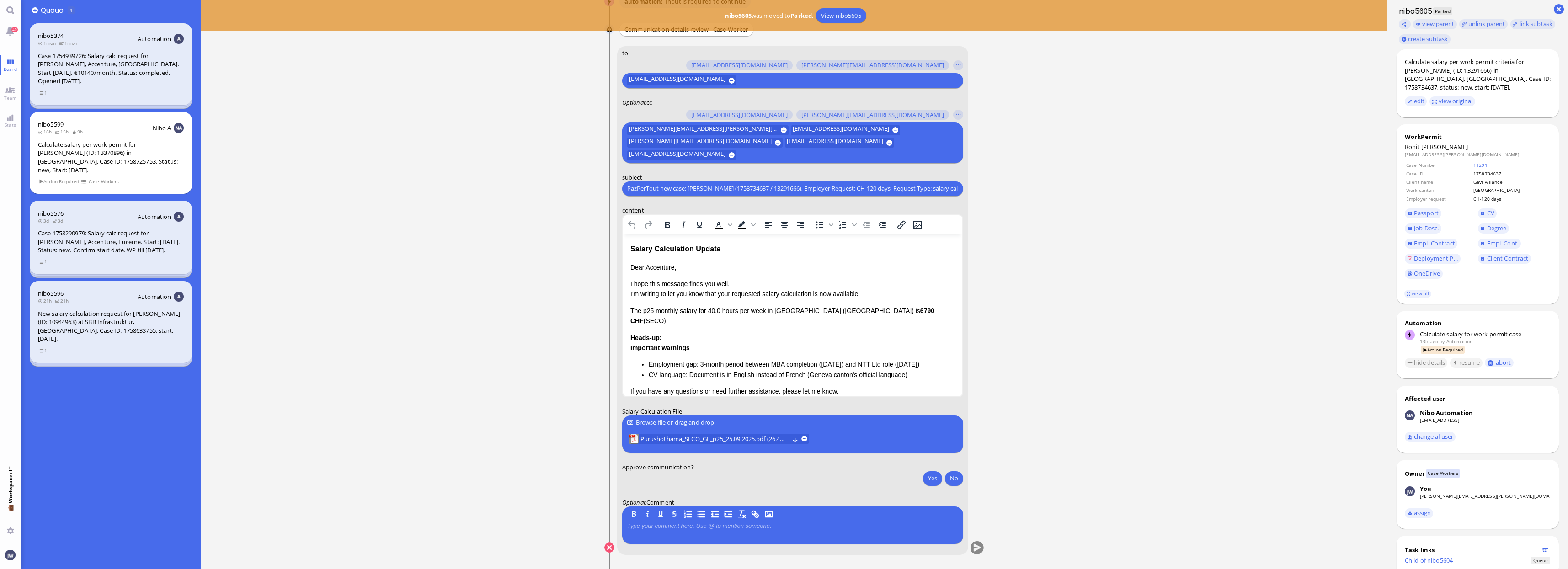
scroll to position [0, 41]
type input "PazPerTout new case: [PERSON_NAME] (1758734637 / 13291666), Employer Request: C…"
click at [716, 252] on div "Salary Calculation Update" at bounding box center [792, 248] width 324 height 12
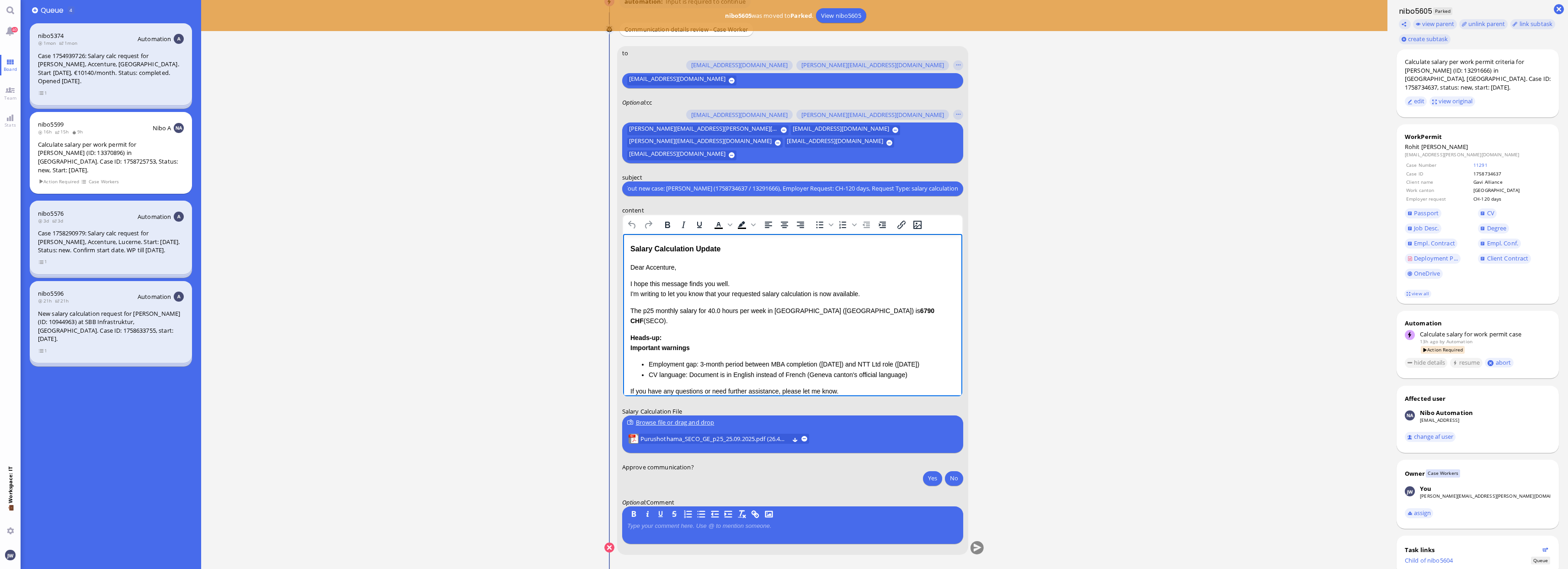
scroll to position [0, 0]
click at [720, 250] on div "Salary Calculation Update" at bounding box center [792, 248] width 324 height 12
click at [633, 250] on div "Salary Calculation Update" at bounding box center [792, 248] width 324 height 12
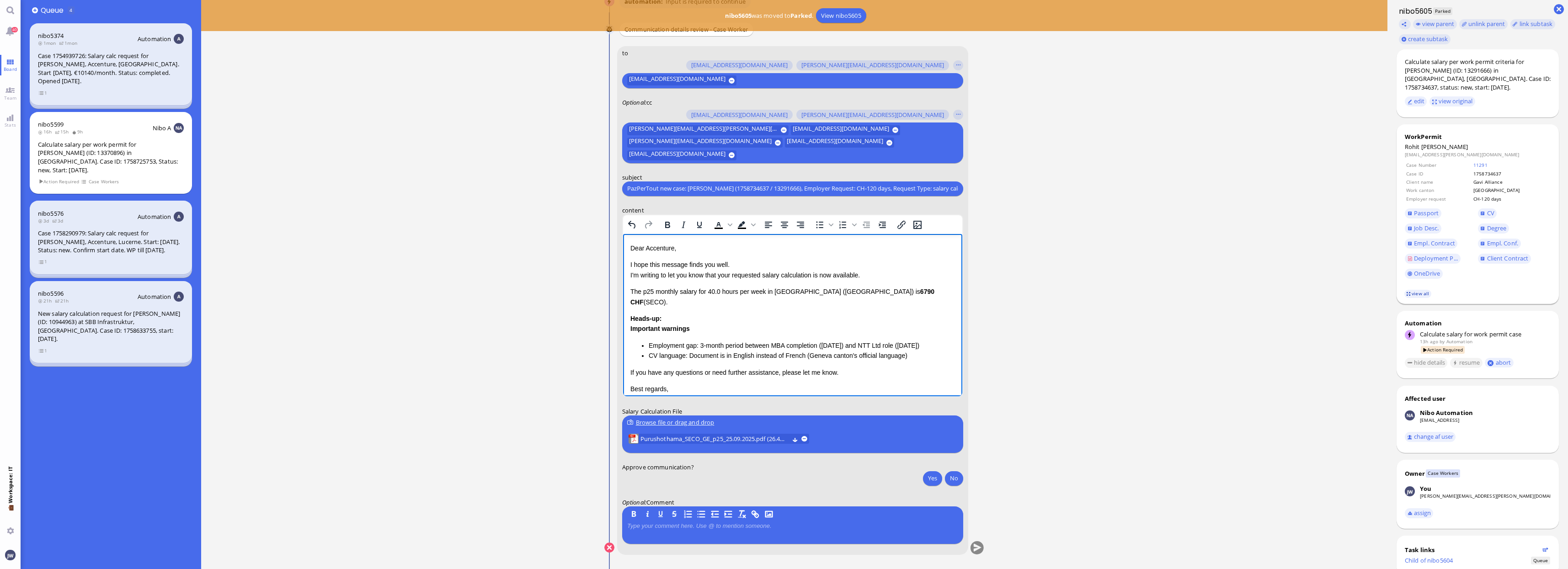
click at [1427, 290] on link "view all" at bounding box center [1417, 294] width 26 height 8
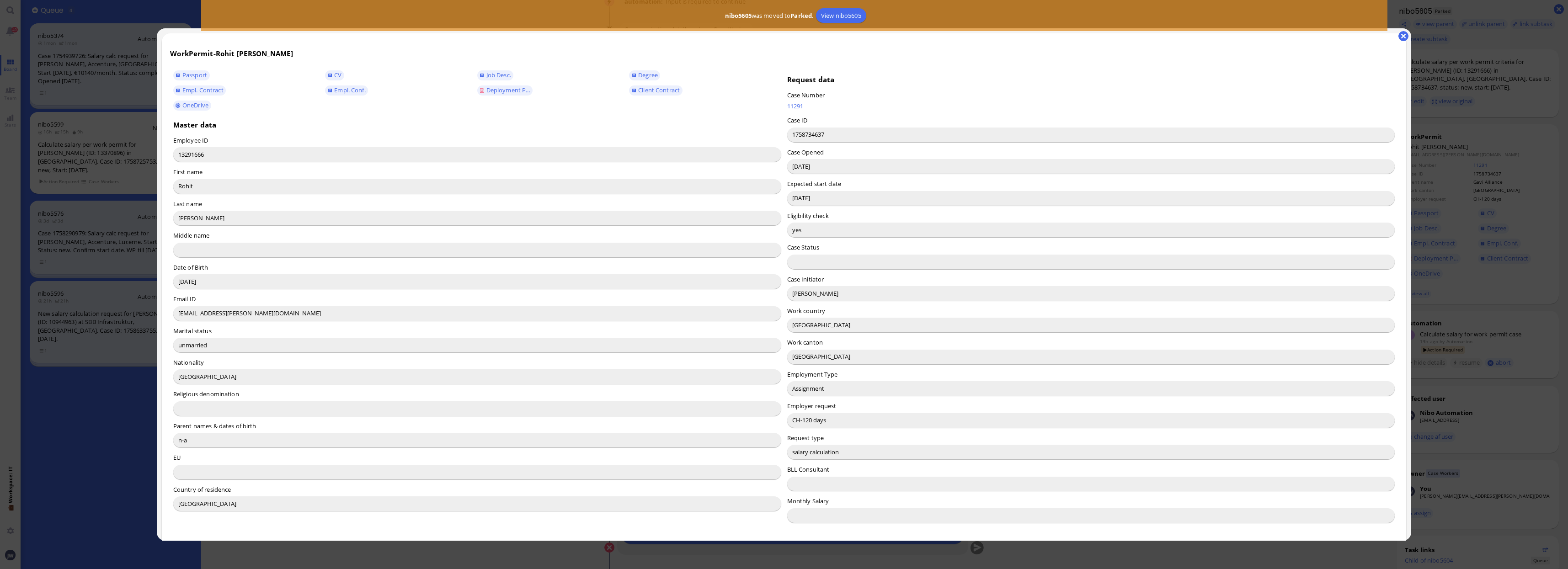
click at [794, 296] on input "[PERSON_NAME]" at bounding box center [1091, 293] width 608 height 14
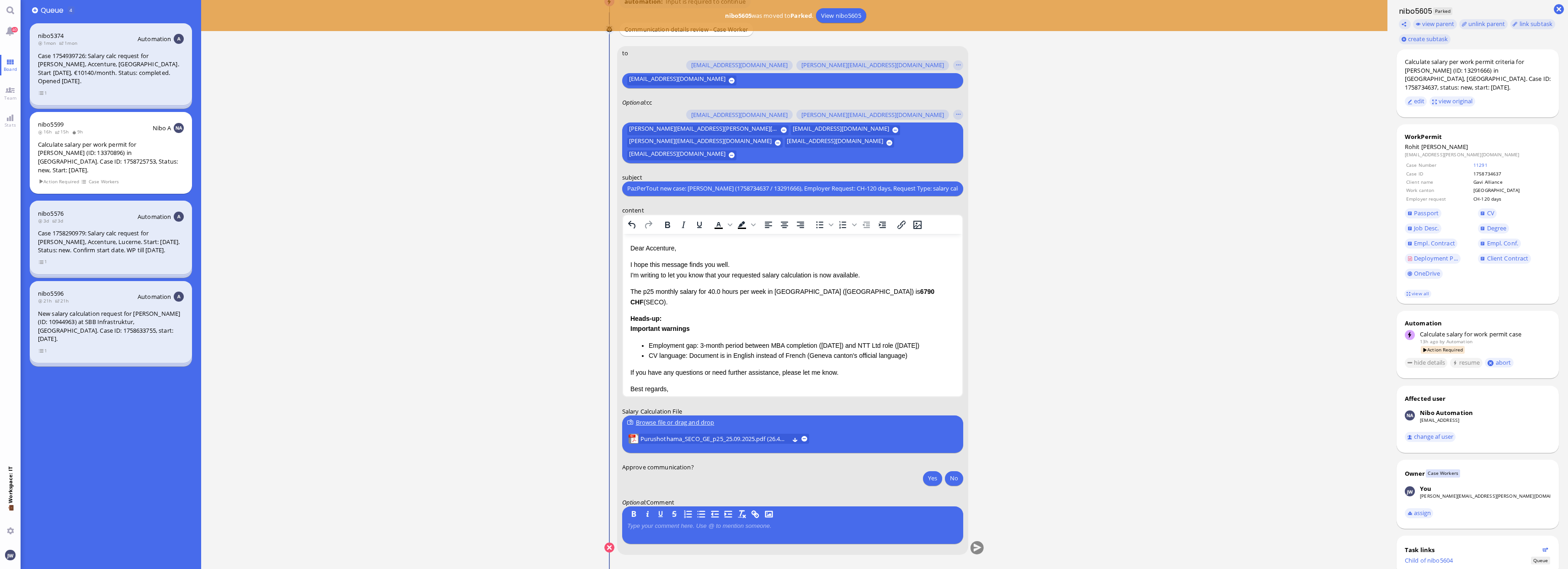
click at [650, 251] on p "Dear Accenture," at bounding box center [792, 247] width 324 height 10
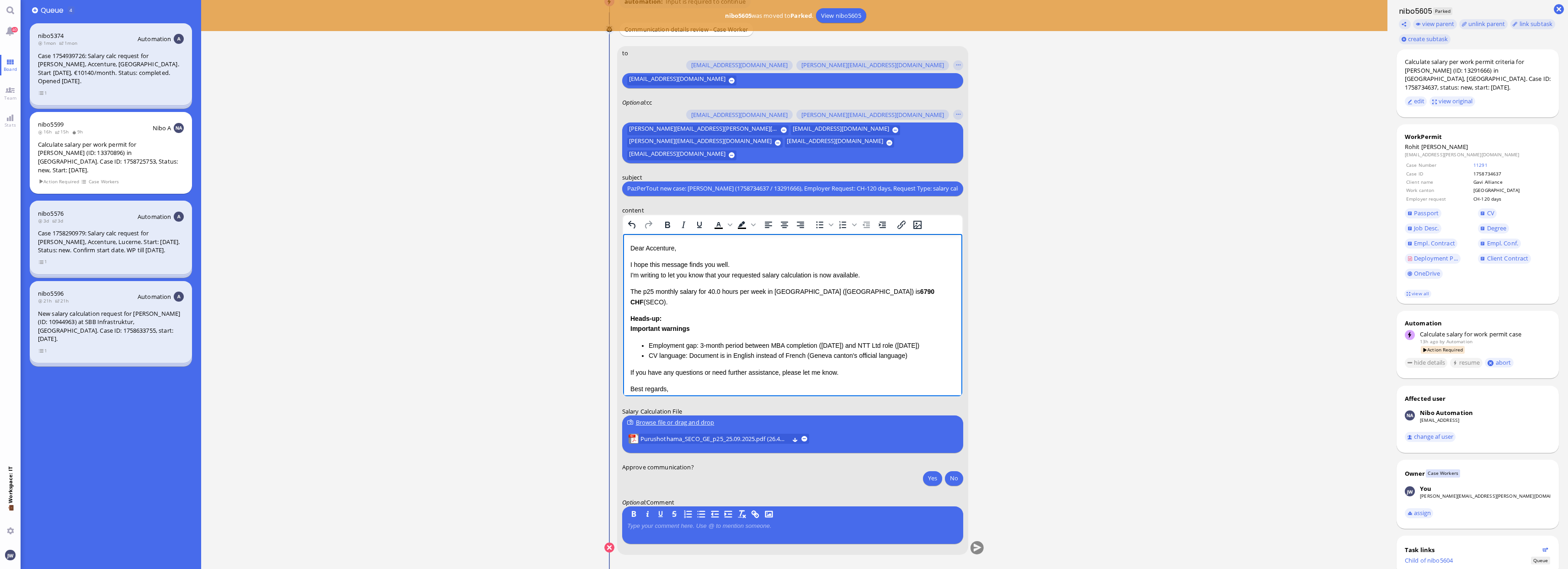
click at [656, 248] on p "Dear Accenture," at bounding box center [792, 247] width 324 height 10
click at [727, 274] on p "I hope this message finds you well. I'm writing to let you know that your reque…" at bounding box center [792, 269] width 324 height 21
click at [1458, 143] on span "[PERSON_NAME]" at bounding box center [1444, 147] width 47 height 8
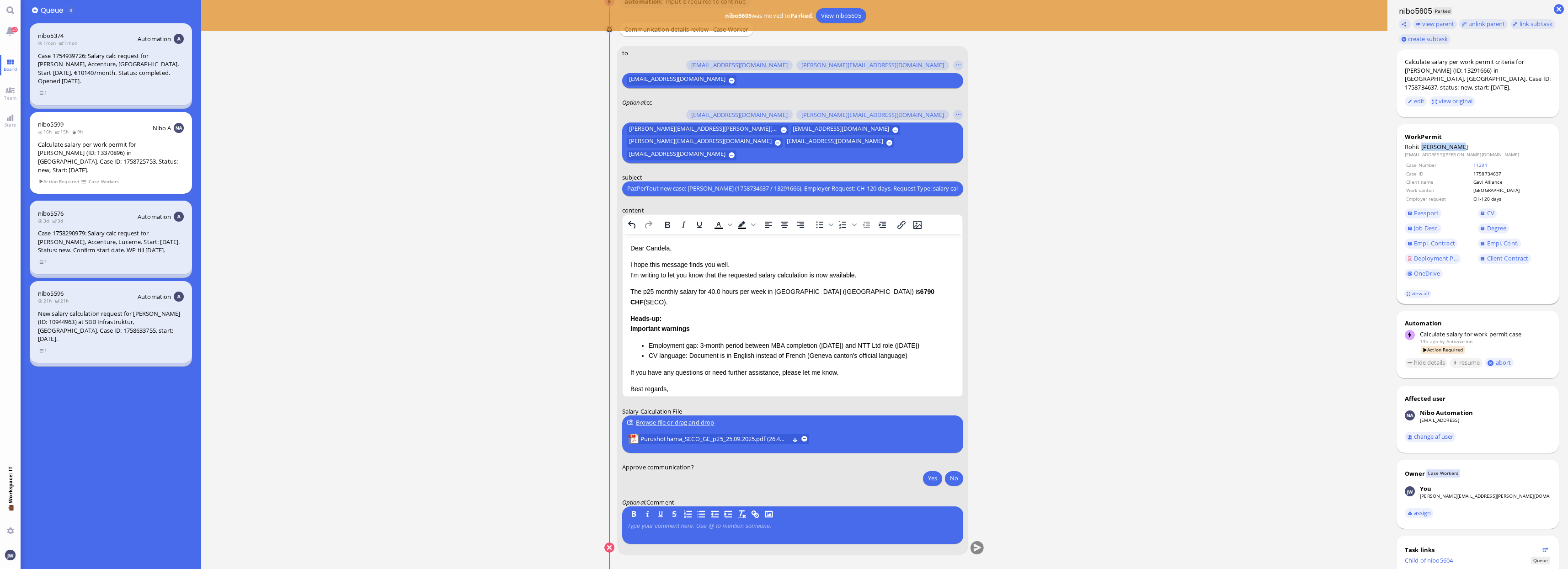
click at [1458, 143] on span "[PERSON_NAME]" at bounding box center [1444, 147] width 47 height 8
copy span "[PERSON_NAME]"
click at [810, 276] on p "I hope this message finds you well. I'm writing to let you know that the reques…" at bounding box center [792, 269] width 324 height 21
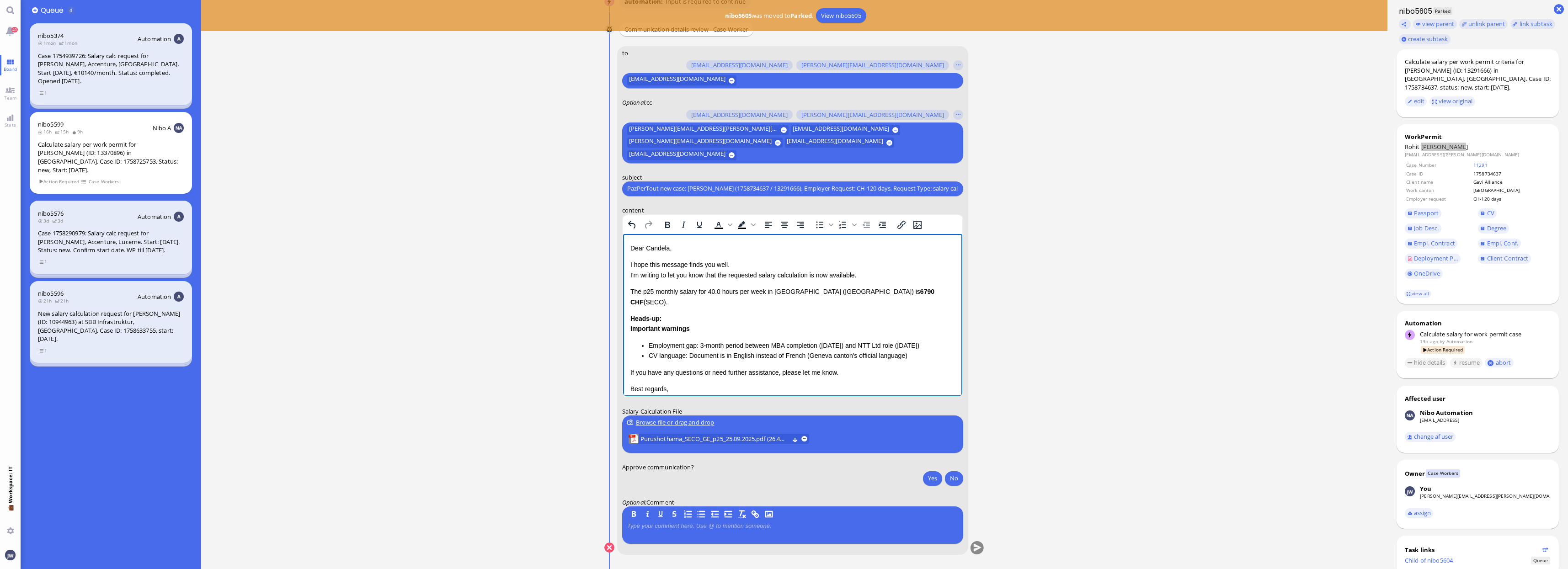
click at [814, 276] on p "I hope this message finds you well. I'm writing to let you know that the reques…" at bounding box center [792, 269] width 324 height 21
click at [841, 273] on p "I hope this message finds you well. I'm writing to let you know that the reques…" at bounding box center [792, 269] width 324 height 21
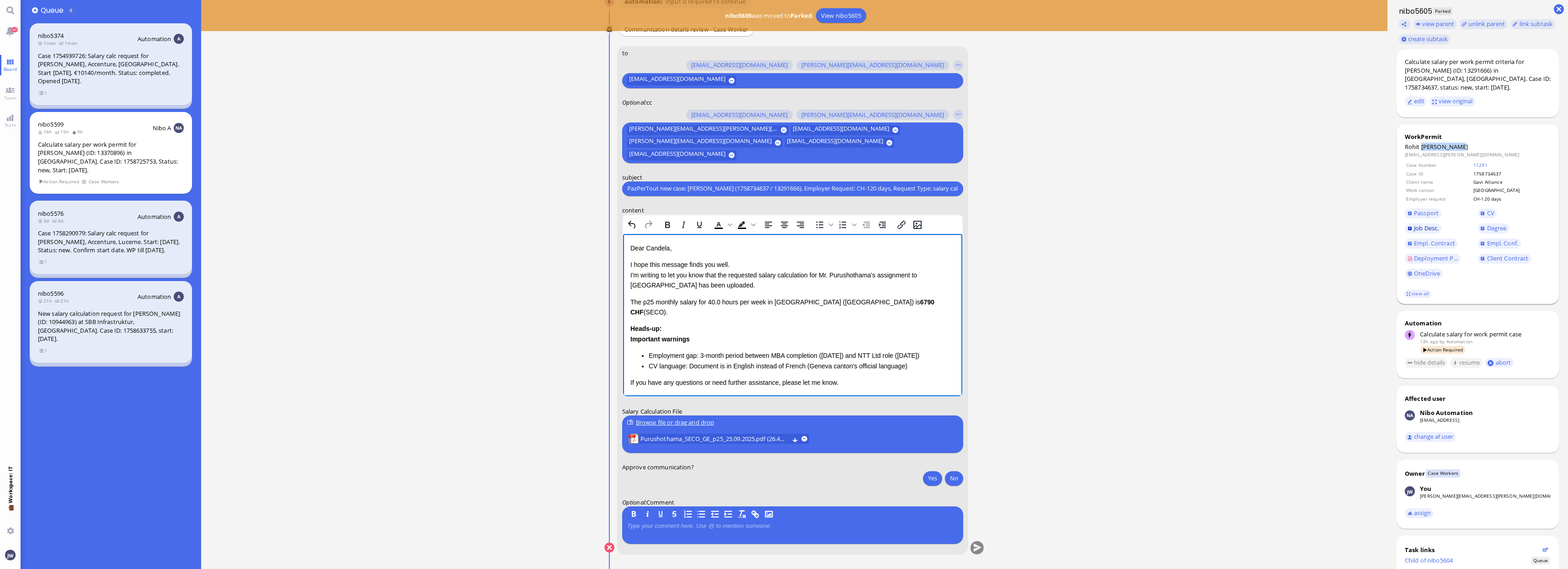
click at [1437, 224] on span "Job Desc." at bounding box center [1426, 228] width 25 height 8
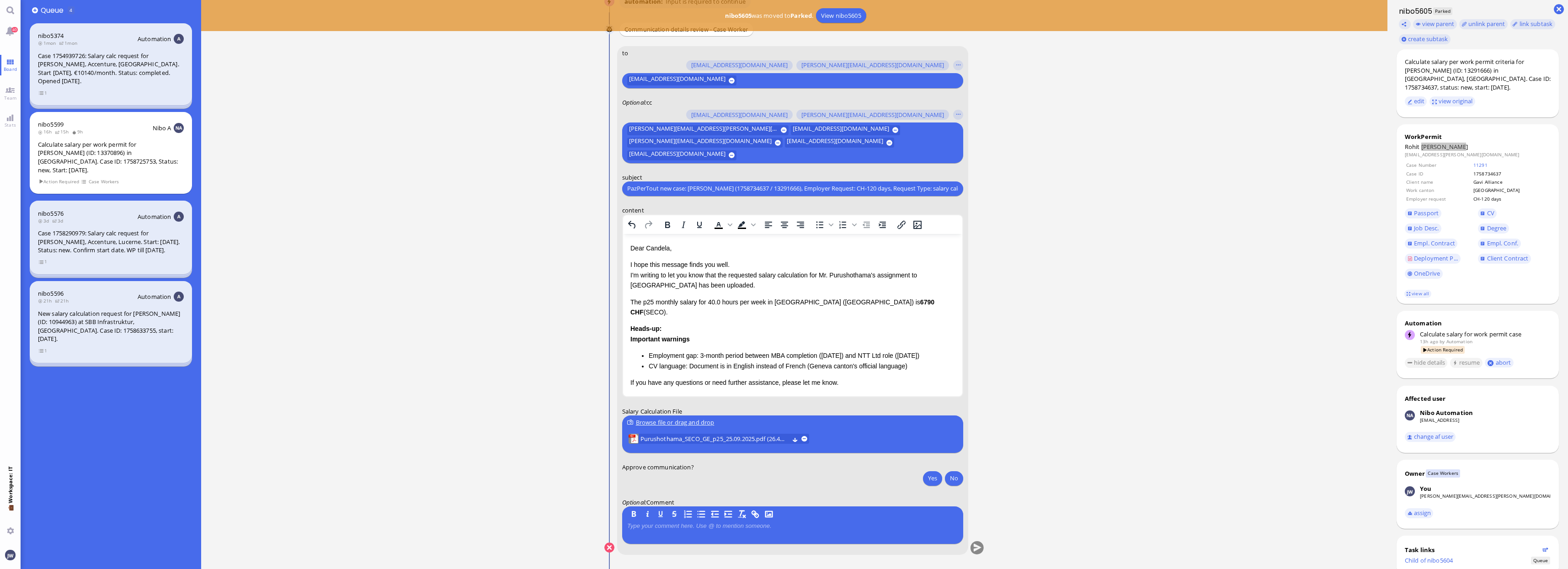
click at [632, 301] on p "The p25 monthly salary for 40.0 hours per week in [GEOGRAPHIC_DATA] ([GEOGRAPHI…" at bounding box center [792, 307] width 324 height 21
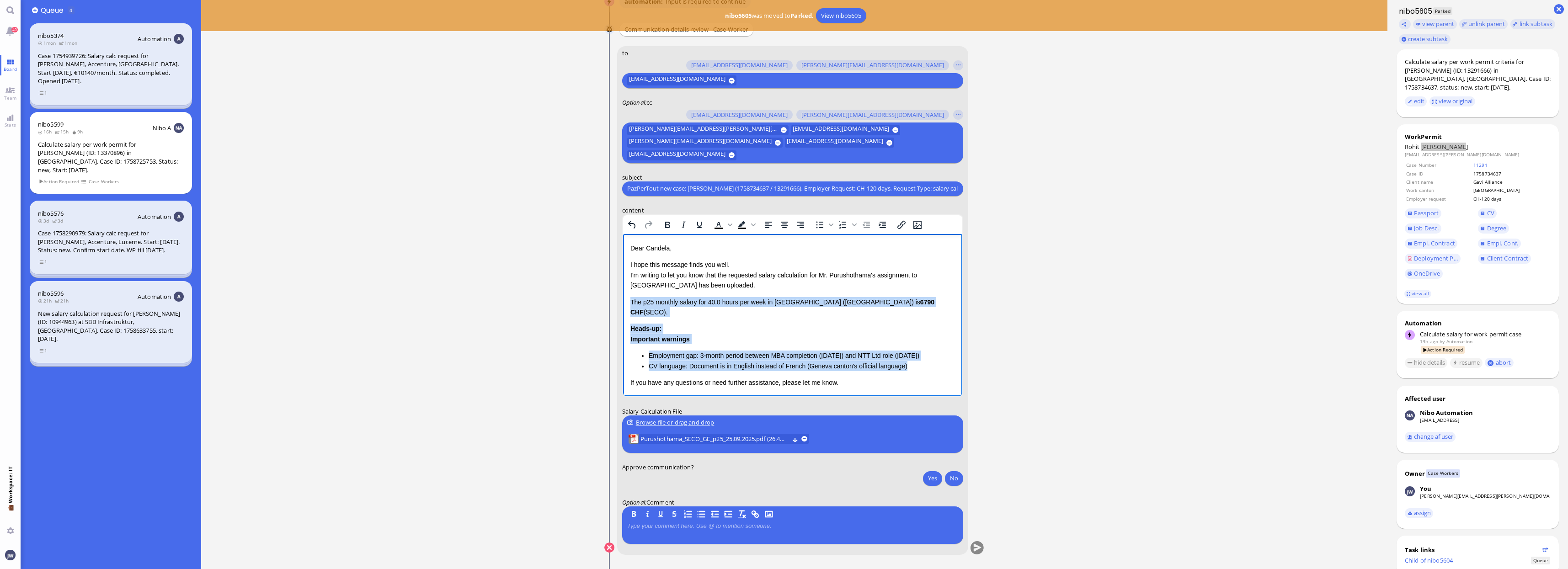
click at [904, 361] on li "CV language: Document is in English instead of French (Geneva canton's official…" at bounding box center [801, 365] width 306 height 10
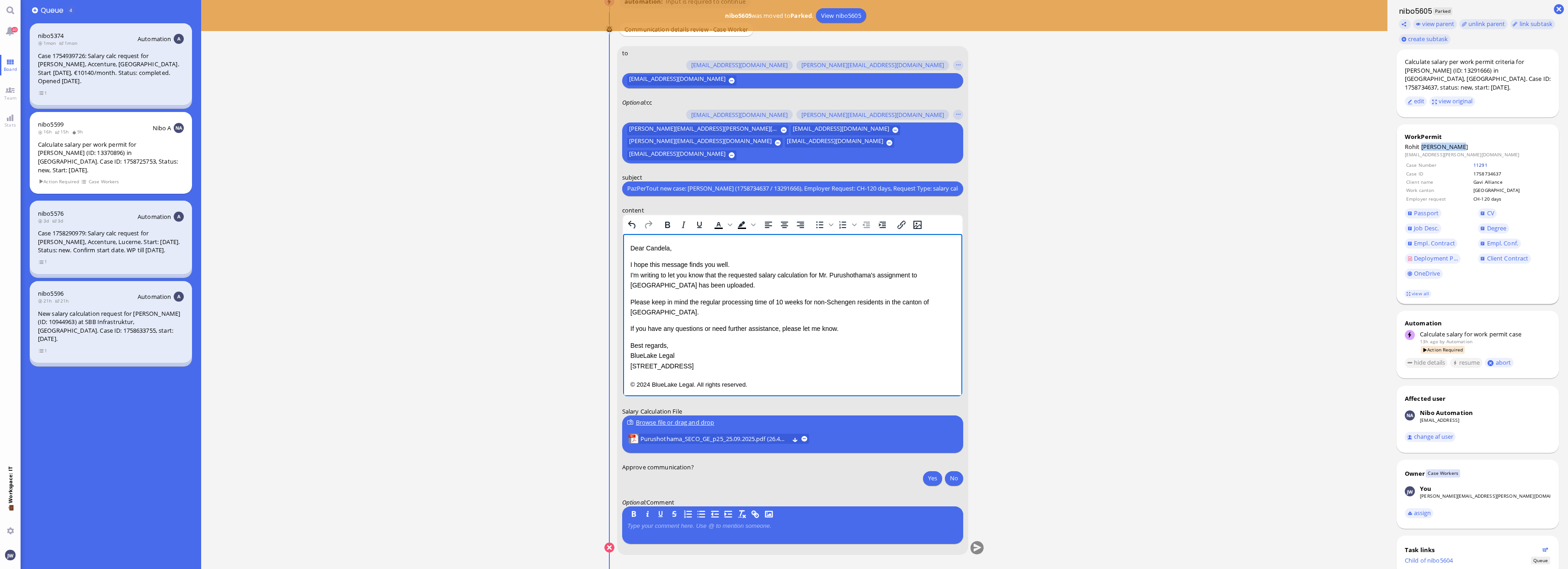
click at [1488, 162] on link "11291" at bounding box center [1481, 165] width 14 height 6
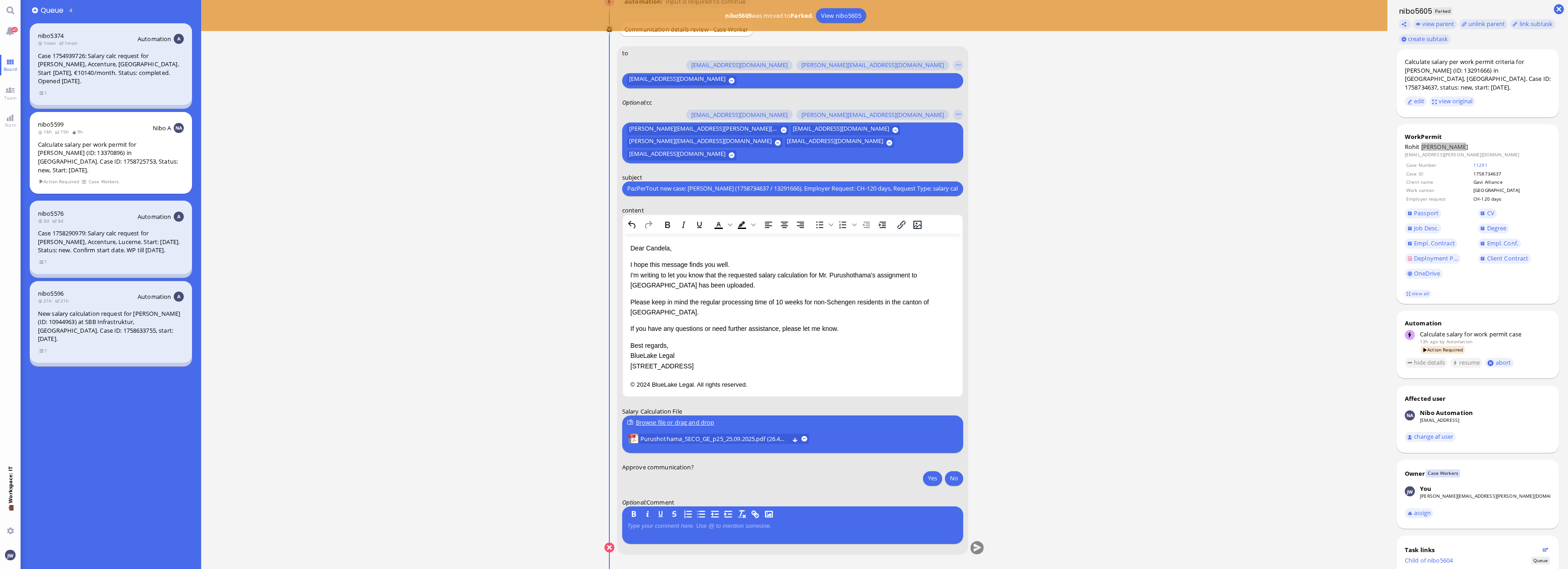
click at [924, 340] on p "Best regards, BlueLake Legal [STREET_ADDRESS]" at bounding box center [792, 355] width 324 height 31
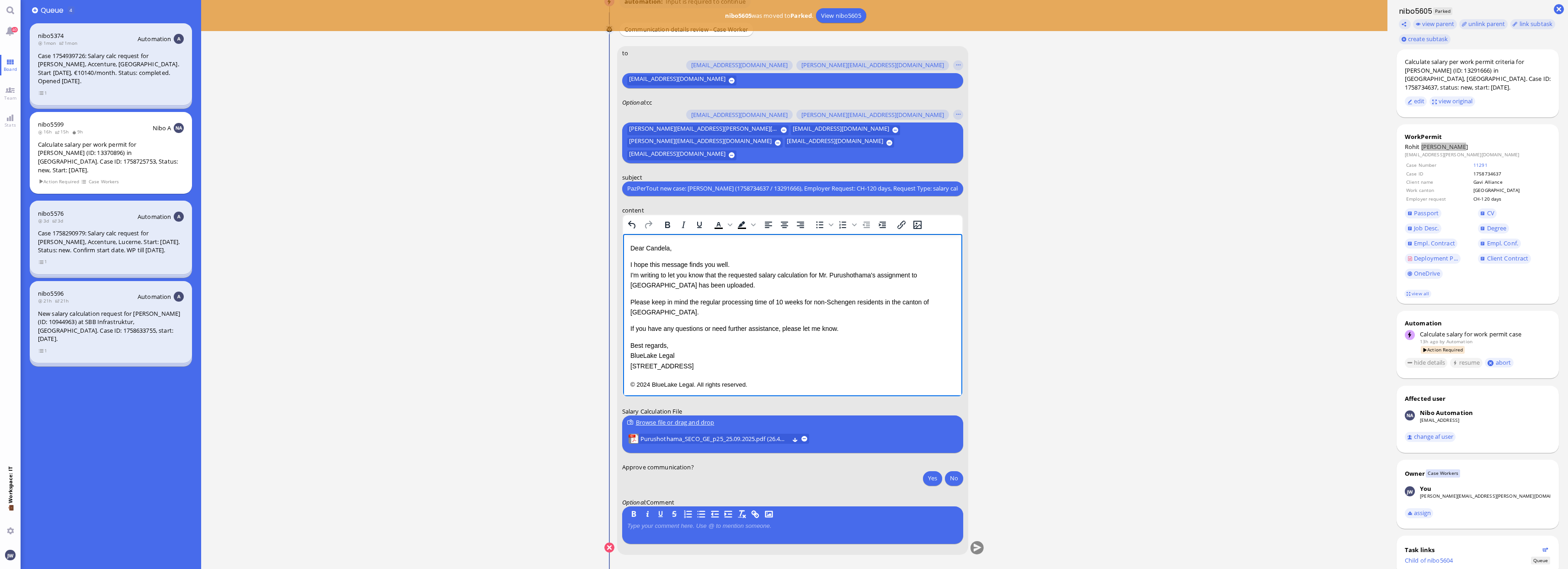
click at [951, 302] on p "Please keep in mind the regular processing time of 10 weeks for non-Schengen re…" at bounding box center [792, 307] width 324 height 21
click at [851, 334] on p "If you have any questions or need further assistance, please let me know." at bounding box center [792, 338] width 324 height 10
click at [768, 385] on p "© 2024 BlueLake Legal. All rights reserved." at bounding box center [792, 391] width 324 height 12
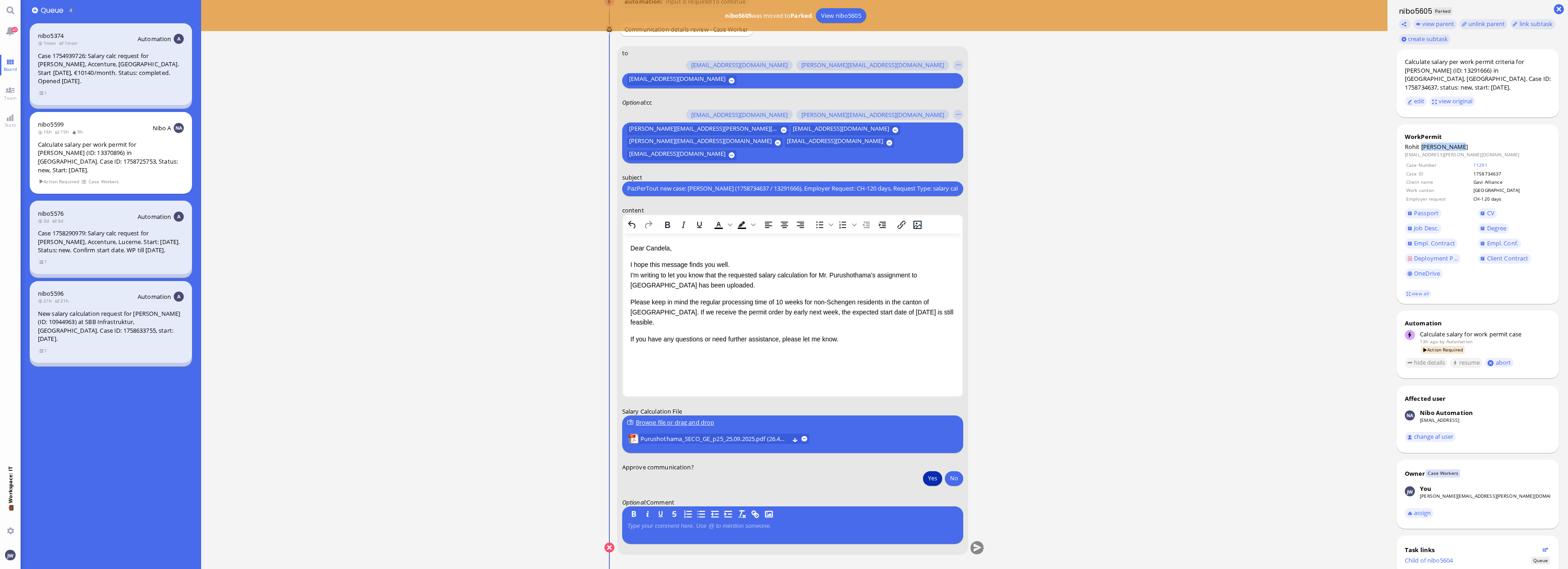
click at [927, 477] on button "Yes" at bounding box center [932, 478] width 19 height 14
click at [978, 545] on button "submit" at bounding box center [977, 548] width 13 height 13
click at [7, 11] on link "Main menu" at bounding box center [10, 10] width 21 height 21
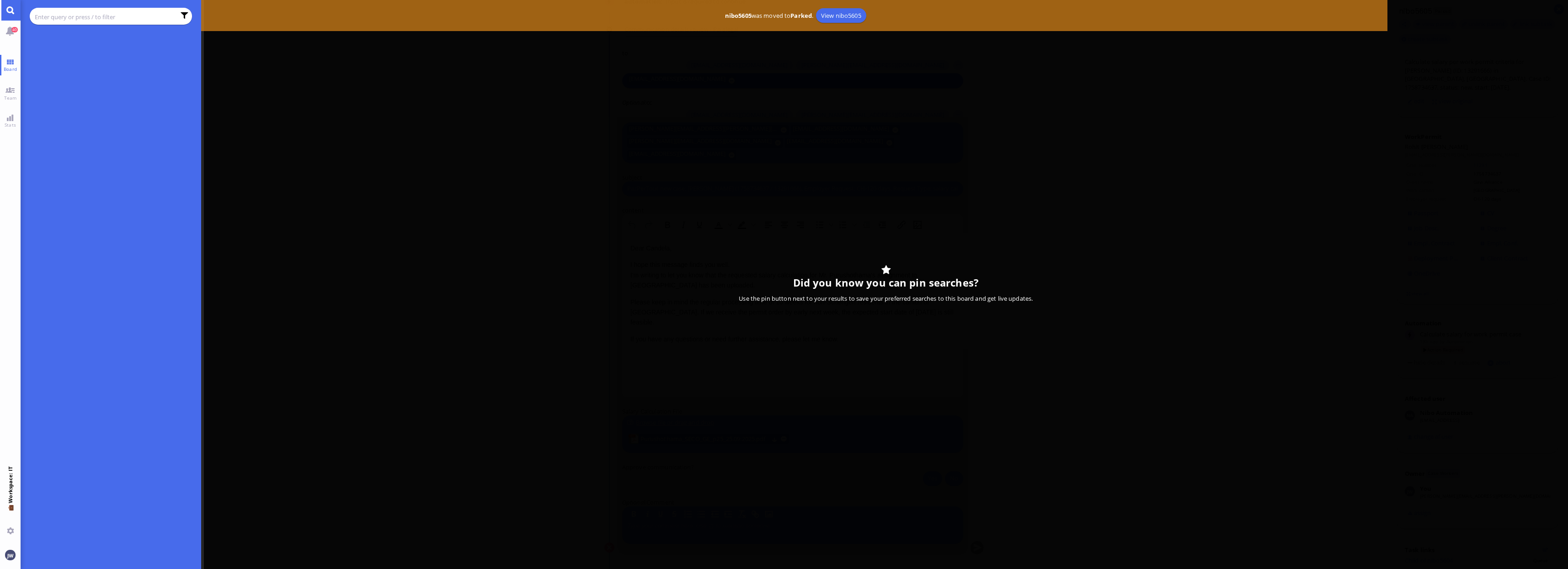
click at [68, 18] on input "text" at bounding box center [105, 17] width 140 height 10
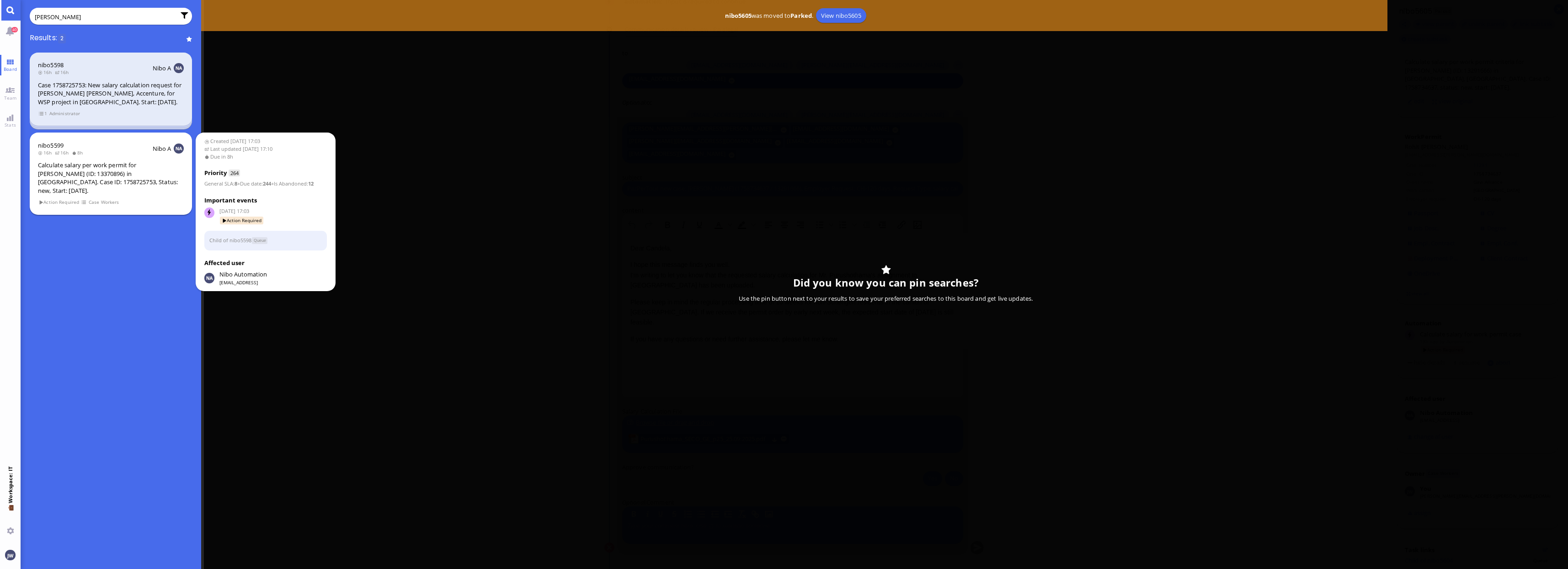
type input "[PERSON_NAME]"
click at [128, 178] on div "Calculate salary per work permit for [PERSON_NAME] (ID: 13370896) in [GEOGRAPHI…" at bounding box center [111, 178] width 146 height 34
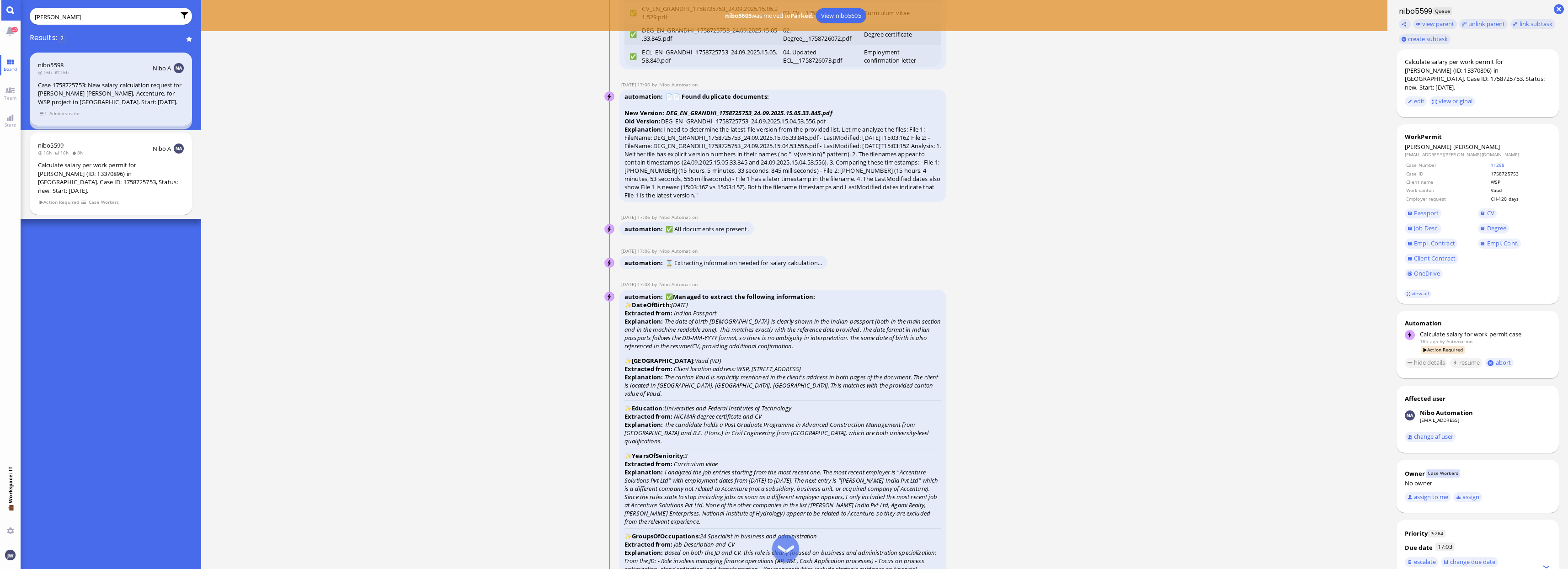
scroll to position [-1253, 0]
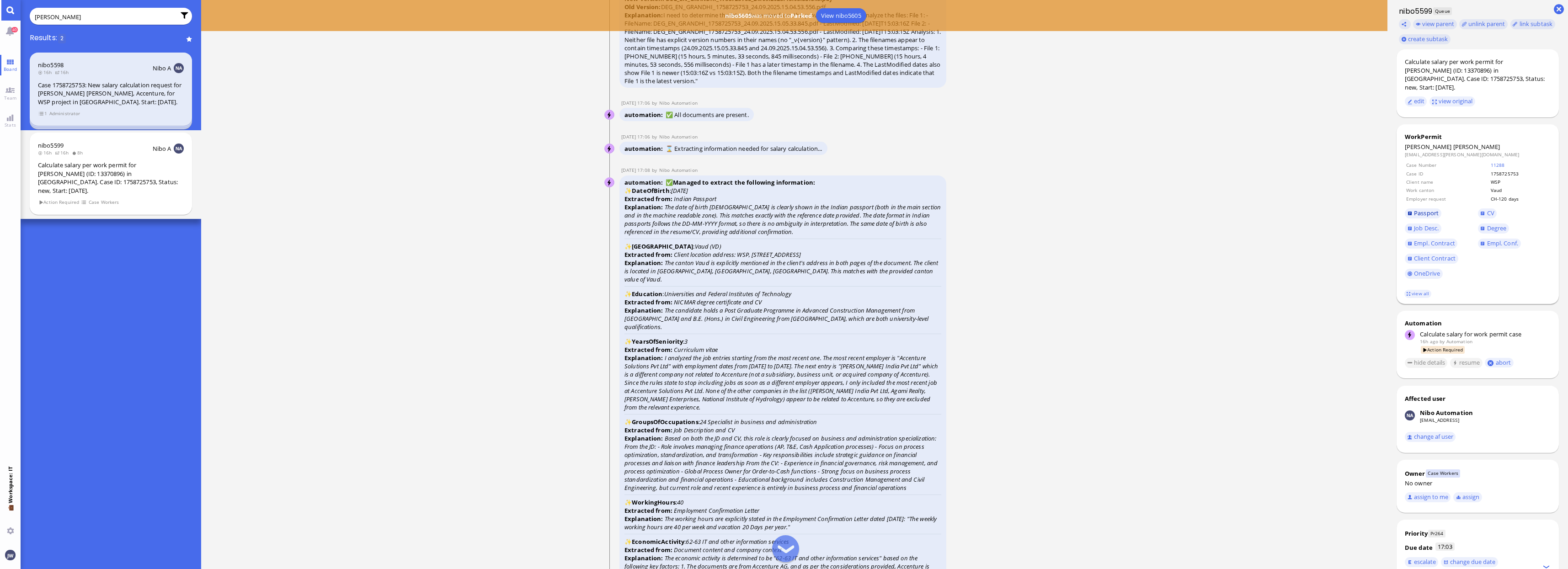
click at [1430, 209] on span "Passport" at bounding box center [1426, 213] width 25 height 8
click at [1489, 224] on span "Degree" at bounding box center [1497, 228] width 20 height 8
click at [1487, 209] on span "CV" at bounding box center [1490, 213] width 7 height 8
click at [1431, 288] on footer "view all" at bounding box center [1478, 293] width 163 height 20
click at [1499, 162] on link "11288" at bounding box center [1498, 165] width 14 height 6
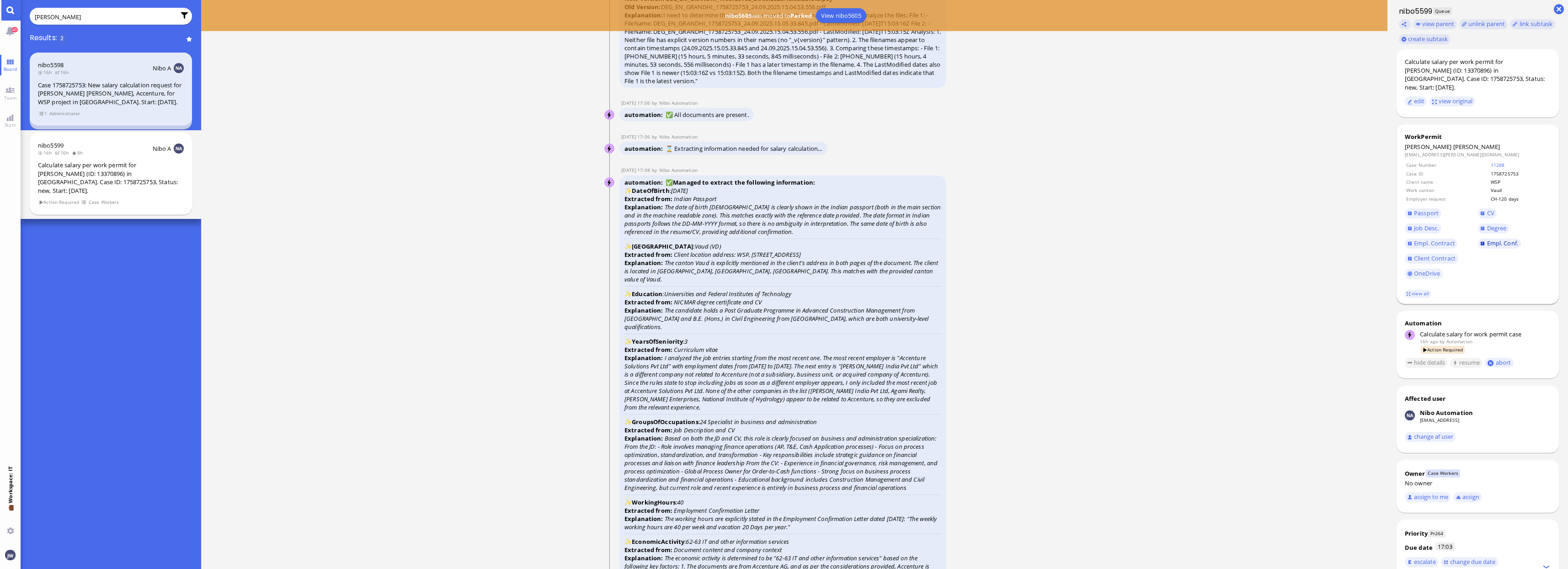
click at [1504, 239] on span "Empl. Conf." at bounding box center [1502, 243] width 31 height 8
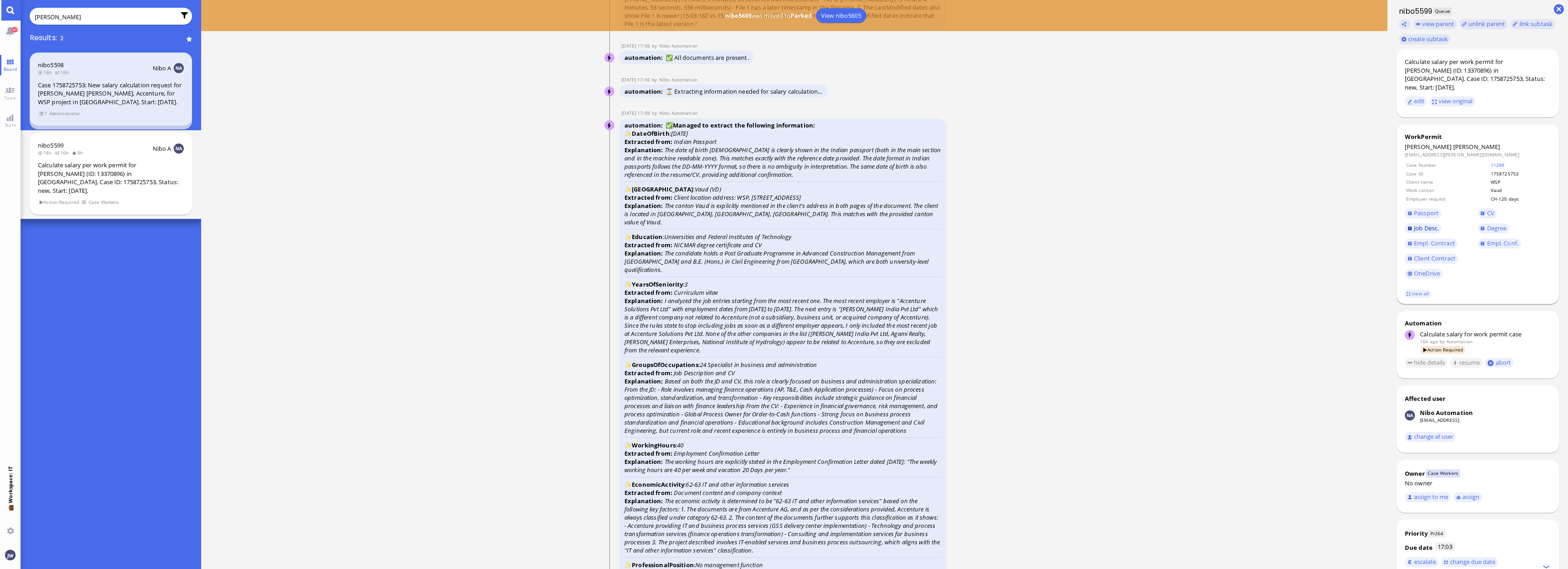
click at [1413, 223] on link "Job Desc." at bounding box center [1423, 228] width 36 height 10
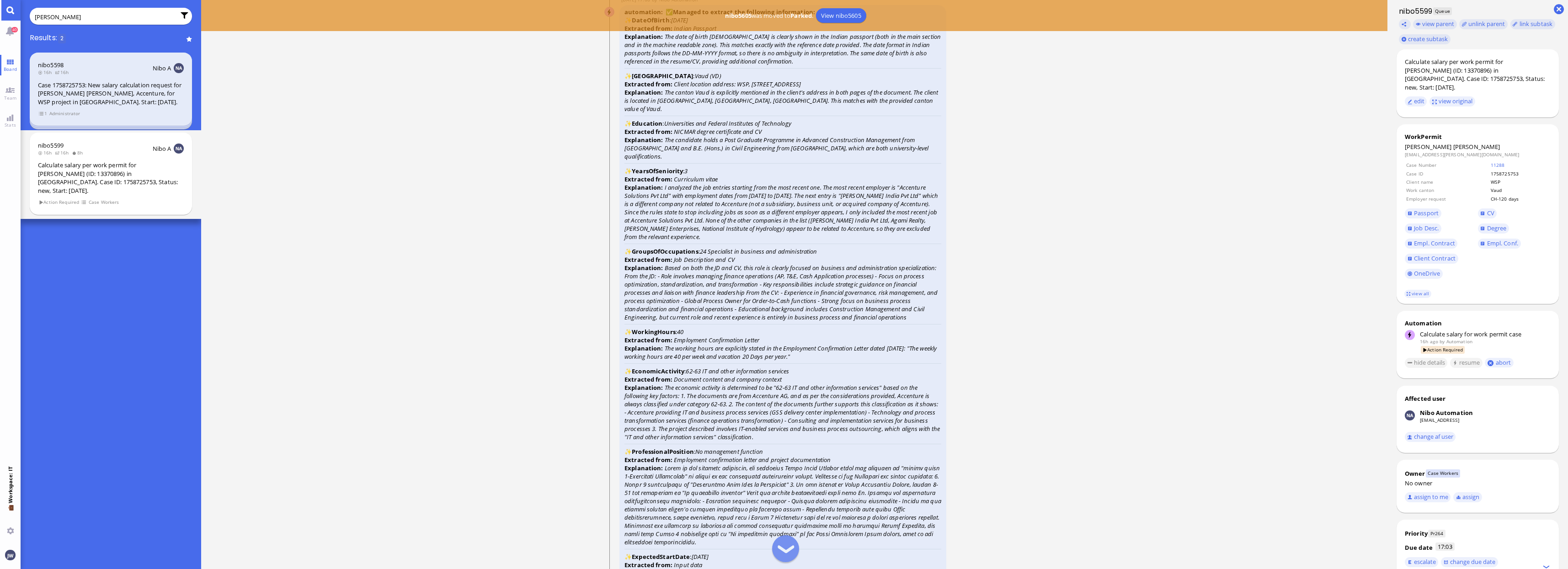
scroll to position [-1082, 0]
click at [1492, 239] on span "Empl. Conf." at bounding box center [1502, 243] width 31 height 8
click at [1489, 209] on span "CV" at bounding box center [1490, 213] width 7 height 8
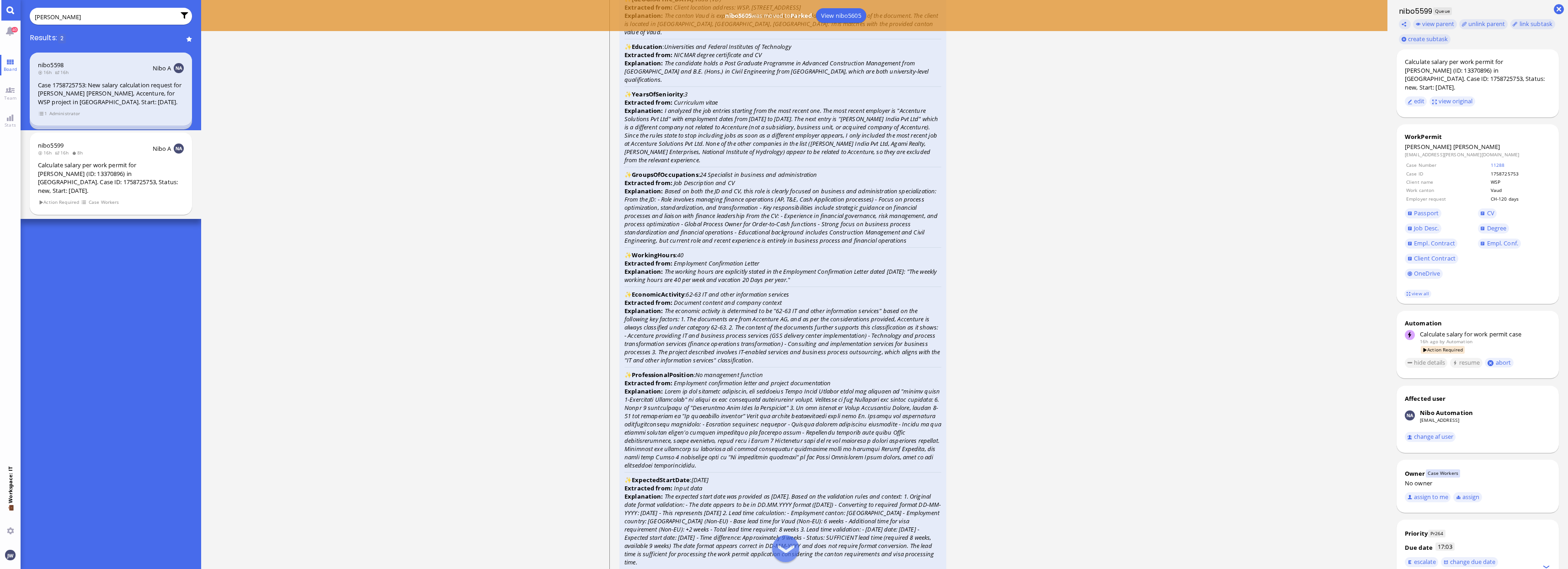
scroll to position [-967, 0]
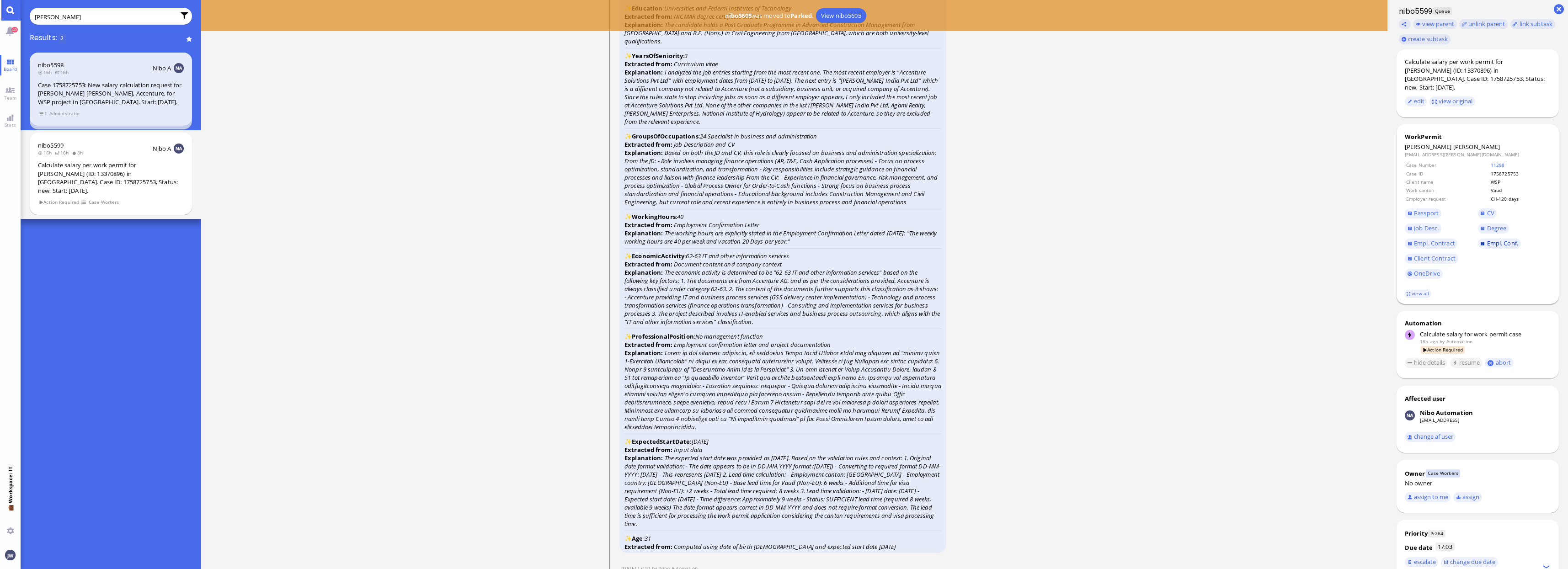
click at [1494, 239] on span "Empl. Conf." at bounding box center [1502, 243] width 31 height 8
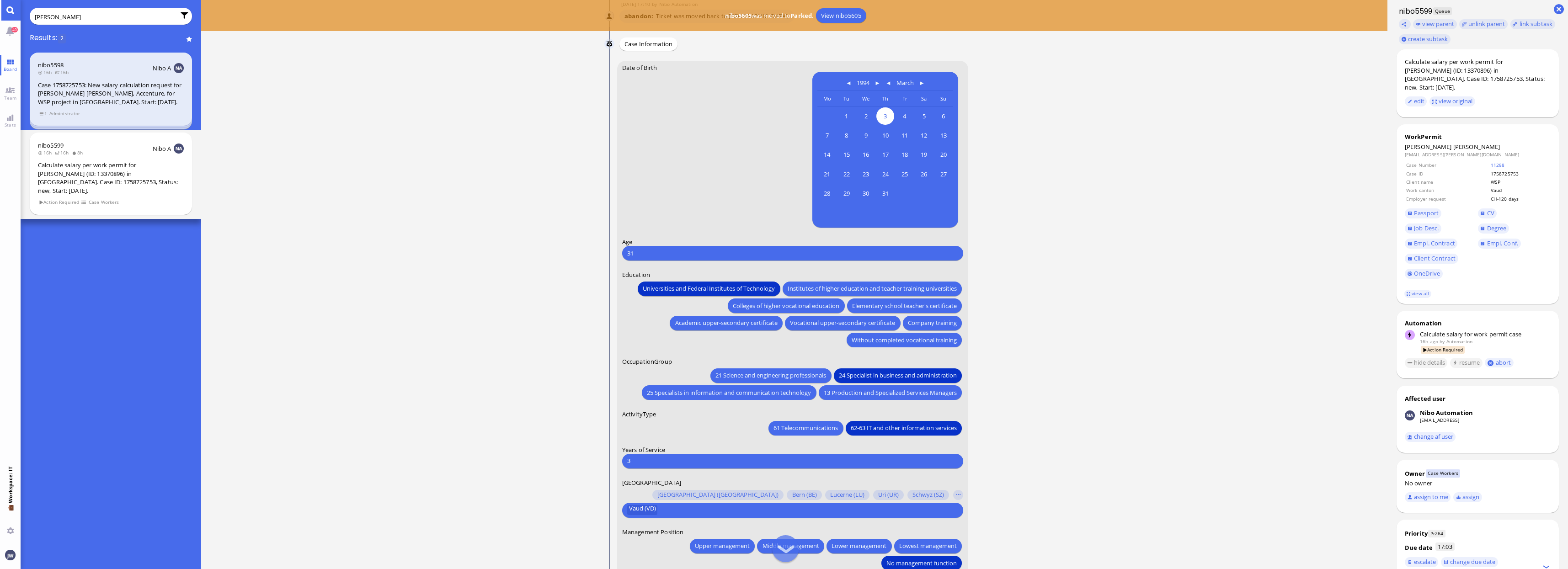
scroll to position [0, 0]
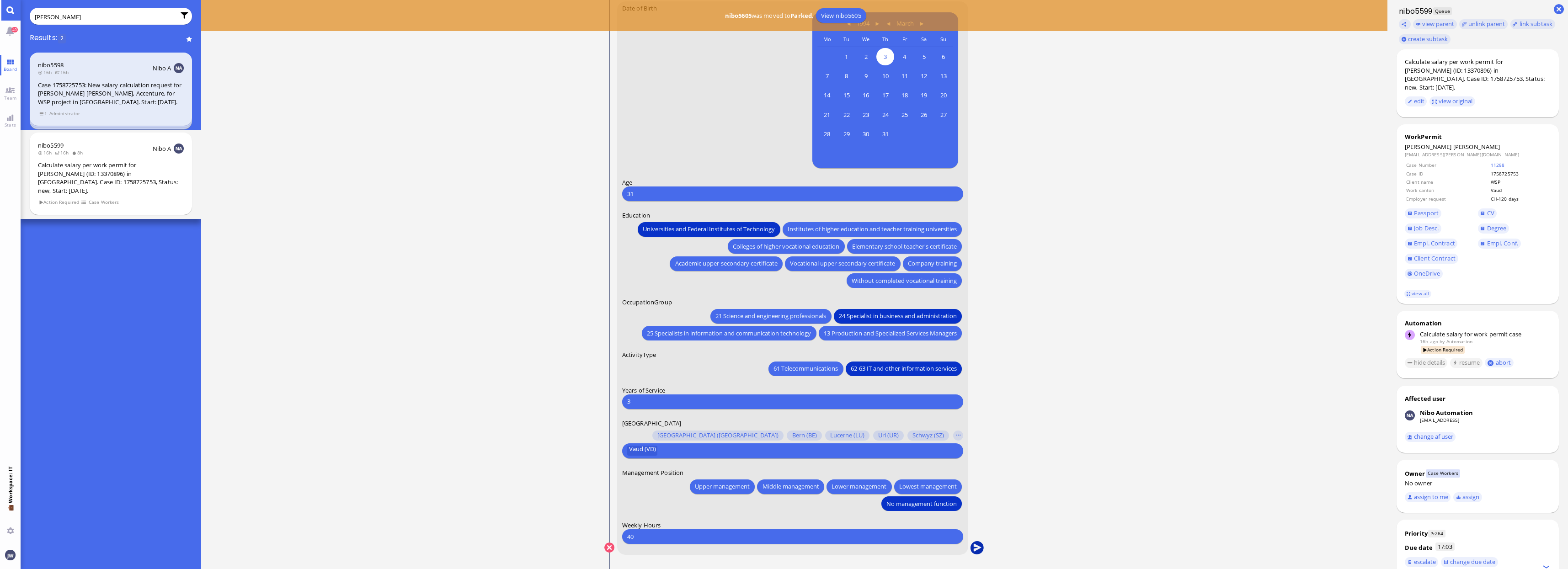
click at [976, 546] on button "submit" at bounding box center [977, 548] width 13 height 13
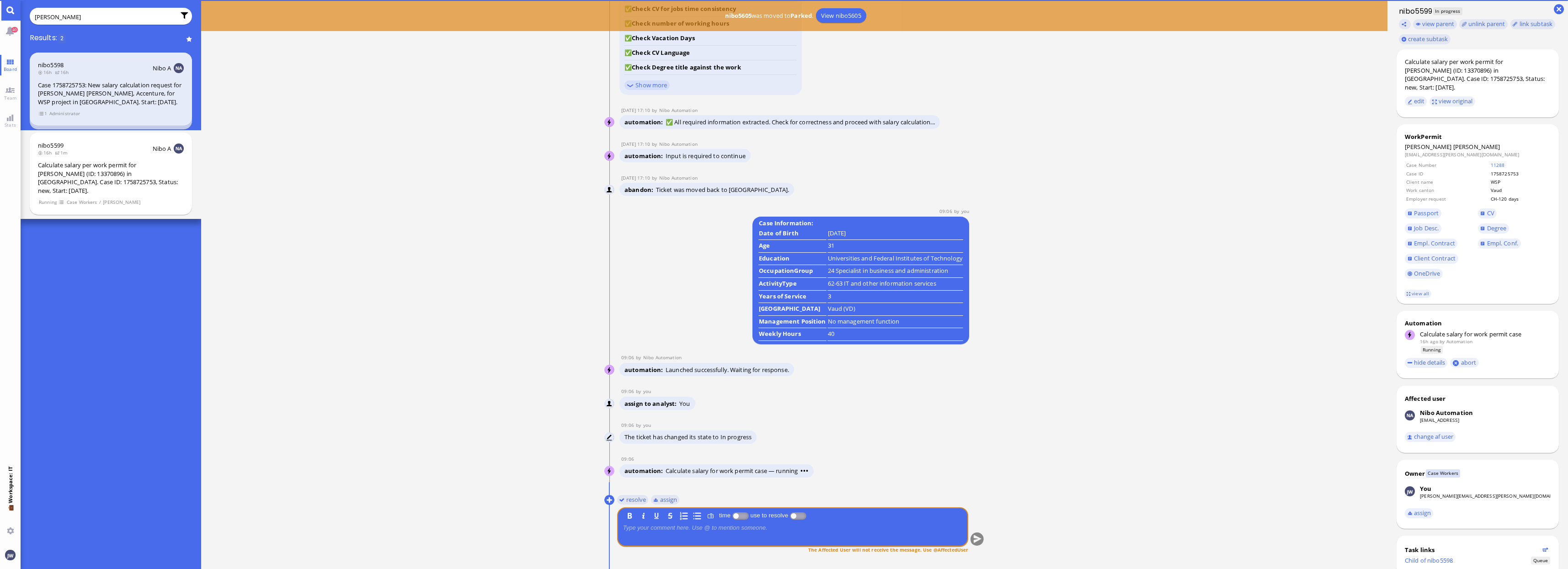
click at [1459, 143] on span "[PERSON_NAME]" at bounding box center [1476, 147] width 47 height 8
click at [1457, 143] on span "[PERSON_NAME]" at bounding box center [1476, 147] width 47 height 8
copy span "[PERSON_NAME]"
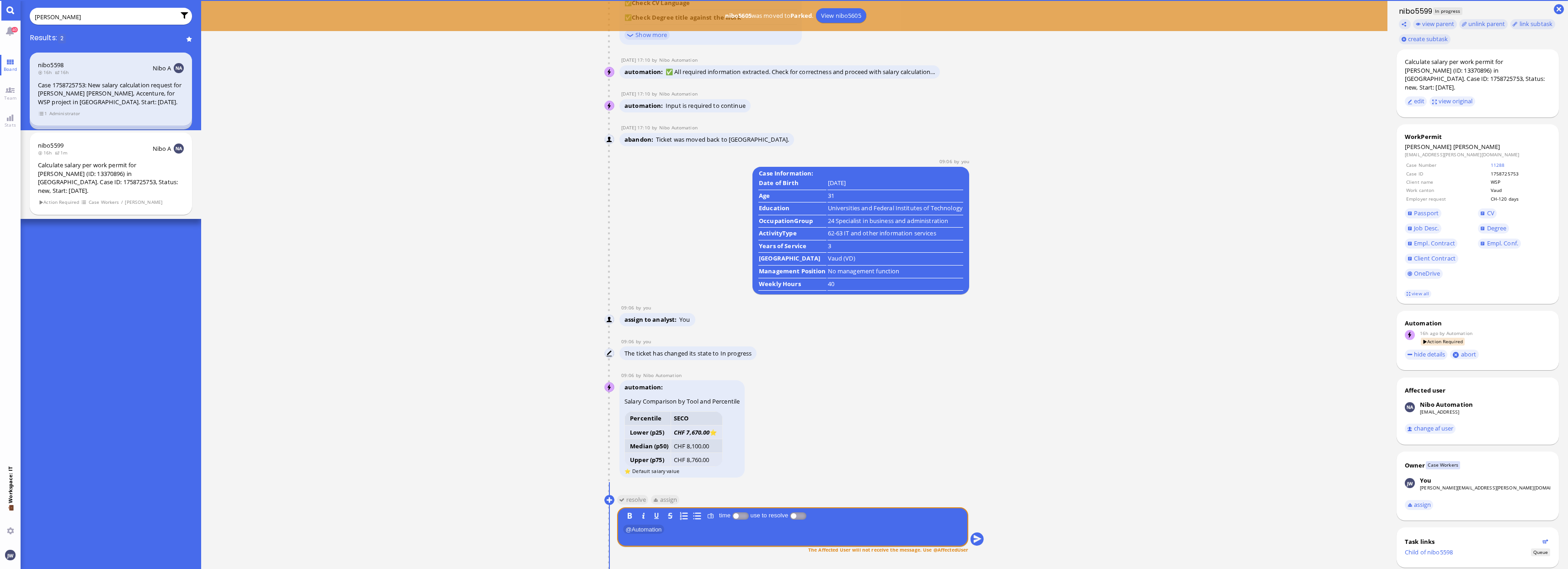
click at [1453, 143] on span "[PERSON_NAME]" at bounding box center [1476, 147] width 47 height 8
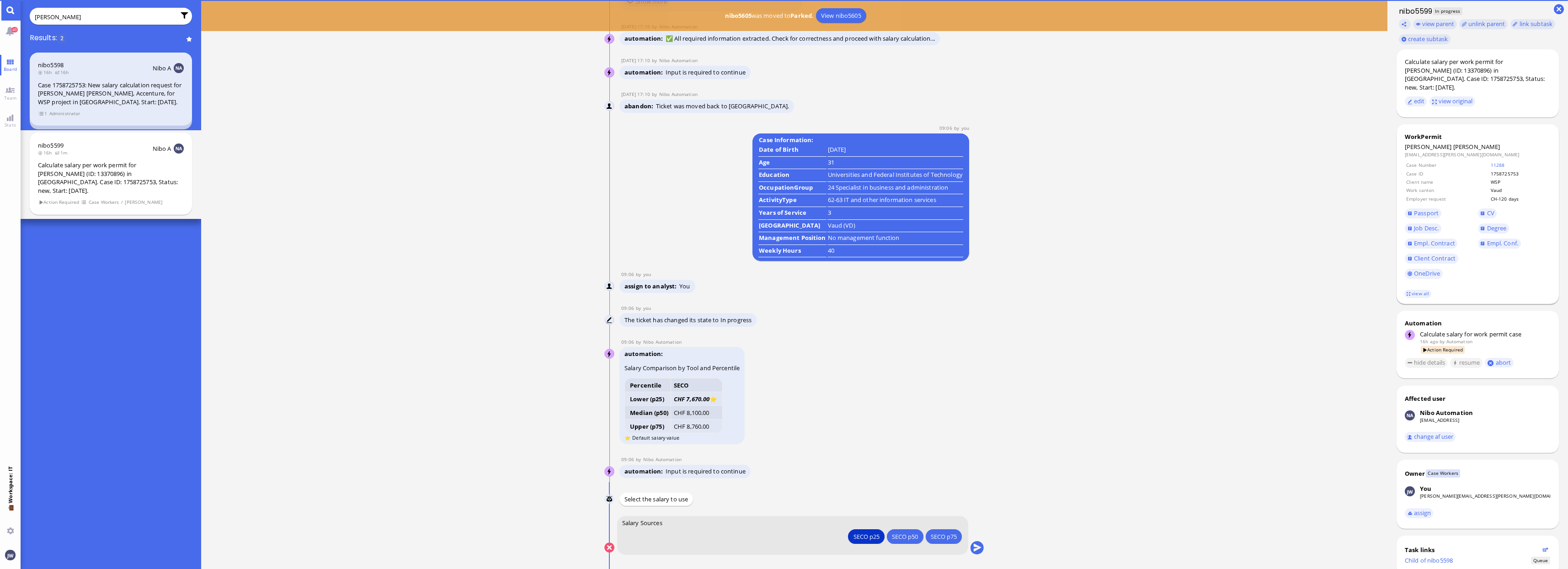
click at [1459, 143] on span "[PERSON_NAME]" at bounding box center [1476, 147] width 47 height 8
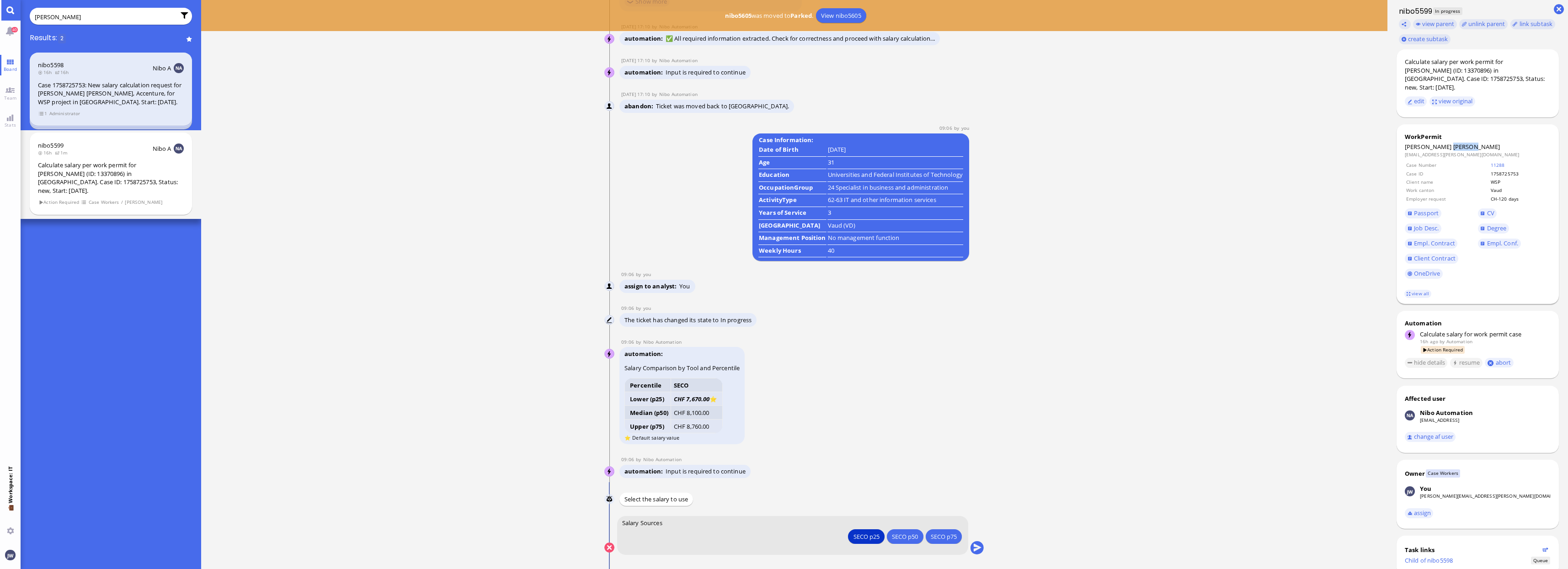
copy span "[PERSON_NAME]"
click at [977, 551] on button "submit" at bounding box center [977, 548] width 13 height 13
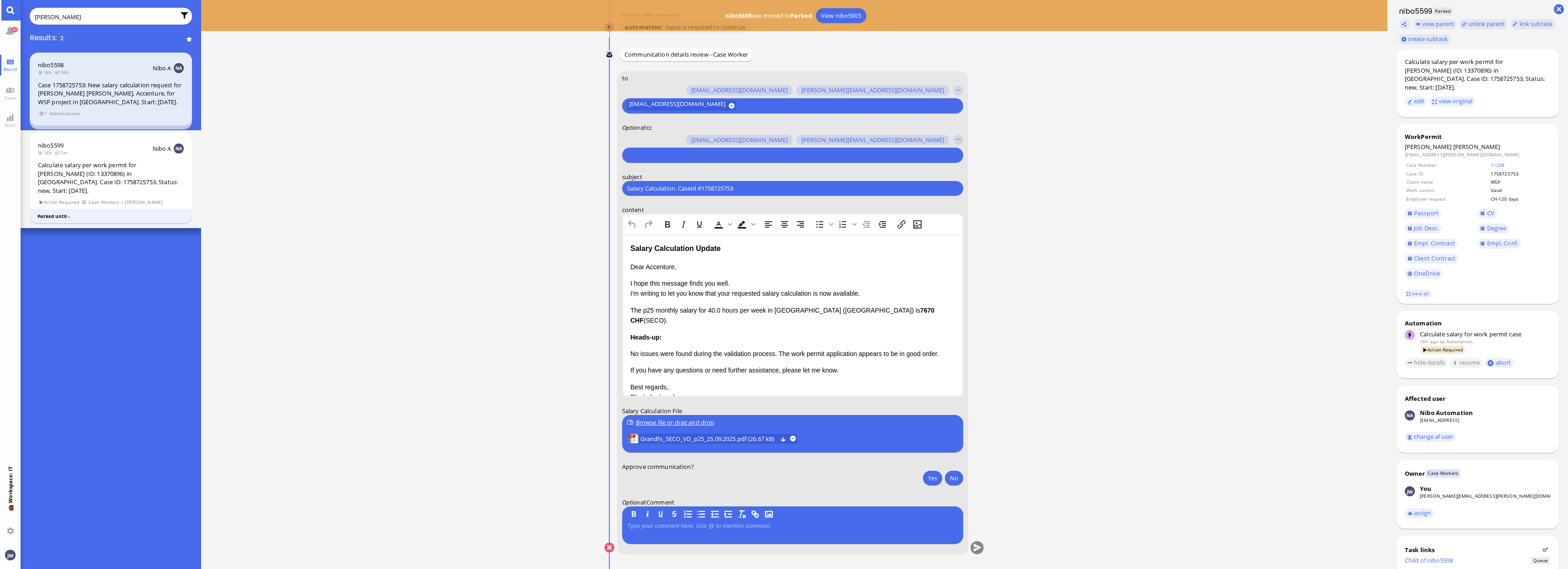
click at [717, 191] on input "Salary Calculation. CaseId #1758725753" at bounding box center [793, 189] width 331 height 10
paste input "PazPerTout new case: [PERSON_NAME] [PERSON_NAME] (1758725753 / 13370896), Emplo…"
type input "PazPerTout new case: [PERSON_NAME] [PERSON_NAME] (1758725753 / 13370896), Emplo…"
click at [687, 157] on input "text" at bounding box center [791, 155] width 329 height 10
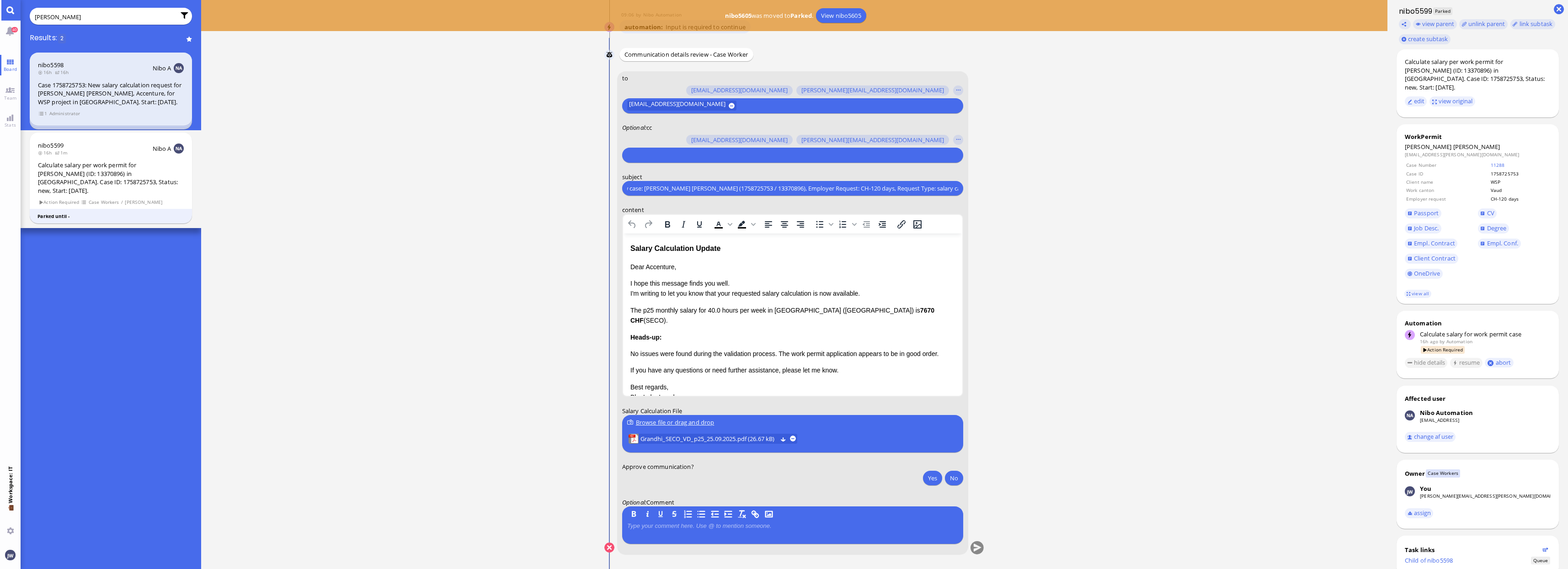
scroll to position [0, 0]
type input "[PERSON_NAME]"
click at [690, 132] on button "[PERSON_NAME][EMAIL_ADDRESS][PERSON_NAME][DOMAIN_NAME]" at bounding box center [733, 138] width 211 height 14
type input "den"
click at [690, 132] on button "[EMAIL_ADDRESS][DOMAIN_NAME]" at bounding box center [686, 138] width 118 height 14
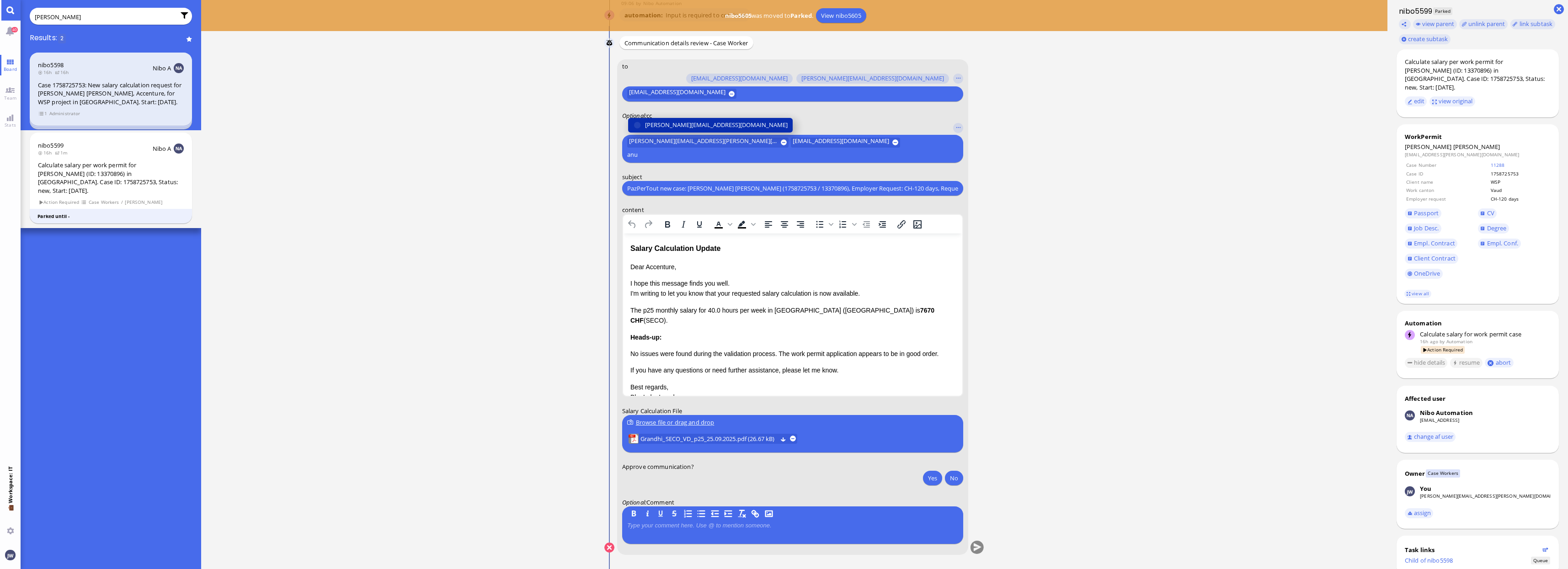
type input "anu"
click at [693, 130] on span "[PERSON_NAME][EMAIL_ADDRESS][DOMAIN_NAME]" at bounding box center [717, 125] width 143 height 10
type input "fabie"
click at [701, 124] on span "[EMAIL_ADDRESS][DOMAIN_NAME]" at bounding box center [694, 125] width 97 height 10
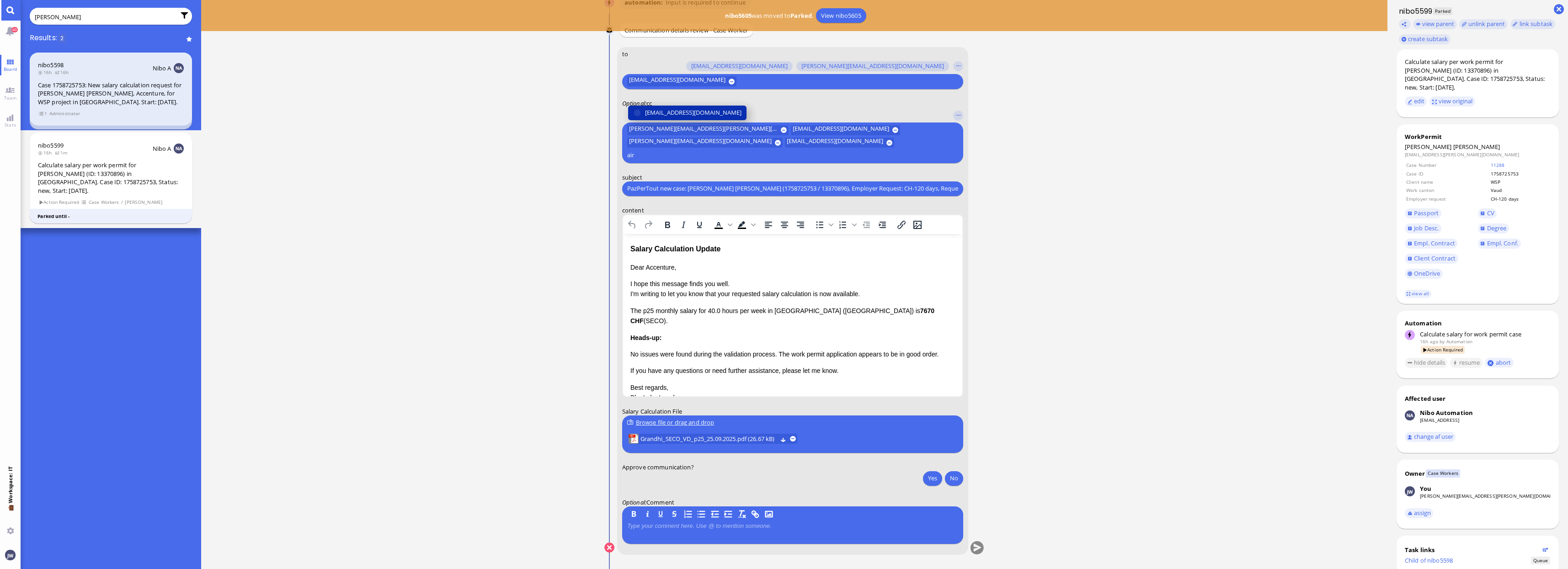
type input "air"
click at [701, 117] on span "[EMAIL_ADDRESS][DOMAIN_NAME]" at bounding box center [694, 113] width 97 height 10
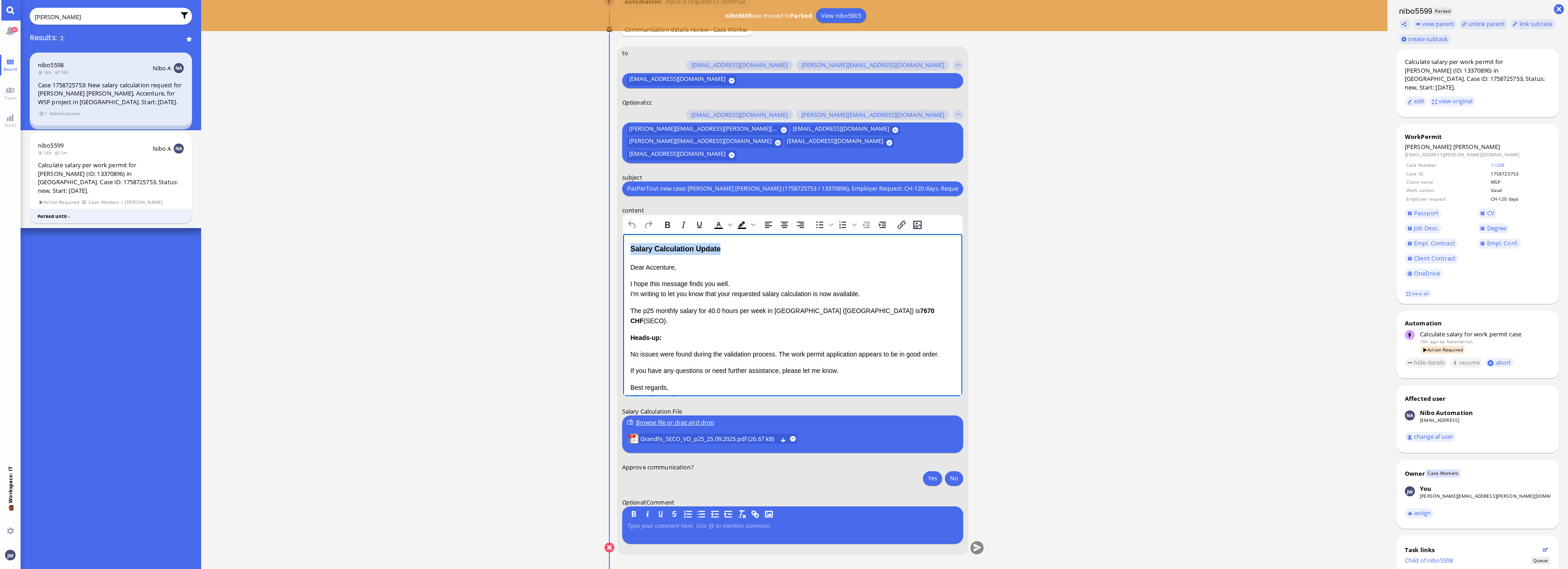
drag, startPoint x: 721, startPoint y: 246, endPoint x: 1245, endPoint y: 475, distance: 571.9
click at [623, 243] on html "Salary Calculation Update Dear Accenture, I hope this message finds you well. I…" at bounding box center [793, 337] width 339 height 207
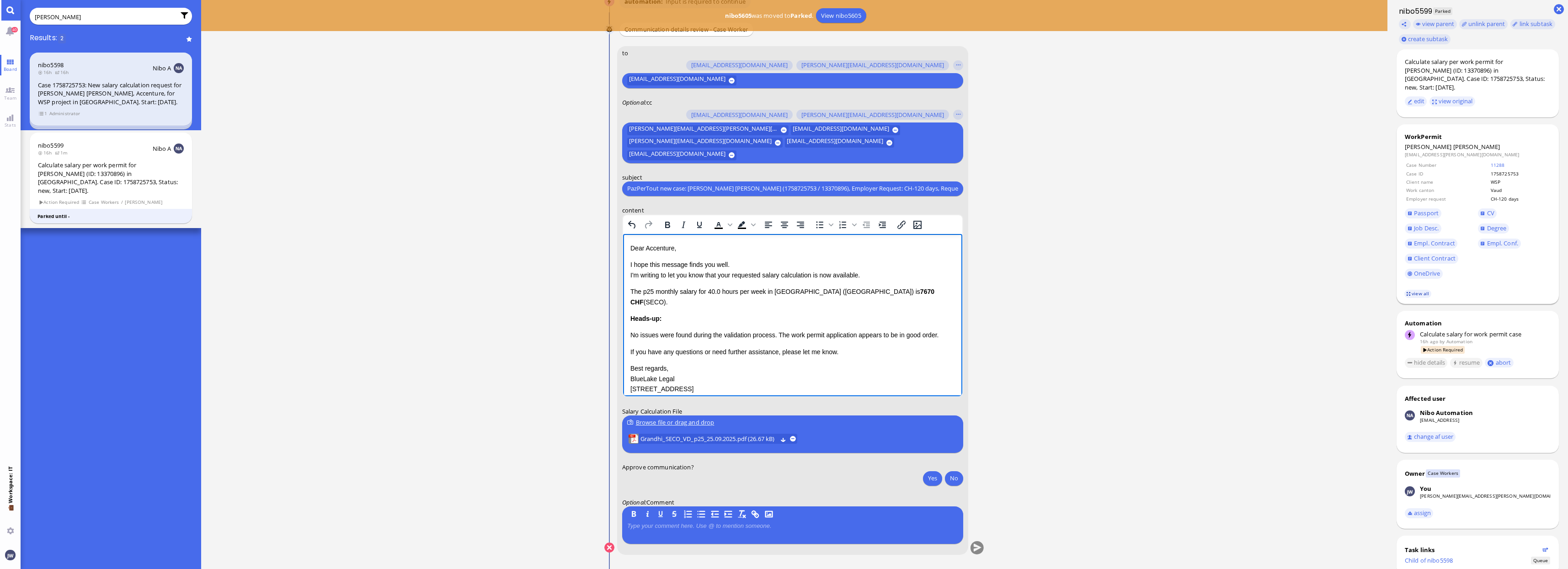
click at [1412, 290] on link "view all" at bounding box center [1417, 294] width 26 height 8
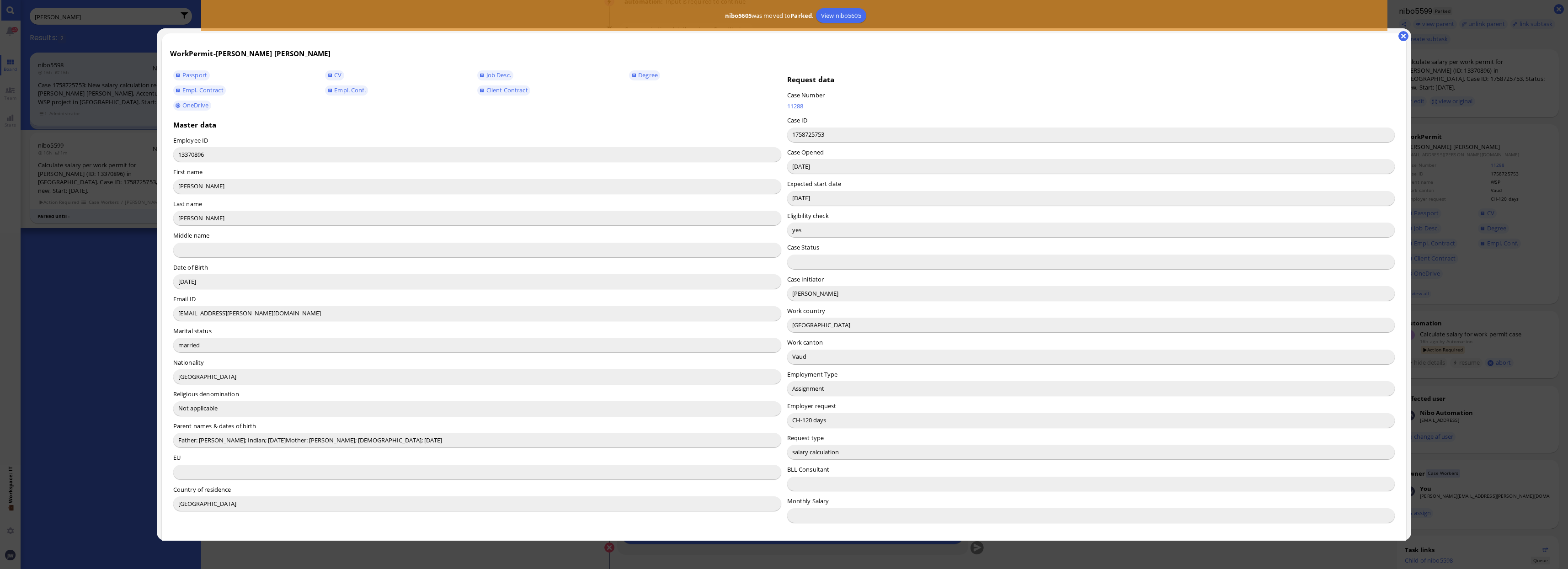
click at [809, 296] on input "[PERSON_NAME]" at bounding box center [1091, 293] width 608 height 14
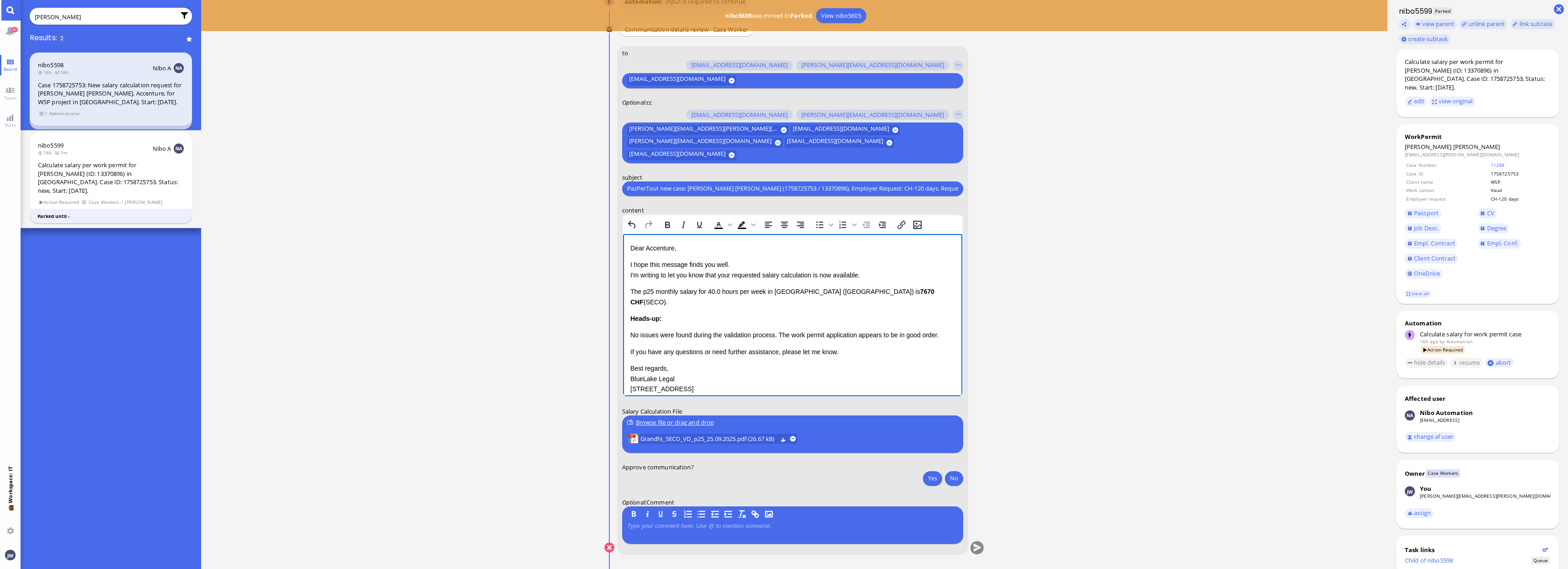
click at [654, 250] on p "Dear Accenture," at bounding box center [792, 247] width 324 height 10
click at [728, 274] on p "I hope this message finds you well. I'm writing to let you know that your reque…" at bounding box center [792, 269] width 324 height 21
click at [1462, 143] on span "[PERSON_NAME]" at bounding box center [1476, 147] width 47 height 8
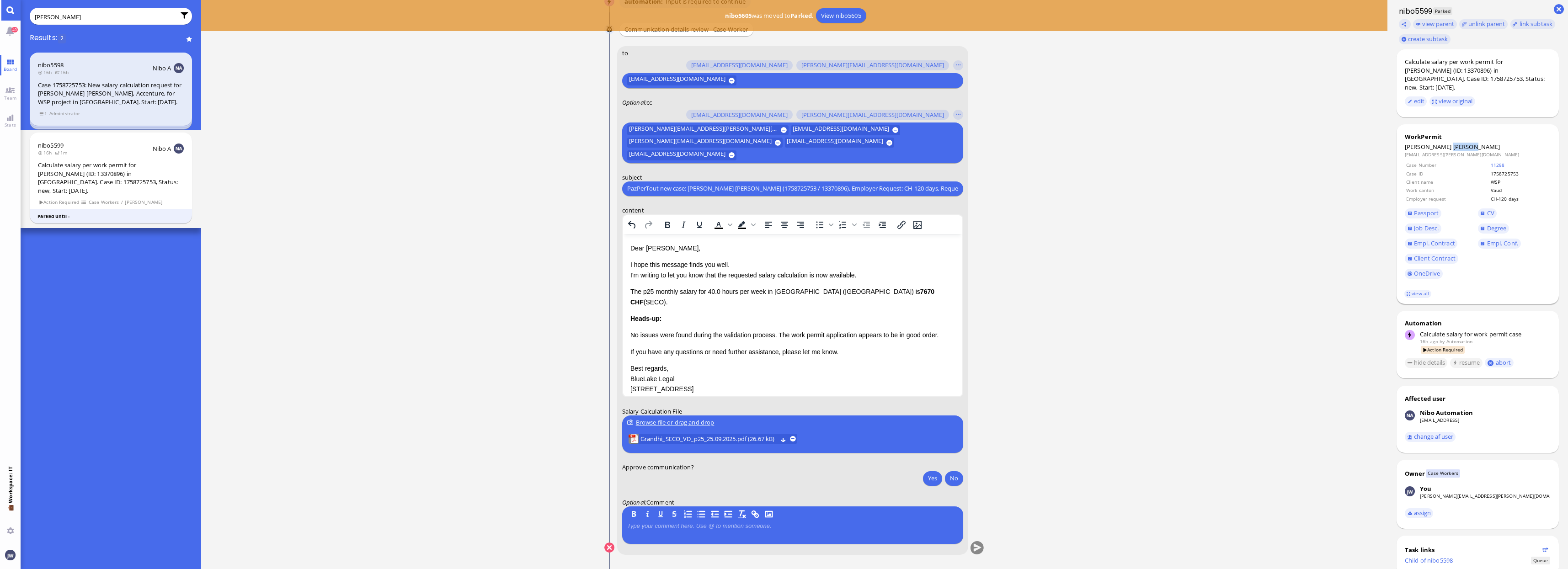
click at [1462, 143] on span "[PERSON_NAME]" at bounding box center [1476, 147] width 47 height 8
copy span "[PERSON_NAME]"
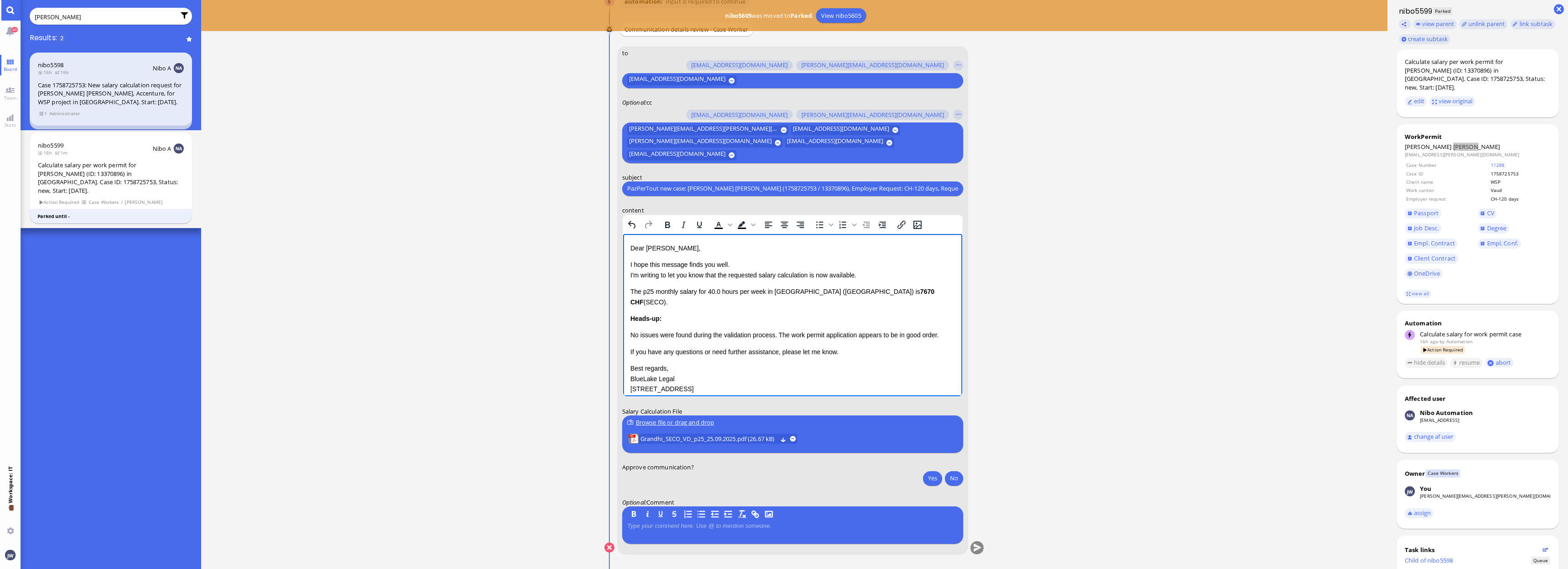
click at [811, 273] on p "I hope this message finds you well. I'm writing to let you know that the reques…" at bounding box center [792, 269] width 324 height 21
click at [813, 273] on p "I hope this message finds you well. I'm writing to let you know that the reques…" at bounding box center [792, 269] width 324 height 21
click at [839, 272] on p "I hope this message finds you well. I'm writing to let you know that the reques…" at bounding box center [792, 269] width 324 height 21
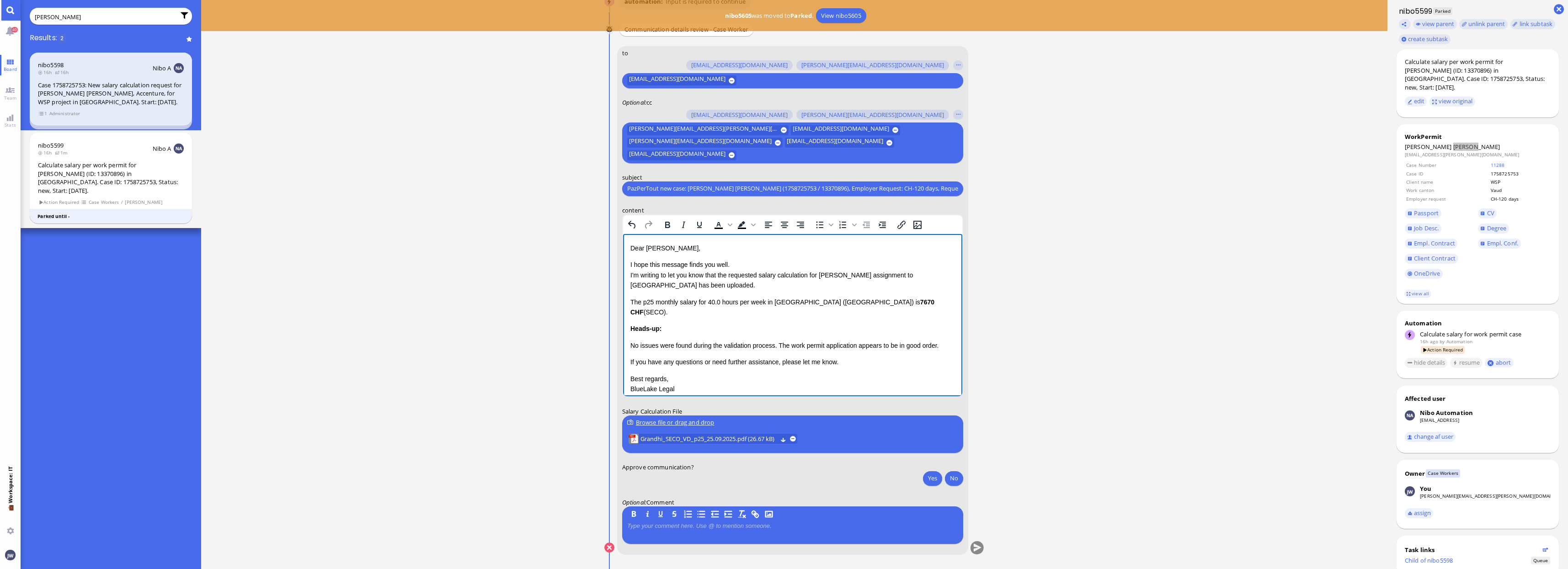
click at [632, 301] on p "The p25 monthly salary for 40.0 hours per week in [GEOGRAPHIC_DATA] ([GEOGRAPHI…" at bounding box center [792, 307] width 324 height 21
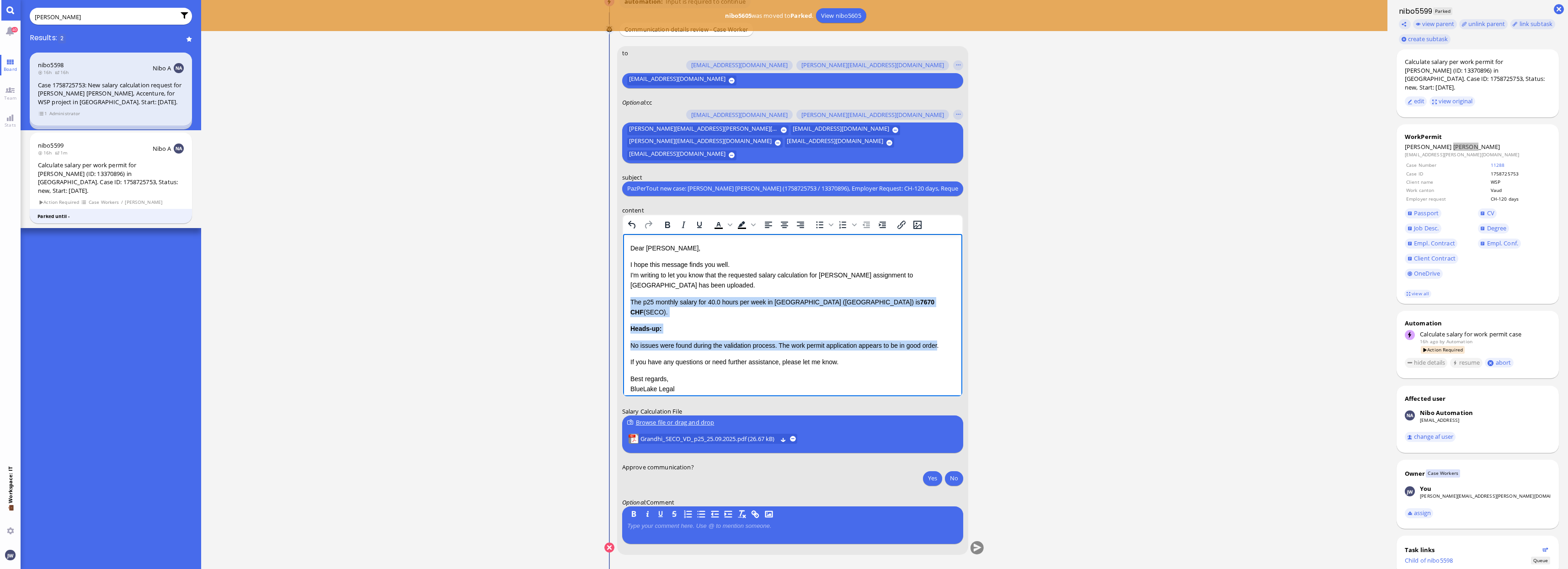
click at [939, 340] on p "No issues were found during the validation process. The work permit application…" at bounding box center [792, 345] width 324 height 10
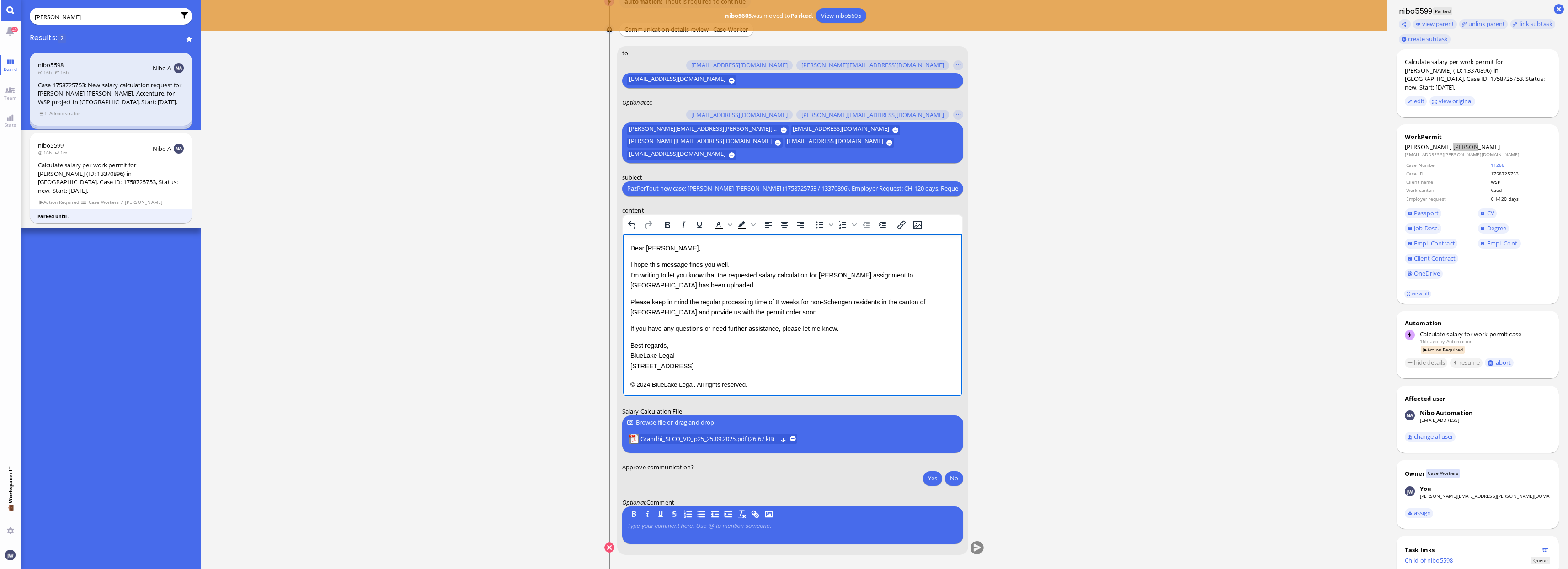
click at [862, 329] on p "If you have any questions or need further assistance, please let me know." at bounding box center [792, 328] width 324 height 10
click at [786, 375] on p "© 2024 BlueLake Legal. All rights reserved." at bounding box center [792, 380] width 324 height 12
click at [931, 479] on button "Yes" at bounding box center [932, 478] width 19 height 14
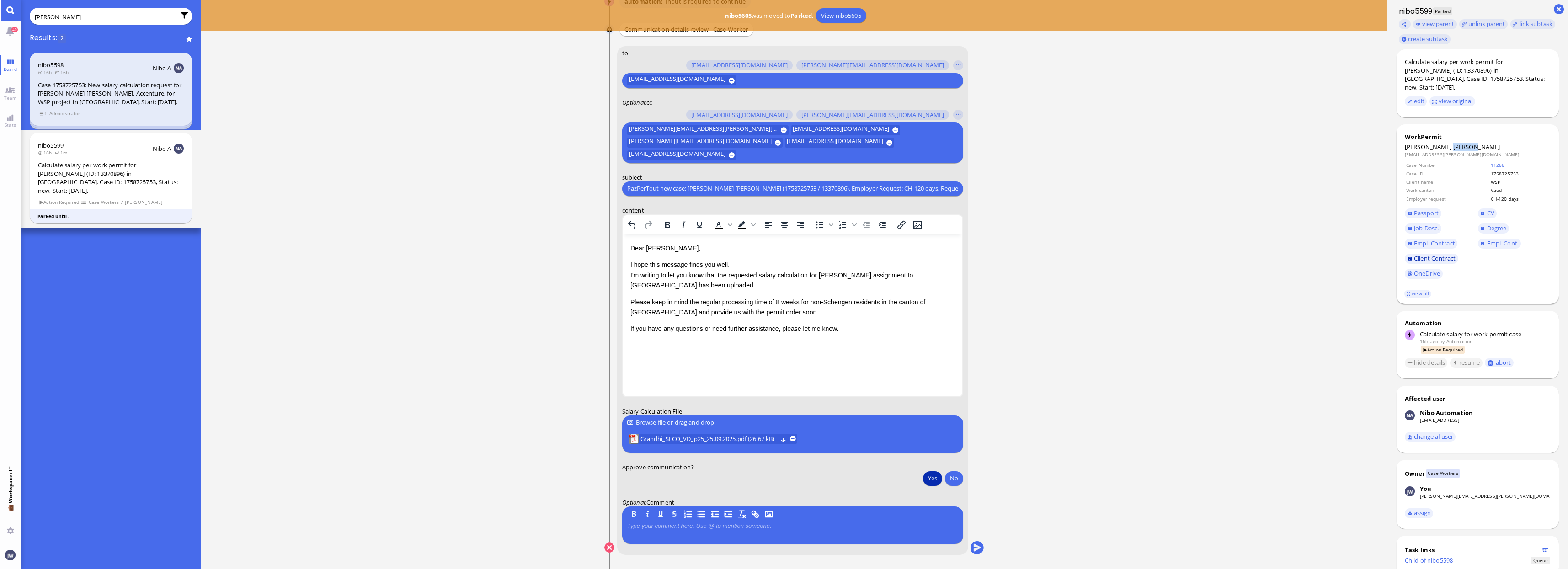
click at [1417, 254] on span "Client Contract" at bounding box center [1435, 258] width 41 height 8
click at [1425, 224] on span "Job Desc." at bounding box center [1426, 228] width 25 height 8
click at [981, 550] on button "submit" at bounding box center [977, 548] width 13 height 13
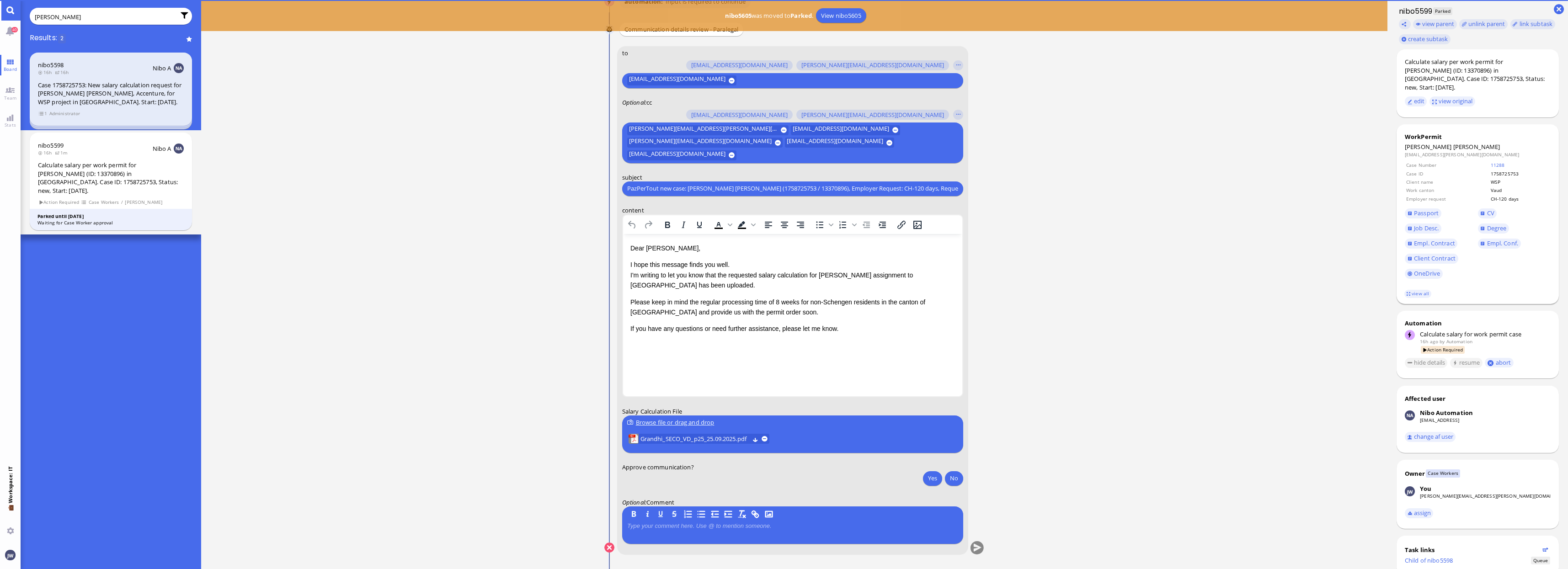
click at [1459, 143] on span "[PERSON_NAME]" at bounding box center [1476, 147] width 47 height 8
copy span "[PERSON_NAME]"
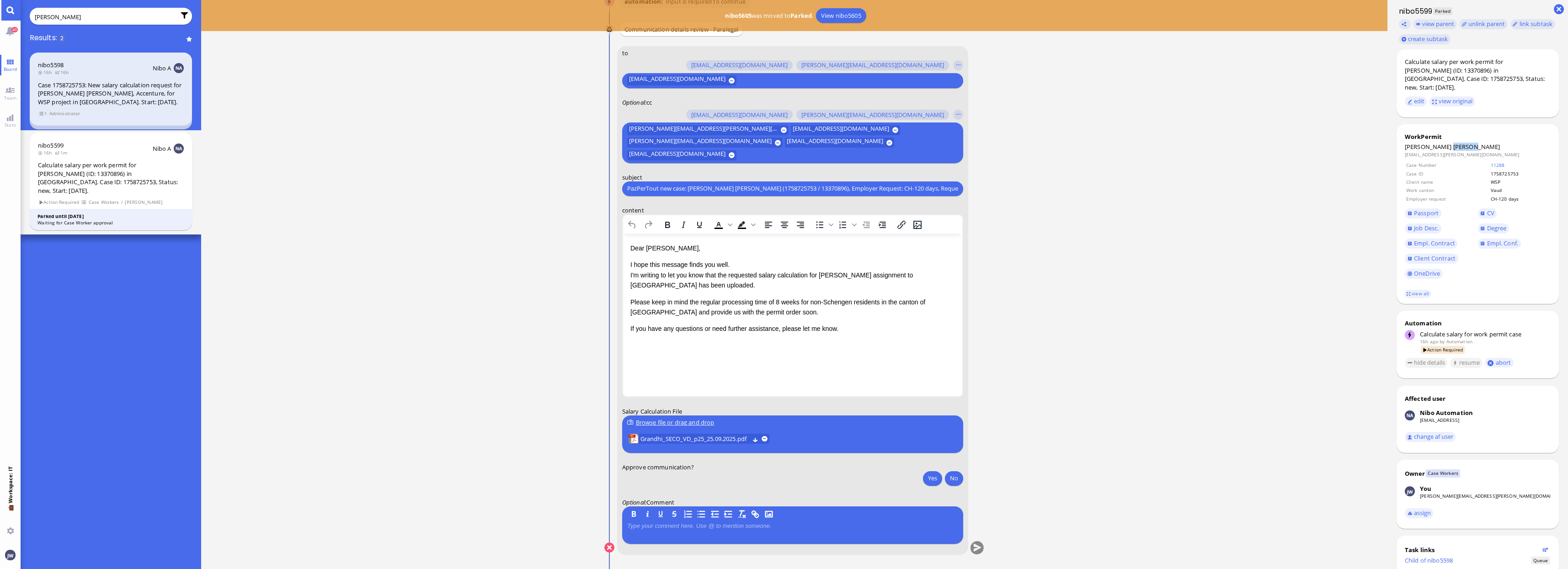
click at [283, 465] on ticket "[DATE] 17:03 by Automation Automation Calculate eligible salary for work permit…" at bounding box center [794, 284] width 1187 height 569
